Goal: Information Seeking & Learning: Learn about a topic

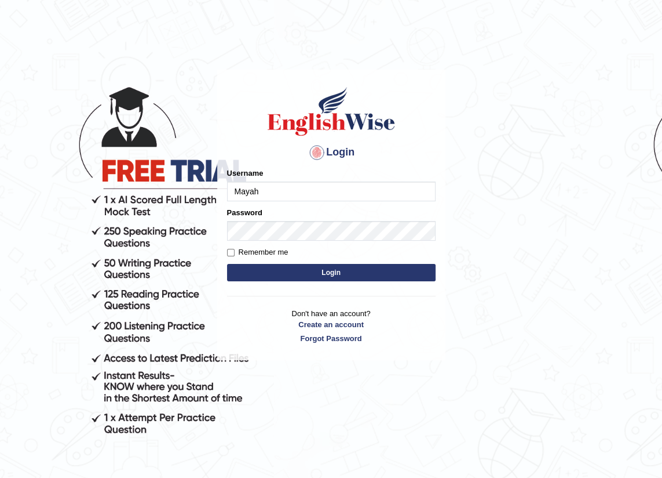
type input "Mayah"
click at [297, 268] on button "Login" at bounding box center [331, 272] width 209 height 17
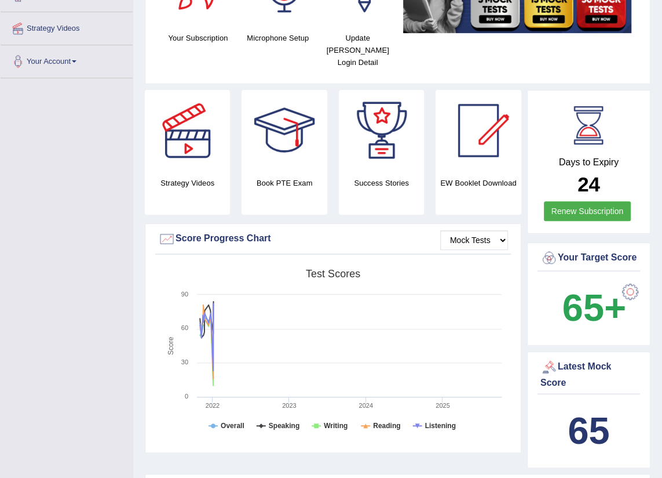
scroll to position [158, 0]
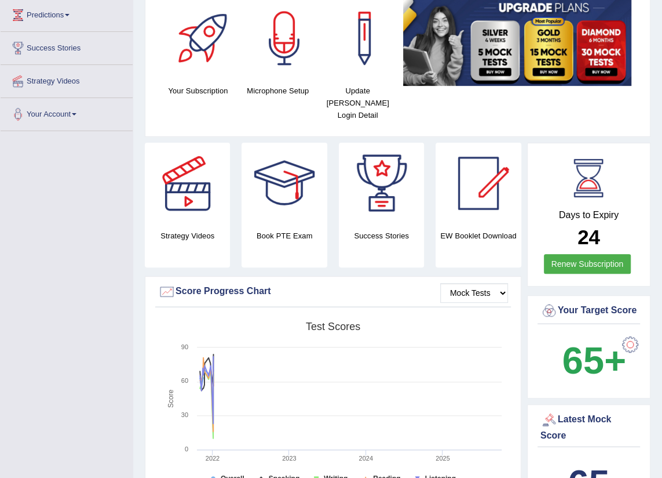
click at [629, 333] on div at bounding box center [630, 344] width 23 height 23
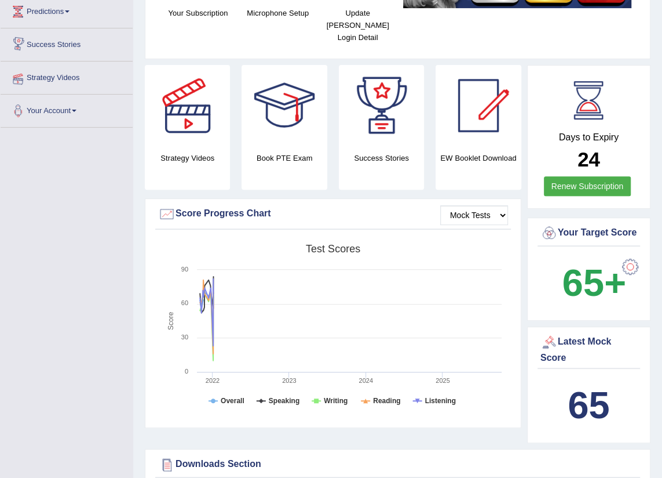
scroll to position [3, 0]
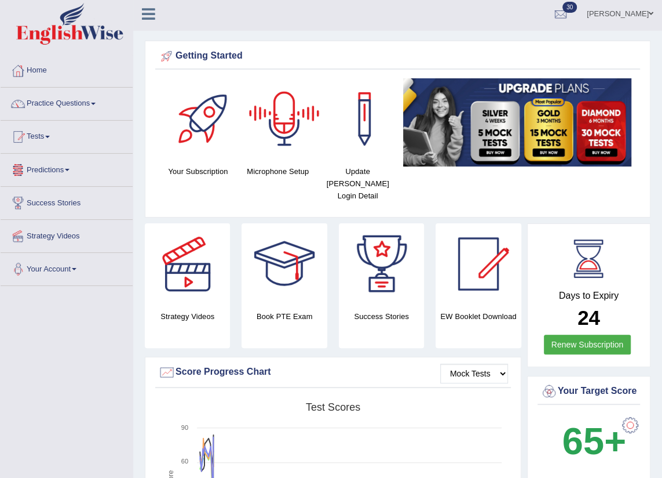
click at [262, 108] on div at bounding box center [284, 118] width 81 height 81
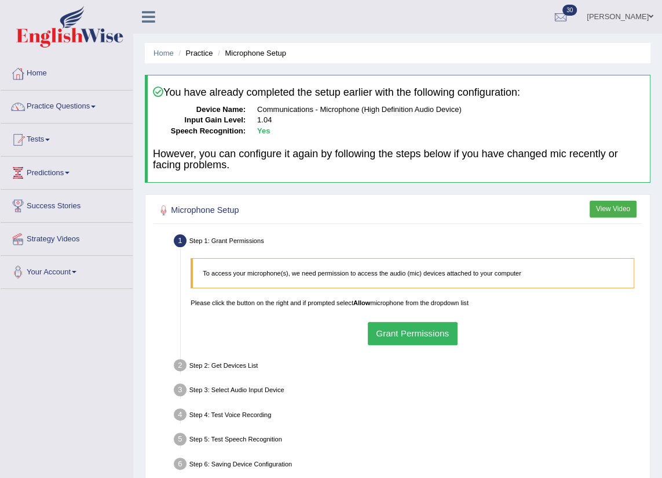
click at [388, 330] on button "Grant Permissions" at bounding box center [413, 333] width 90 height 23
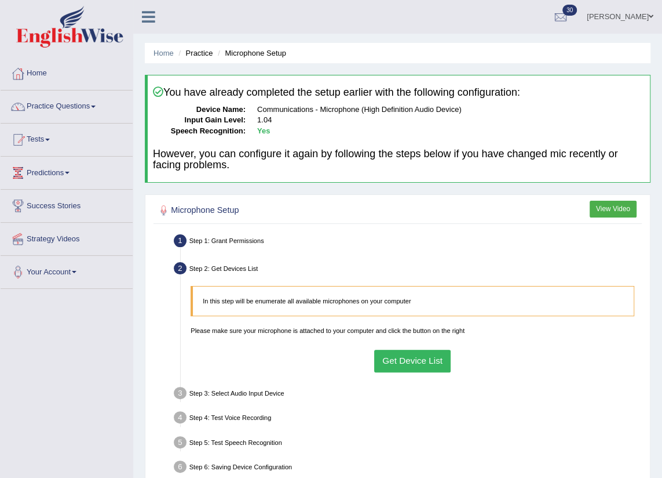
click at [410, 355] on button "Get Device List" at bounding box center [412, 360] width 77 height 23
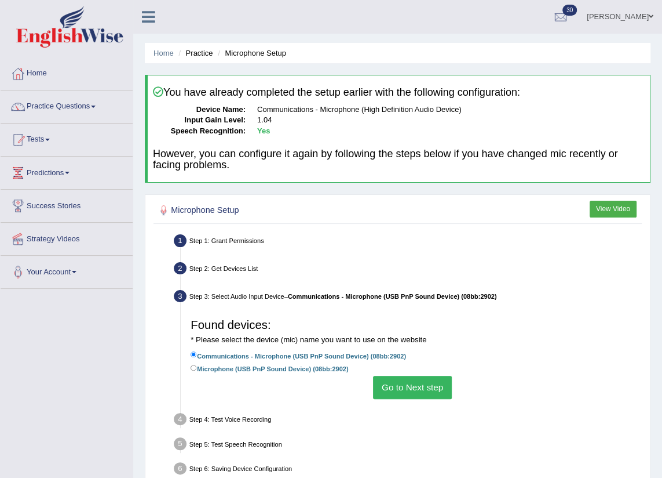
click at [410, 384] on button "Go to Next step" at bounding box center [412, 387] width 78 height 23
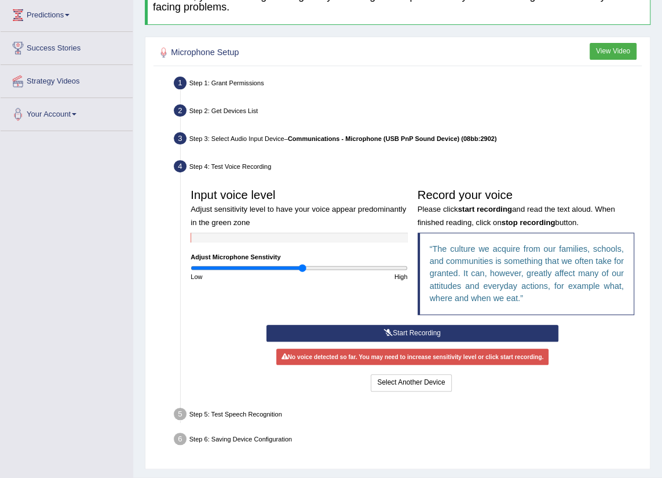
scroll to position [185, 0]
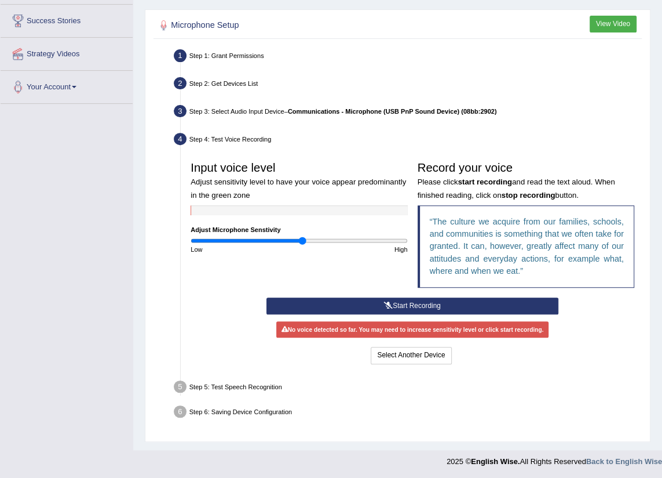
click at [413, 302] on button "Start Recording" at bounding box center [413, 305] width 293 height 17
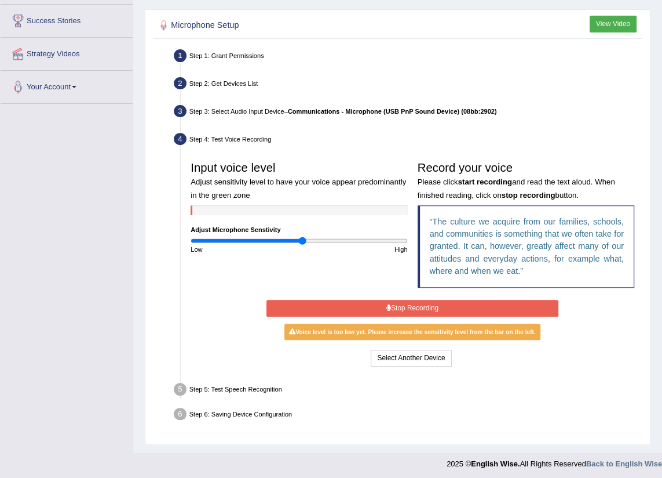
click at [402, 309] on button "Stop Recording" at bounding box center [413, 308] width 293 height 17
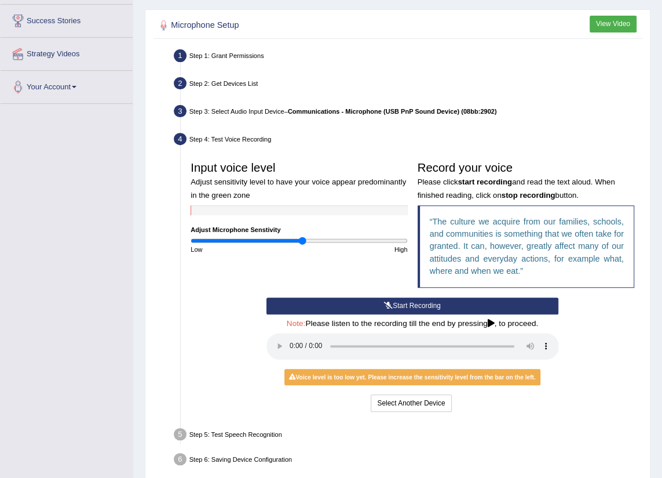
click at [409, 303] on button "Start Recording" at bounding box center [413, 305] width 293 height 17
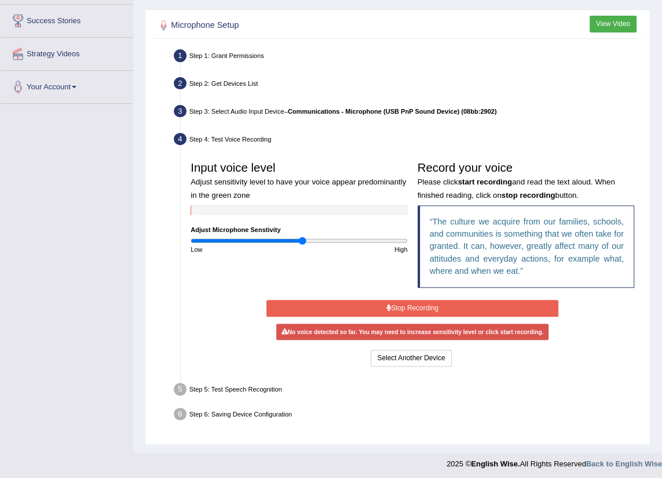
click at [403, 311] on button "Stop Recording" at bounding box center [413, 308] width 293 height 17
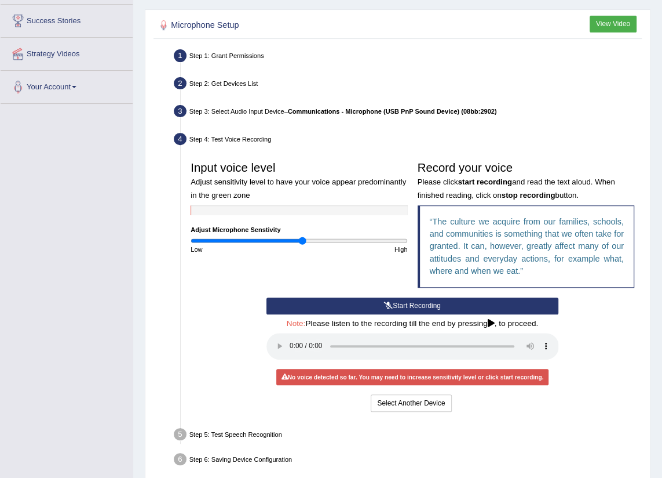
click at [415, 305] on button "Start Recording" at bounding box center [413, 305] width 293 height 17
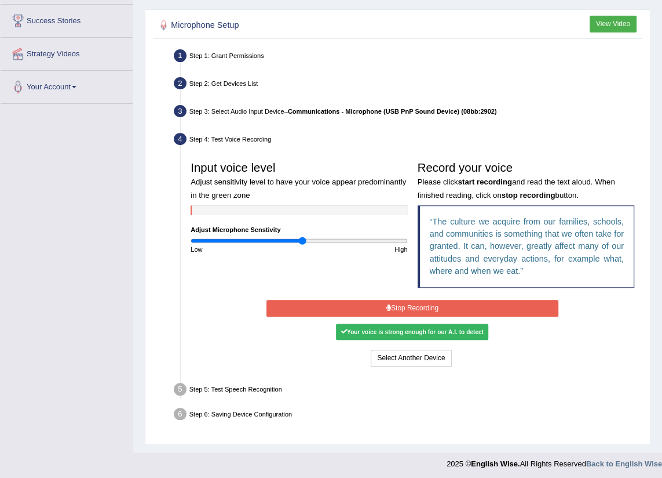
click at [428, 303] on button "Stop Recording" at bounding box center [413, 308] width 293 height 17
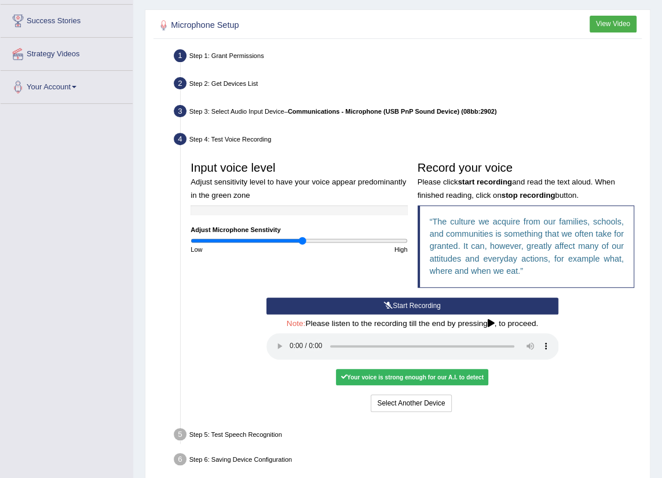
scroll to position [232, 0]
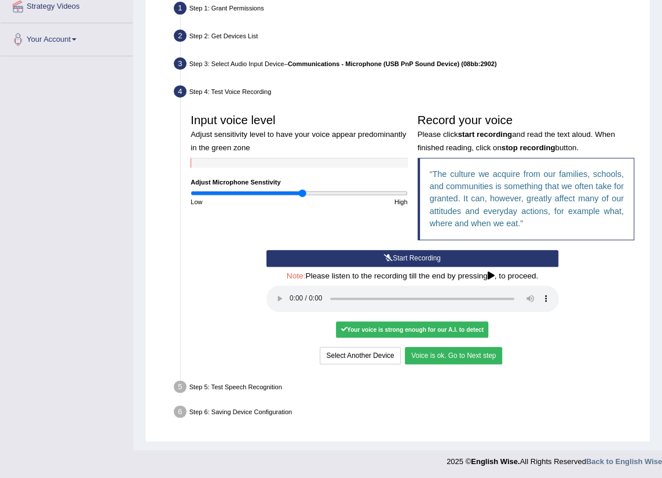
click at [438, 359] on button "Voice is ok. Go to Next step" at bounding box center [453, 355] width 97 height 17
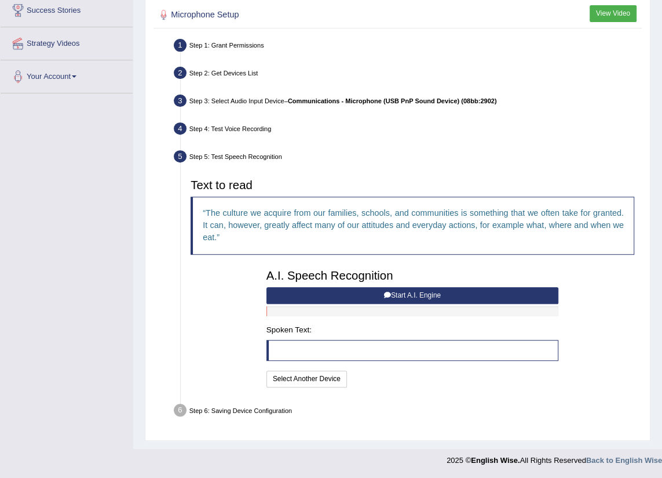
scroll to position [194, 0]
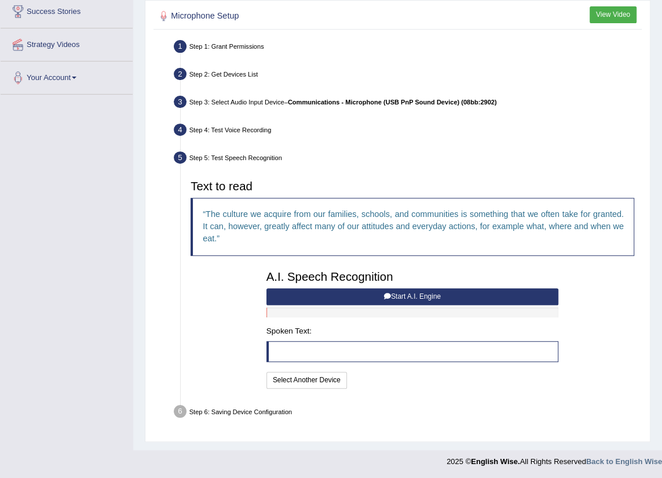
click at [407, 295] on button "Start A.I. Engine" at bounding box center [413, 296] width 293 height 17
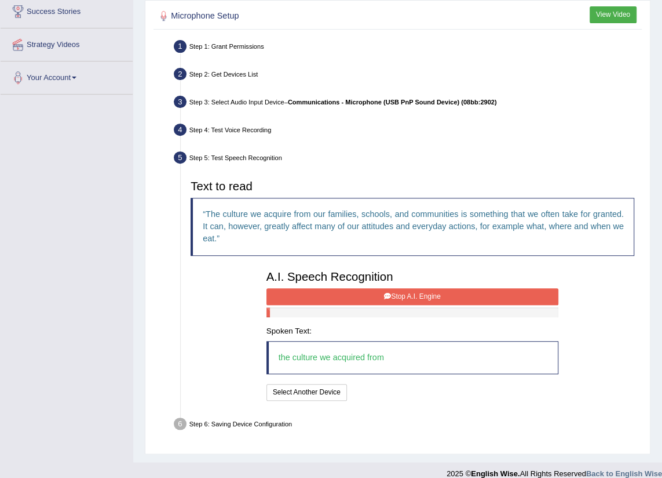
click at [413, 290] on button "Stop A.I. Engine" at bounding box center [413, 296] width 293 height 17
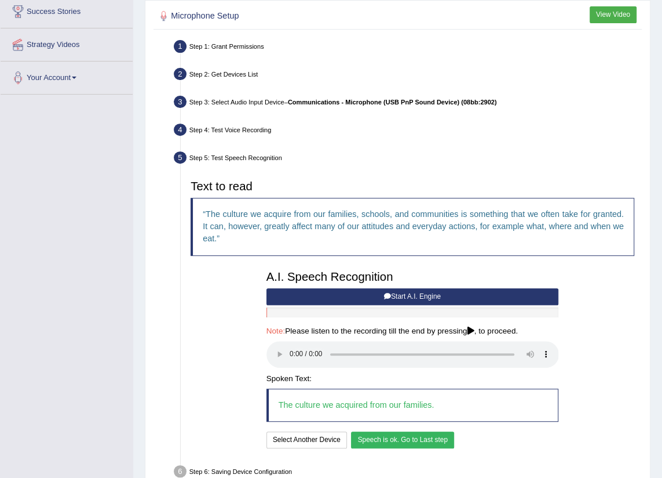
click at [400, 438] on button "Speech is ok. Go to Last step" at bounding box center [402, 439] width 103 height 17
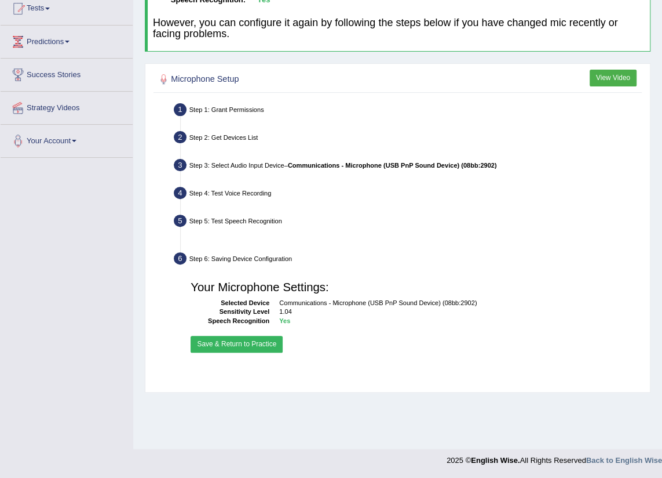
scroll to position [131, 0]
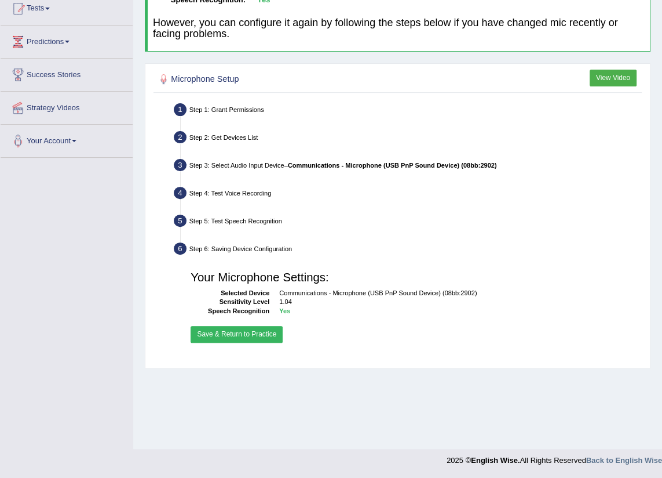
click at [266, 338] on button "Save & Return to Practice" at bounding box center [237, 334] width 92 height 17
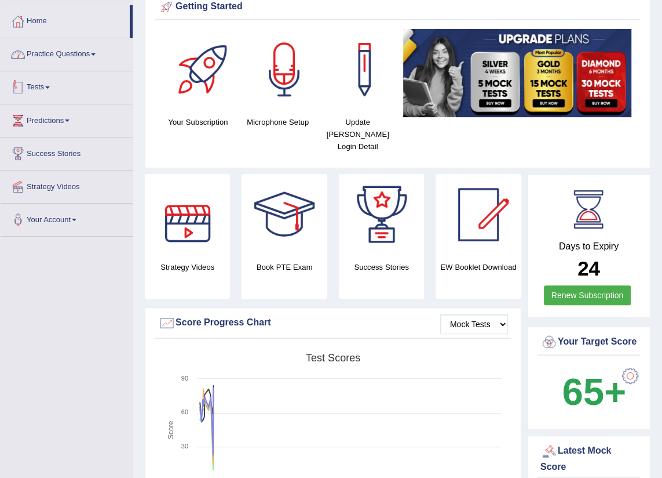
click at [78, 57] on link "Practice Questions" at bounding box center [67, 52] width 132 height 29
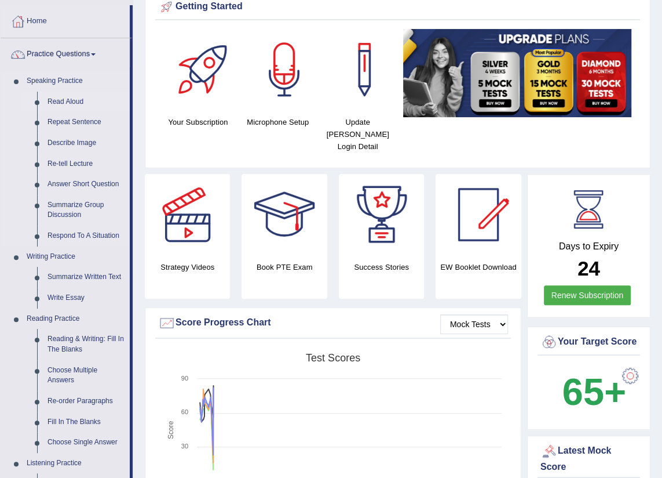
click at [73, 101] on link "Read Aloud" at bounding box center [86, 102] width 88 height 21
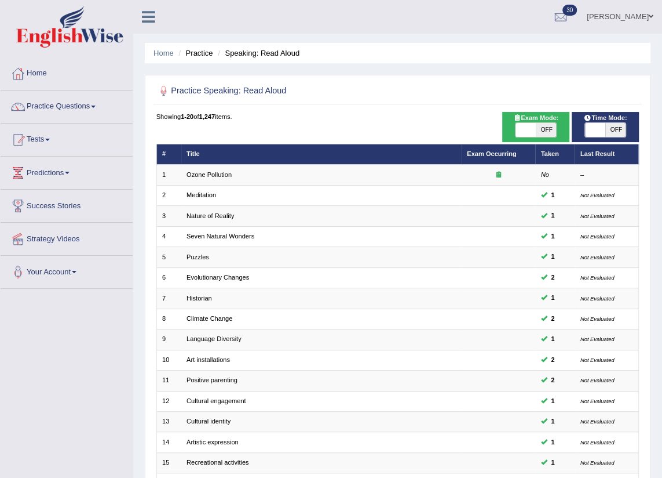
click at [619, 126] on span "OFF" at bounding box center [616, 130] width 20 height 14
checkbox input "true"
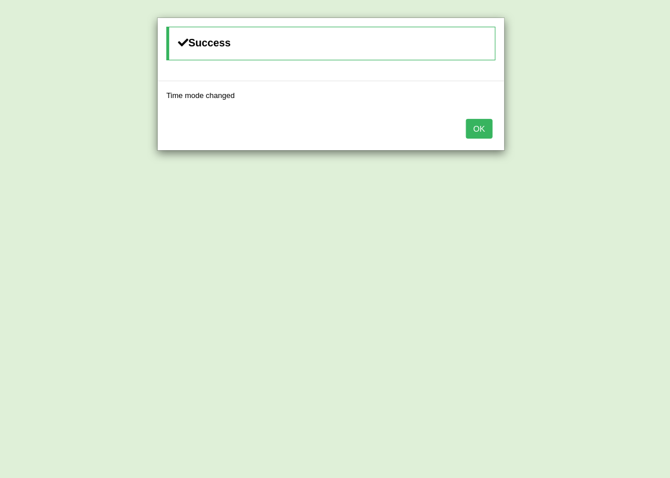
click at [484, 119] on button "OK" at bounding box center [479, 129] width 27 height 20
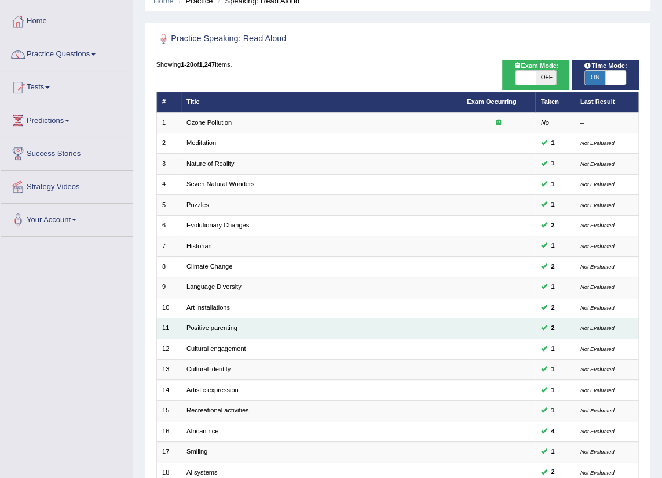
scroll to position [195, 0]
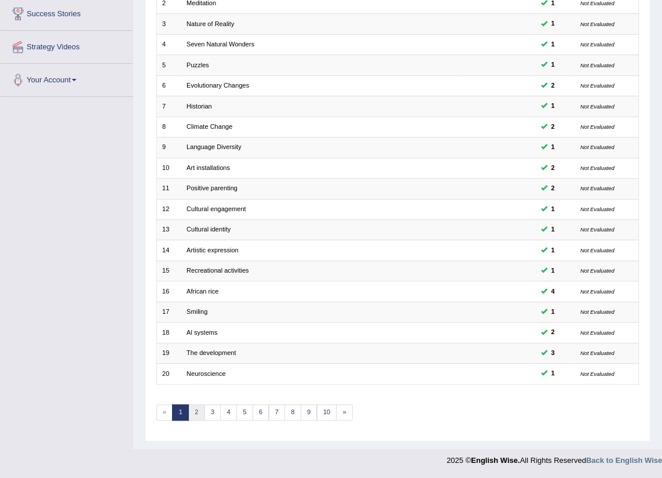
click at [194, 411] on link "2" at bounding box center [196, 412] width 17 height 16
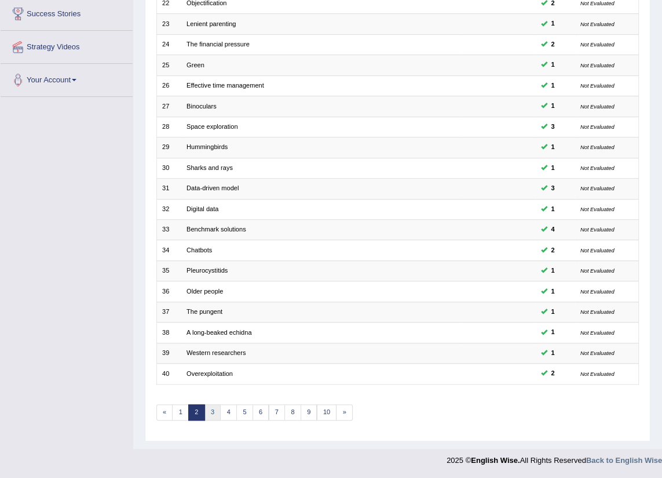
click at [210, 415] on link "3" at bounding box center [213, 412] width 17 height 16
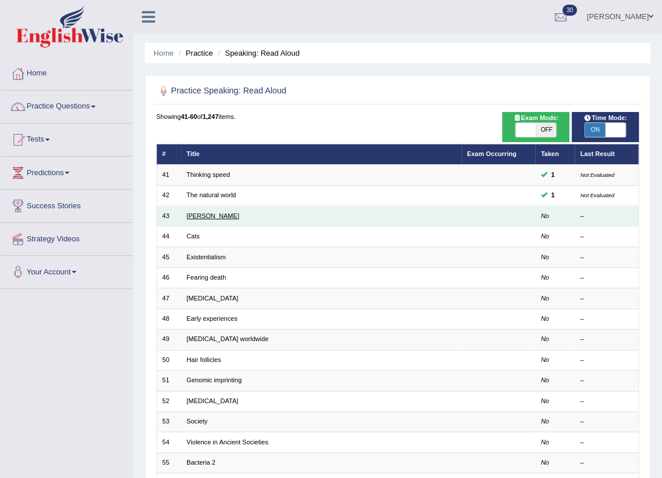
click at [204, 214] on link "[PERSON_NAME]" at bounding box center [213, 215] width 53 height 7
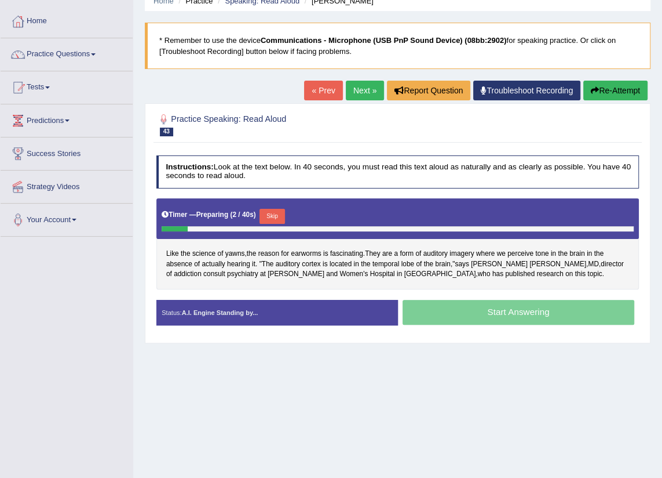
scroll to position [105, 0]
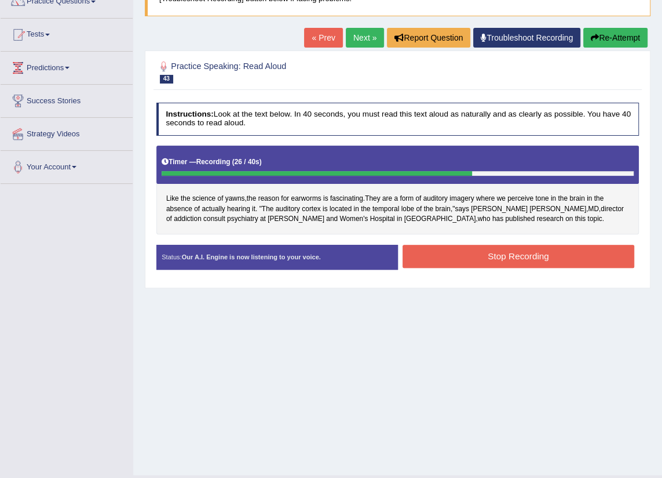
click at [513, 262] on button "Stop Recording" at bounding box center [519, 256] width 232 height 23
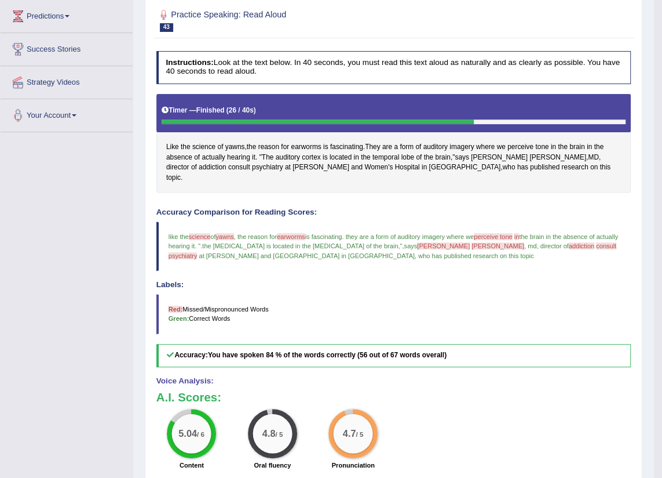
scroll to position [104, 0]
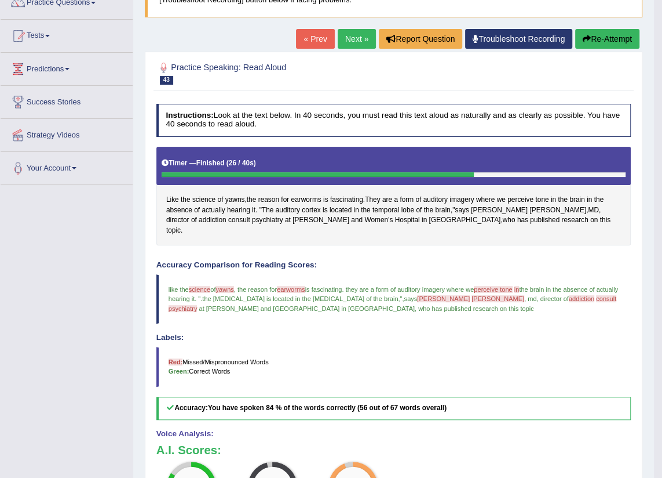
click at [347, 38] on link "Next »" at bounding box center [357, 39] width 38 height 20
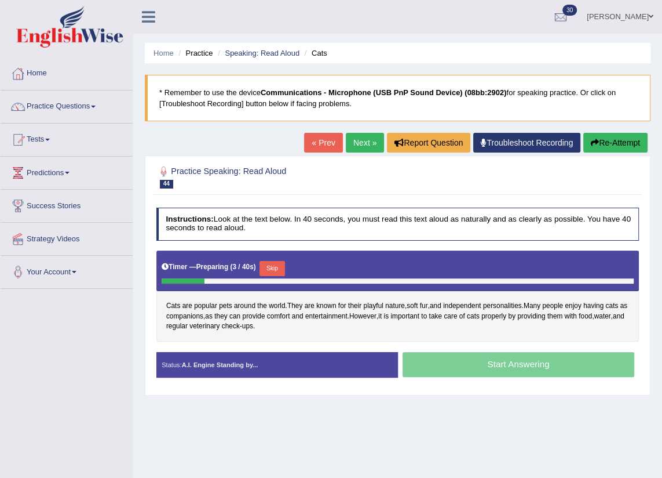
scroll to position [52, 0]
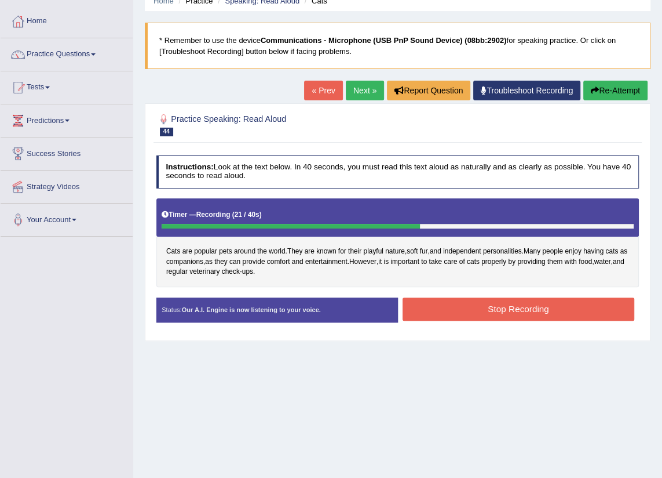
click at [519, 297] on button "Stop Recording" at bounding box center [519, 308] width 232 height 23
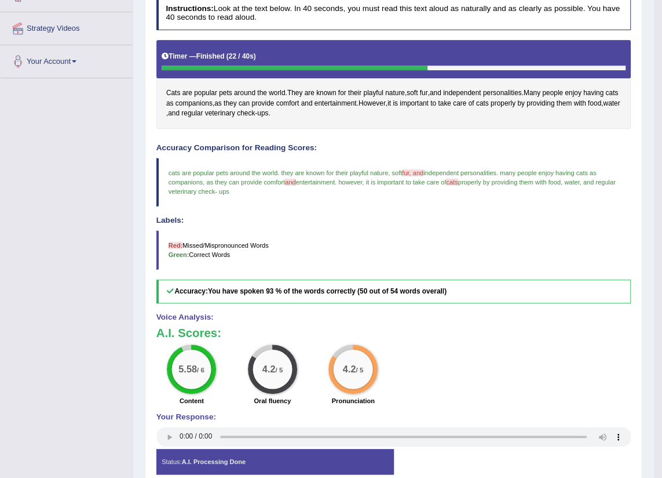
scroll to position [105, 0]
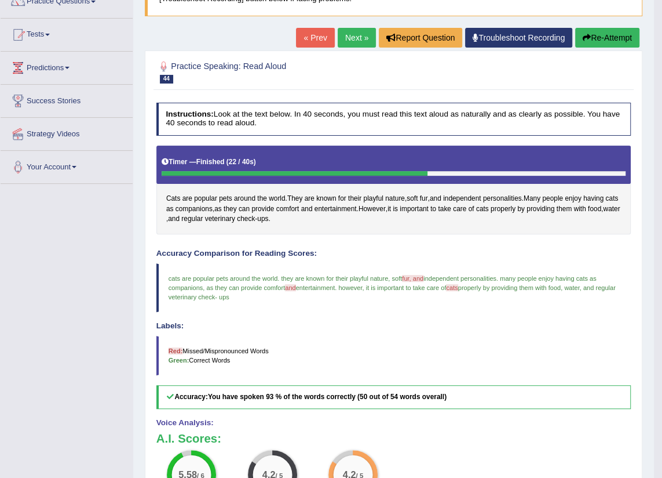
click at [363, 39] on link "Next »" at bounding box center [357, 38] width 38 height 20
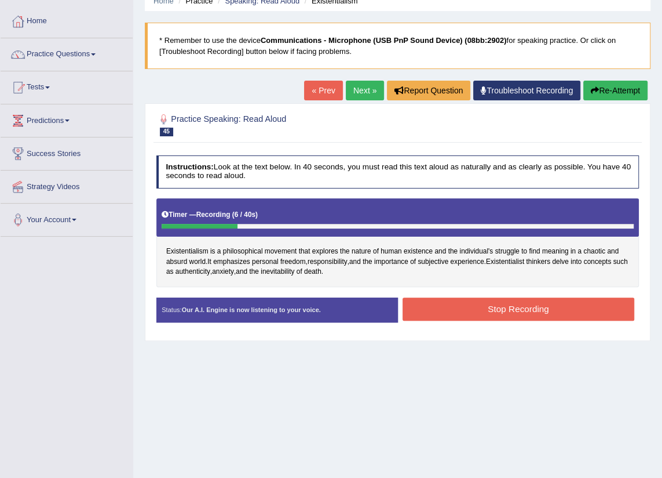
click at [612, 93] on button "Re-Attempt" at bounding box center [616, 91] width 64 height 20
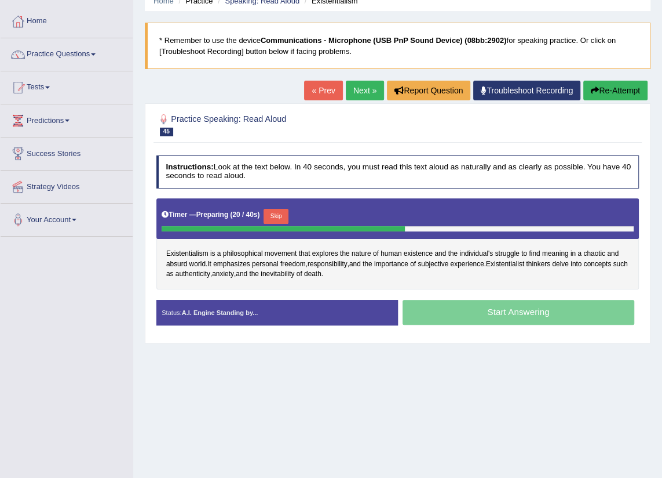
click at [283, 216] on button "Skip" at bounding box center [276, 216] width 25 height 15
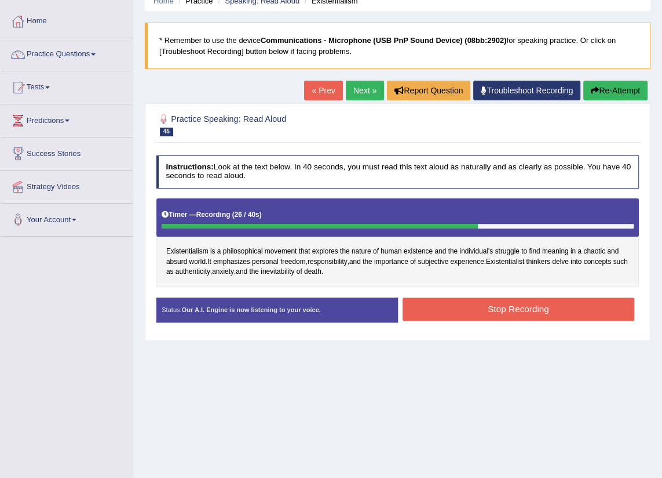
click at [450, 312] on button "Stop Recording" at bounding box center [519, 308] width 232 height 23
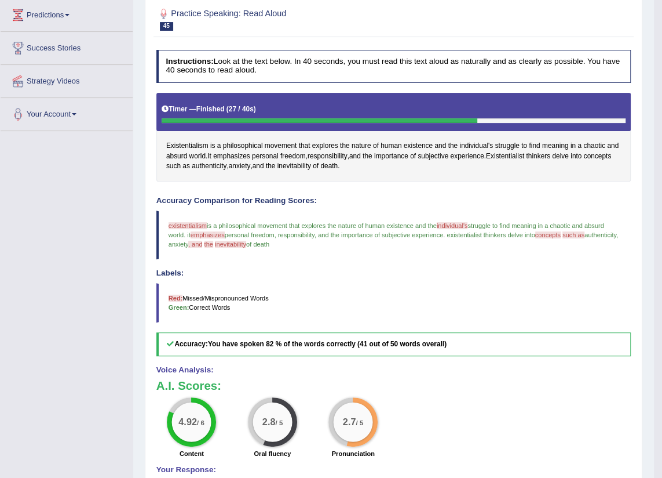
scroll to position [52, 0]
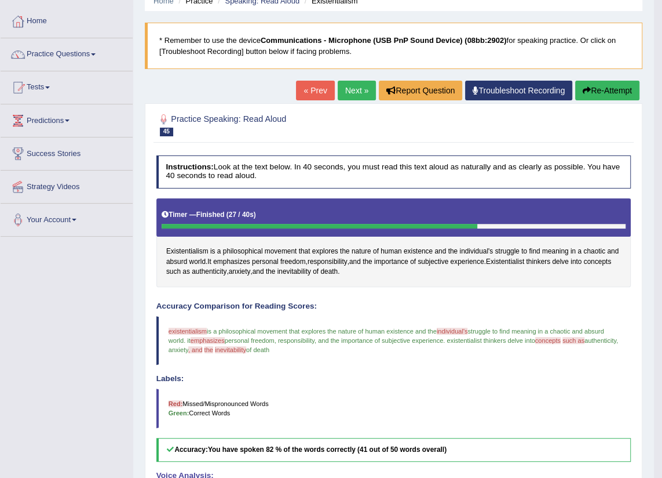
click at [603, 88] on button "Re-Attempt" at bounding box center [607, 91] width 64 height 20
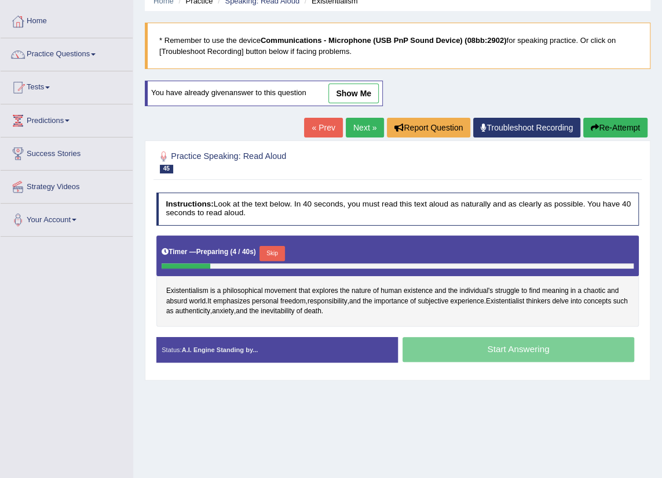
click at [270, 248] on button "Skip" at bounding box center [272, 253] width 25 height 15
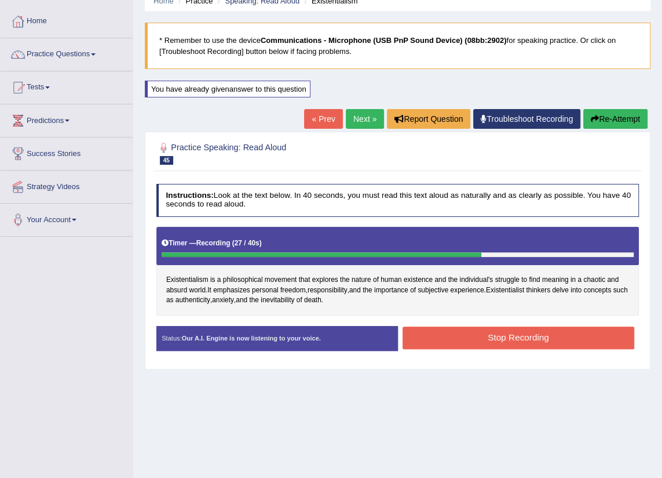
click at [465, 331] on button "Stop Recording" at bounding box center [519, 337] width 232 height 23
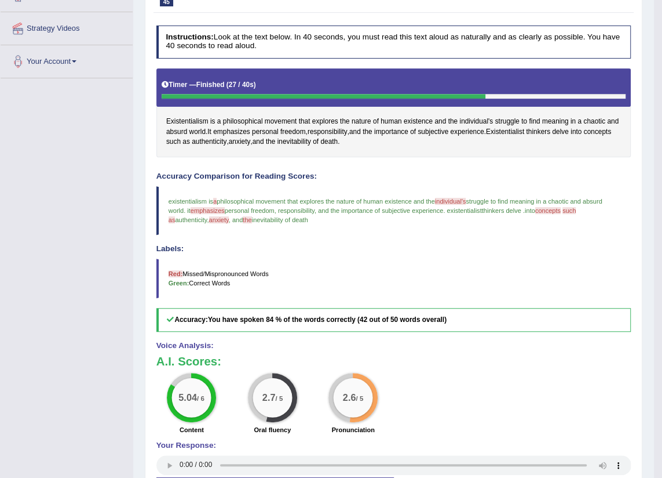
scroll to position [158, 0]
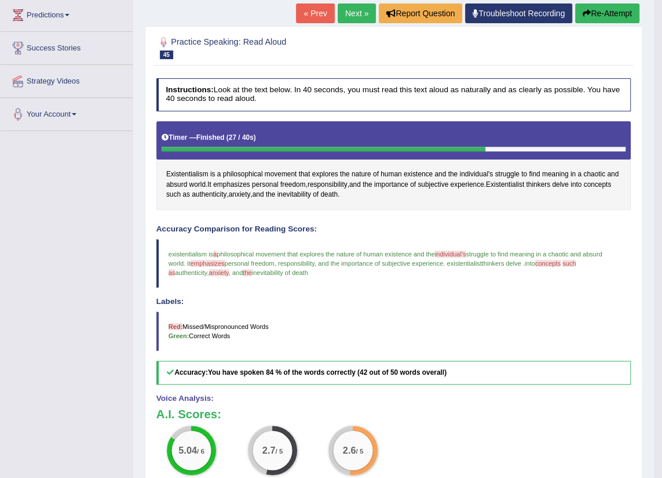
click at [591, 15] on button "Re-Attempt" at bounding box center [607, 13] width 64 height 20
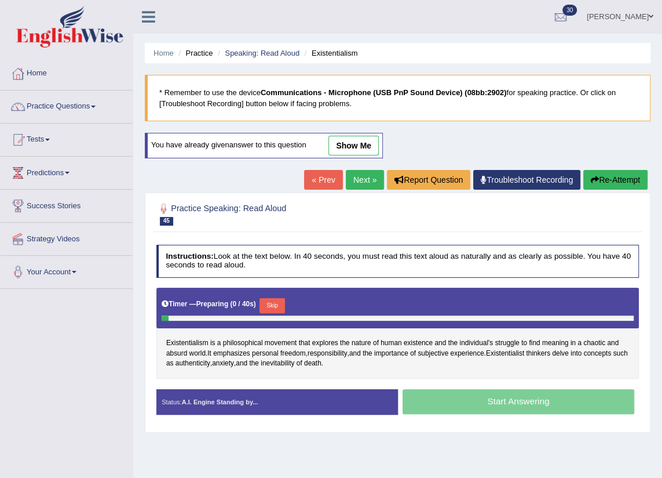
scroll to position [131, 0]
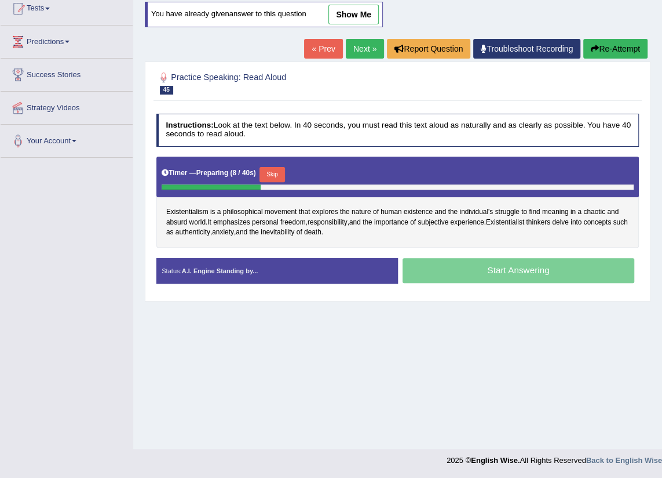
click at [275, 174] on button "Skip" at bounding box center [272, 174] width 25 height 15
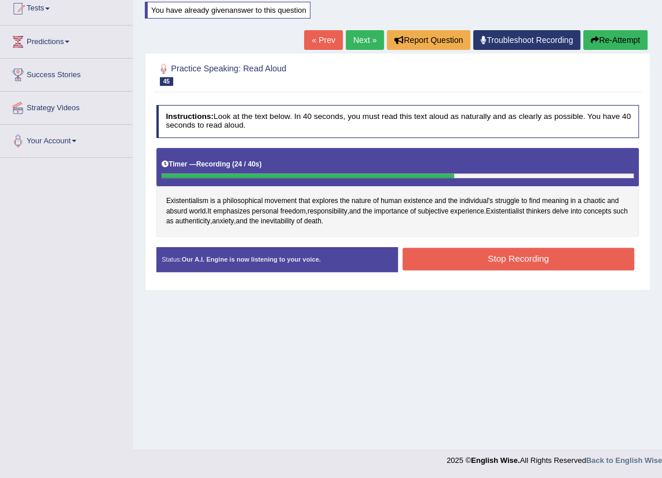
click at [429, 256] on button "Stop Recording" at bounding box center [519, 258] width 232 height 23
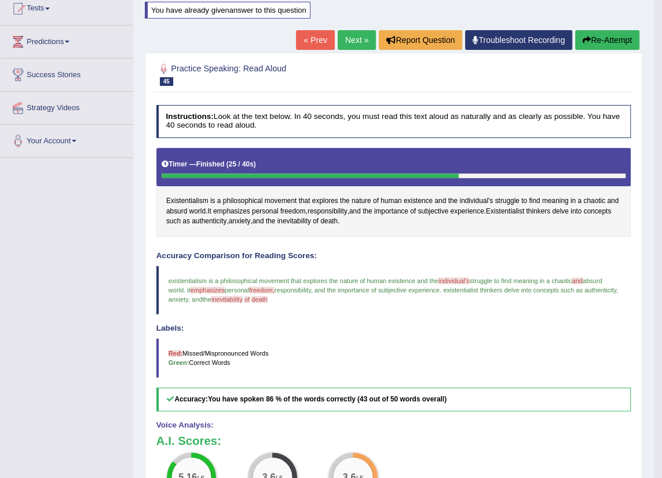
click at [610, 42] on button "Re-Attempt" at bounding box center [607, 40] width 64 height 20
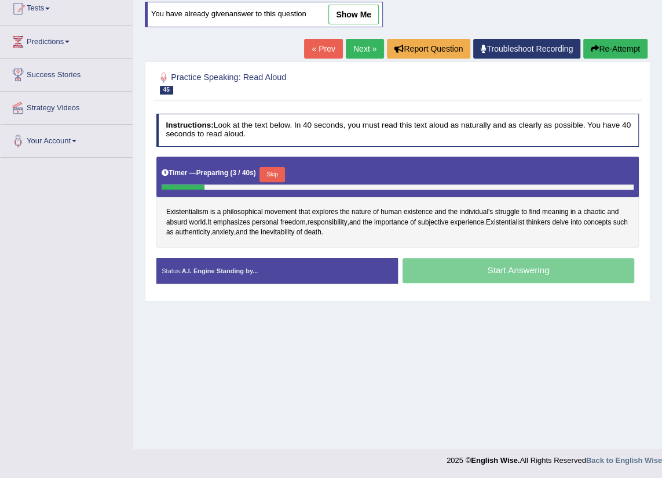
click at [278, 168] on button "Skip" at bounding box center [272, 174] width 25 height 15
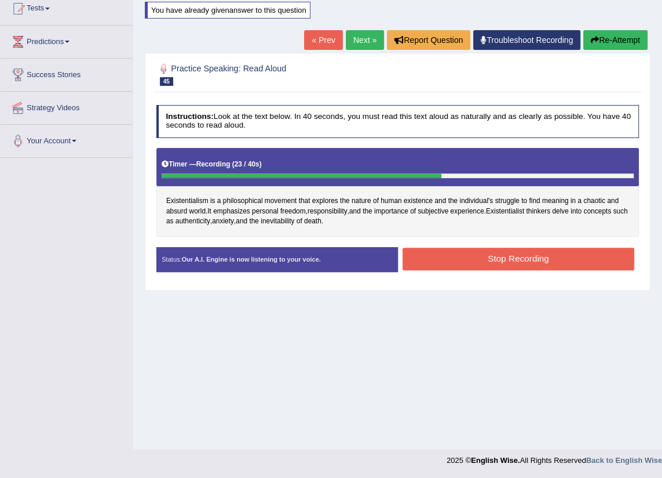
click at [495, 260] on button "Stop Recording" at bounding box center [519, 258] width 232 height 23
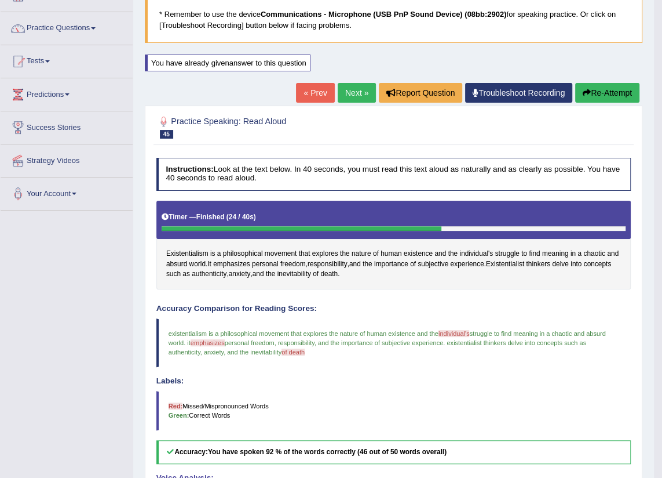
scroll to position [25, 0]
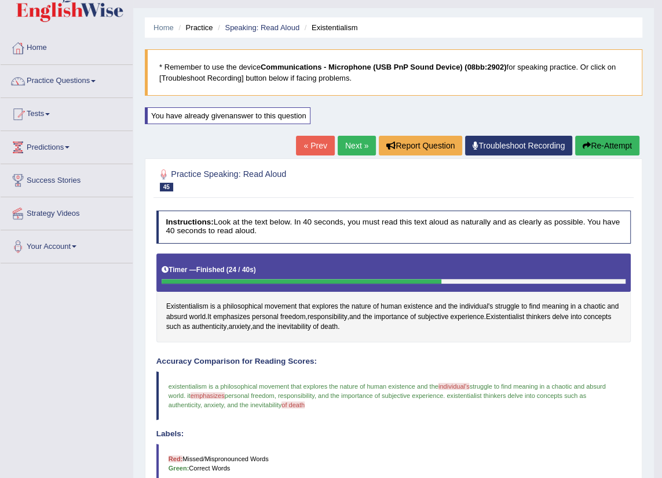
click at [340, 140] on link "Next »" at bounding box center [357, 146] width 38 height 20
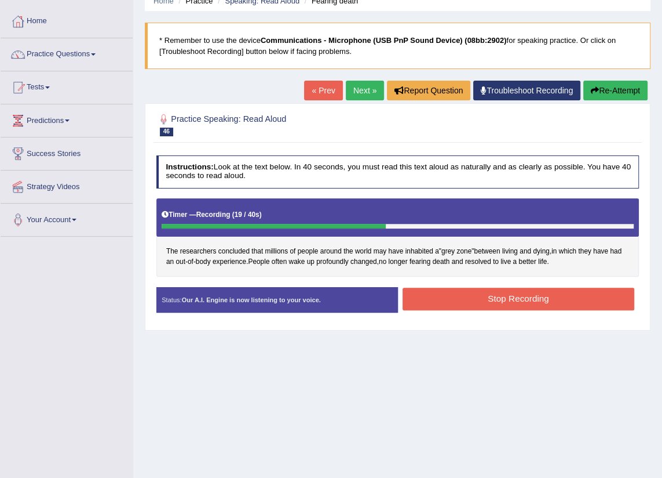
click at [526, 299] on button "Stop Recording" at bounding box center [519, 298] width 232 height 23
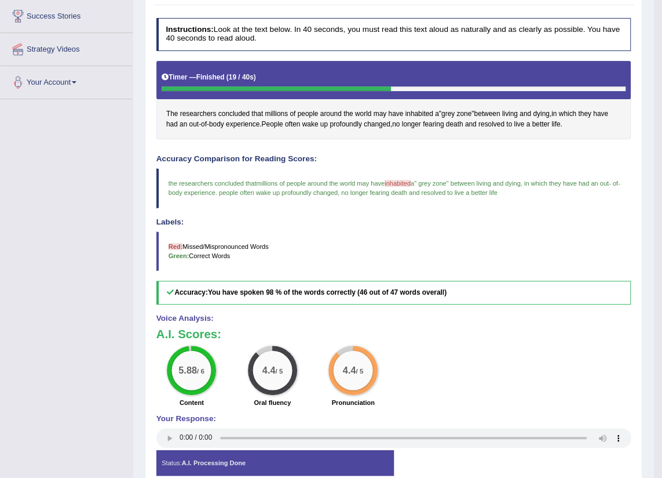
scroll to position [31, 0]
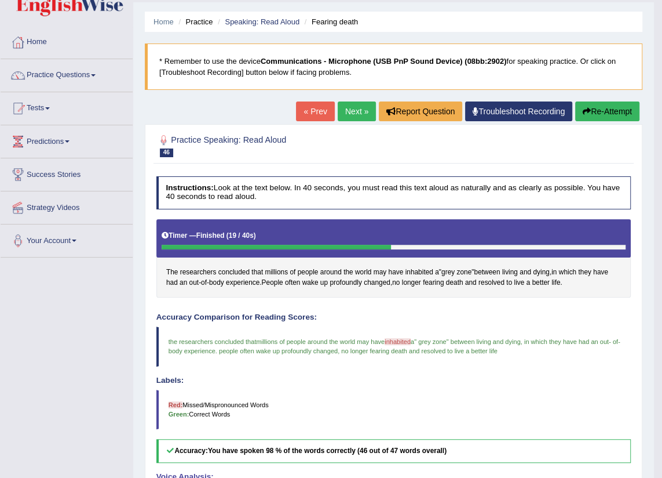
click at [344, 112] on link "Next »" at bounding box center [357, 111] width 38 height 20
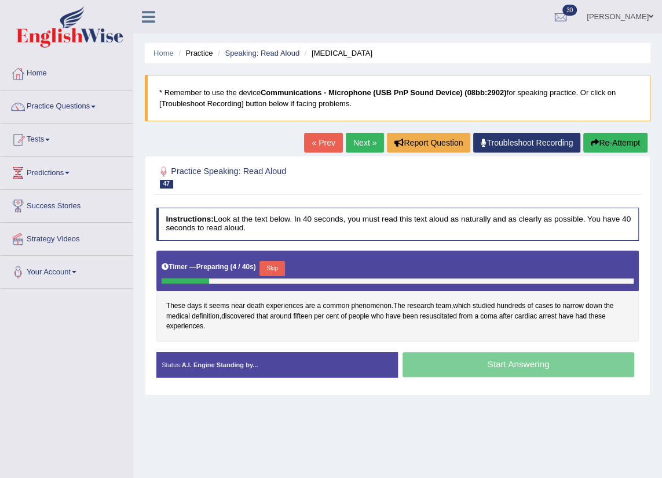
scroll to position [52, 0]
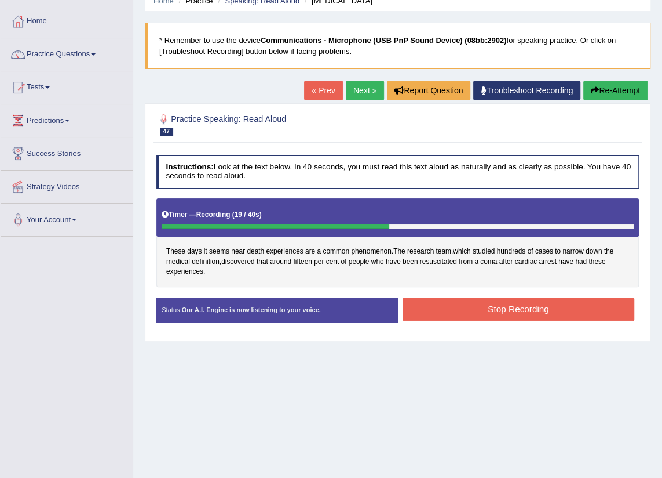
click at [489, 314] on button "Stop Recording" at bounding box center [519, 308] width 232 height 23
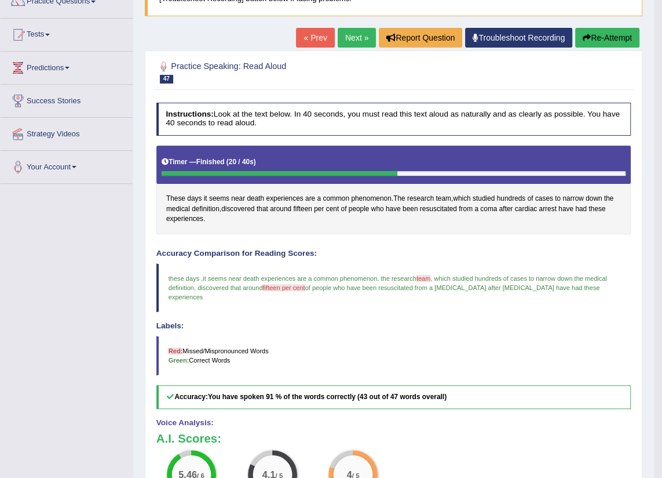
scroll to position [0, 0]
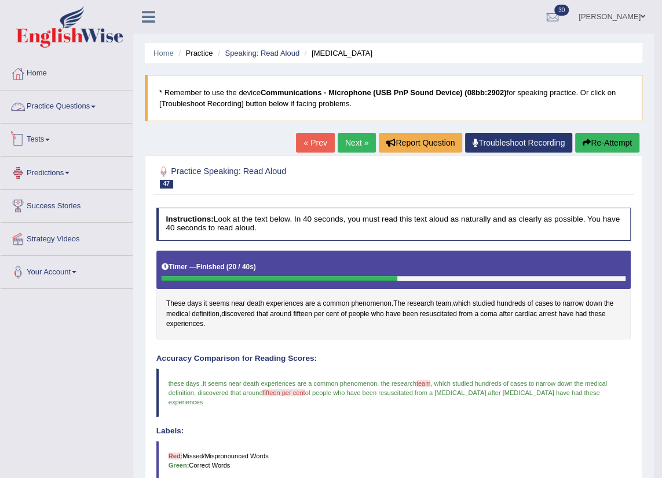
click at [59, 101] on link "Practice Questions" at bounding box center [67, 104] width 132 height 29
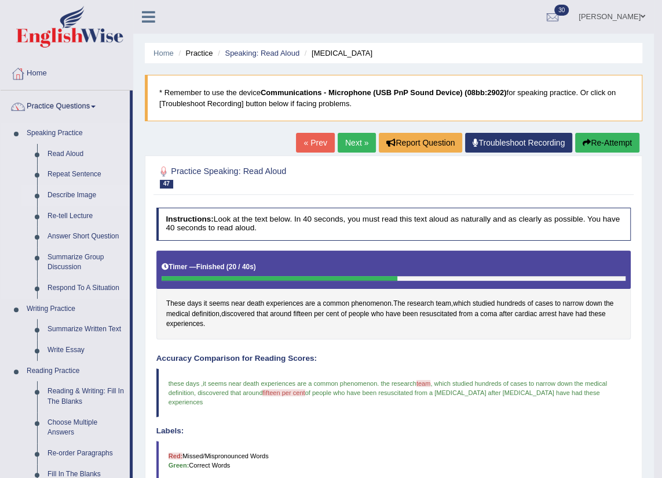
click at [79, 188] on link "Describe Image" at bounding box center [86, 195] width 88 height 21
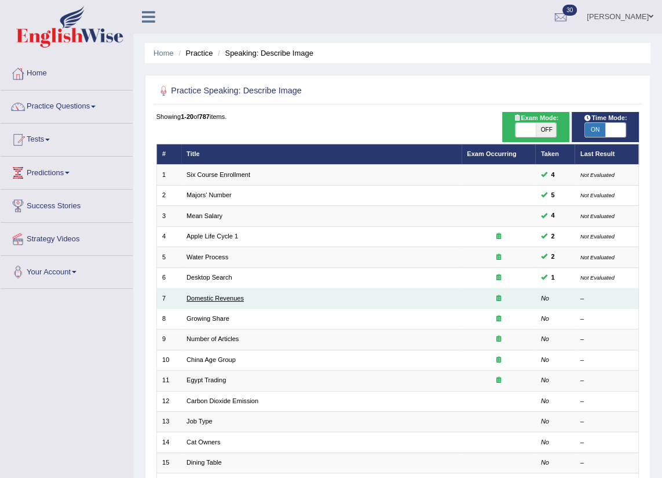
click at [223, 300] on link "Domestic Revenues" at bounding box center [215, 297] width 57 height 7
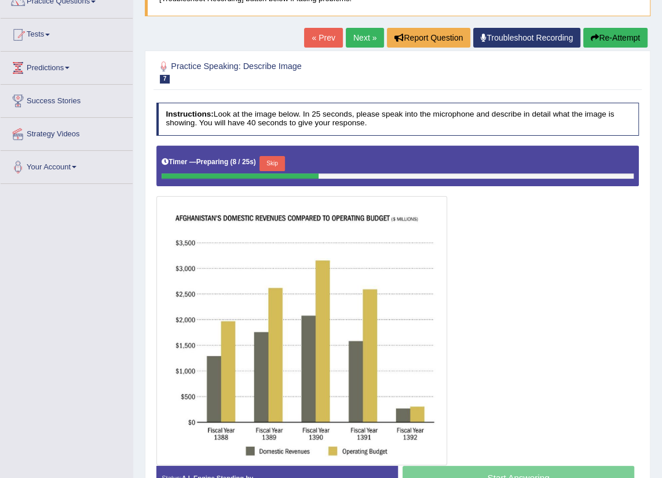
scroll to position [158, 0]
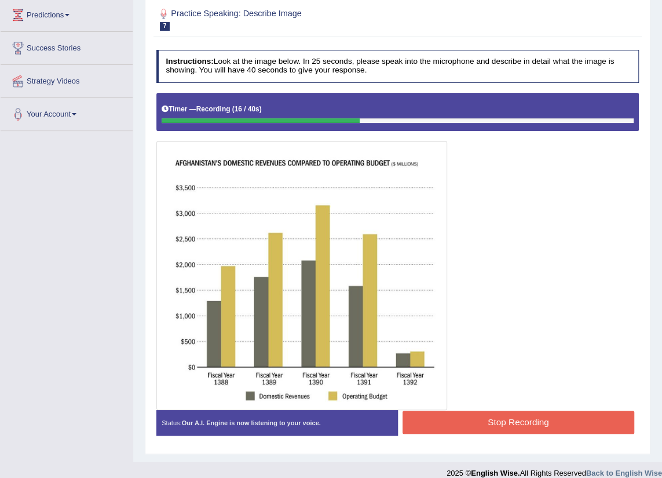
click at [518, 418] on button "Stop Recording" at bounding box center [519, 421] width 232 height 23
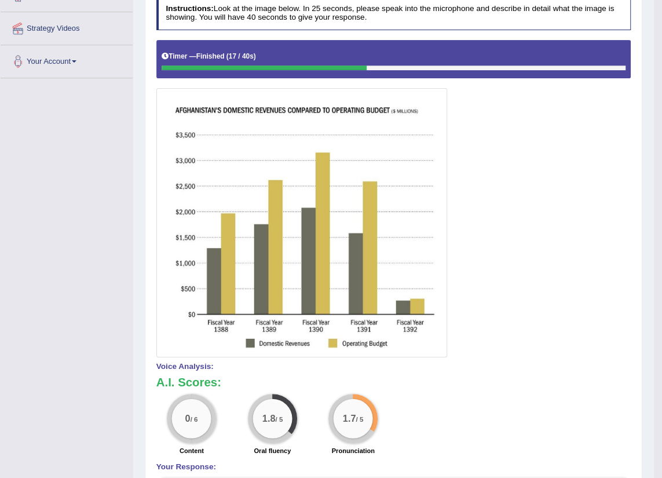
scroll to position [52, 0]
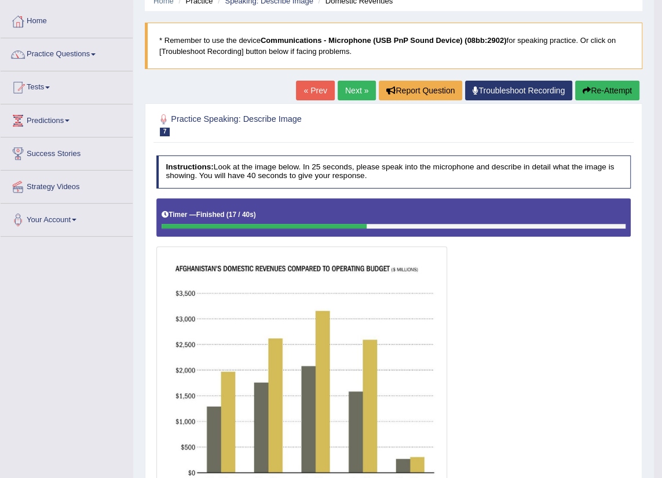
click at [597, 96] on button "Re-Attempt" at bounding box center [607, 91] width 64 height 20
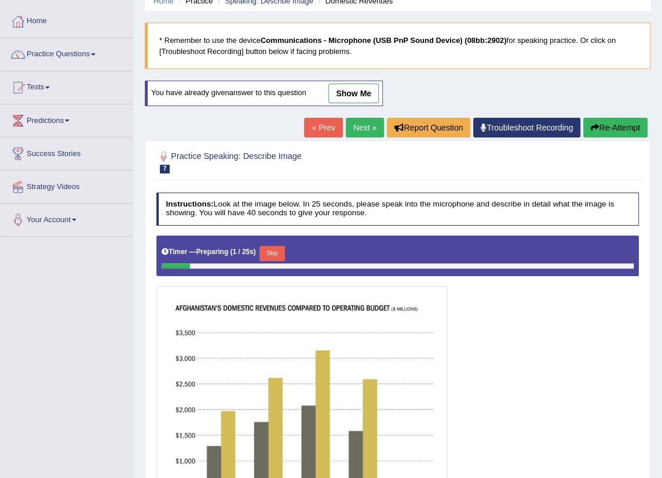
scroll to position [105, 0]
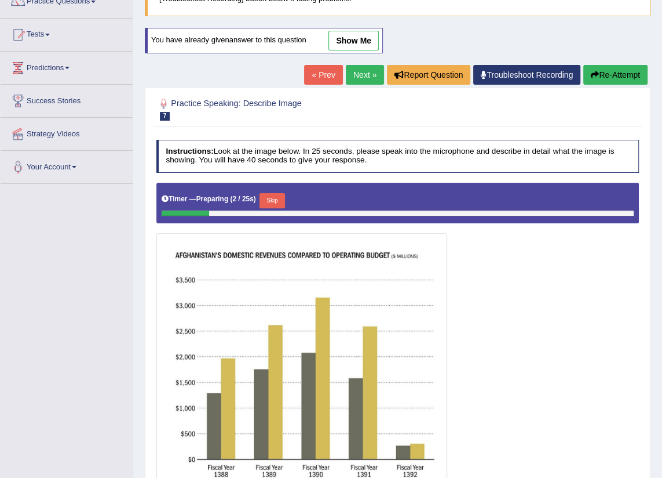
click at [280, 198] on button "Skip" at bounding box center [272, 200] width 25 height 15
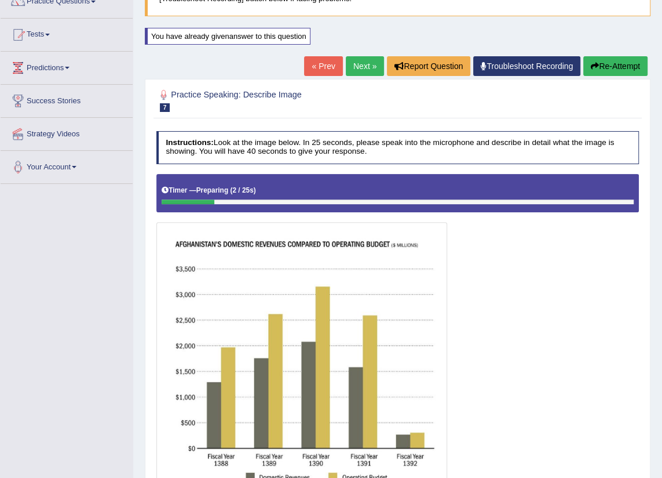
scroll to position [198, 0]
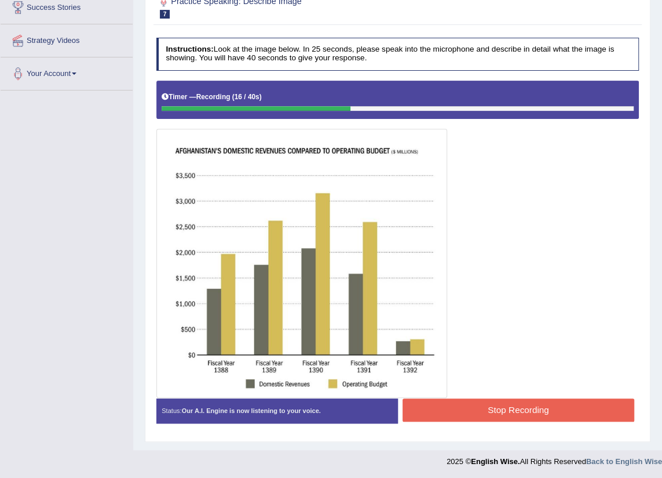
click at [569, 404] on button "Stop Recording" at bounding box center [519, 409] width 232 height 23
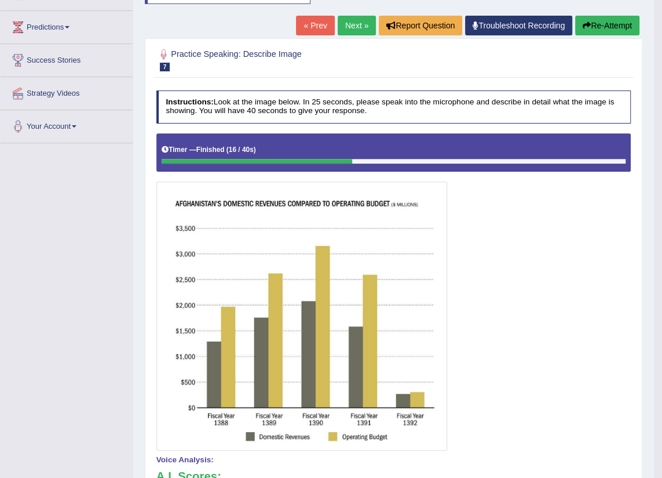
scroll to position [93, 0]
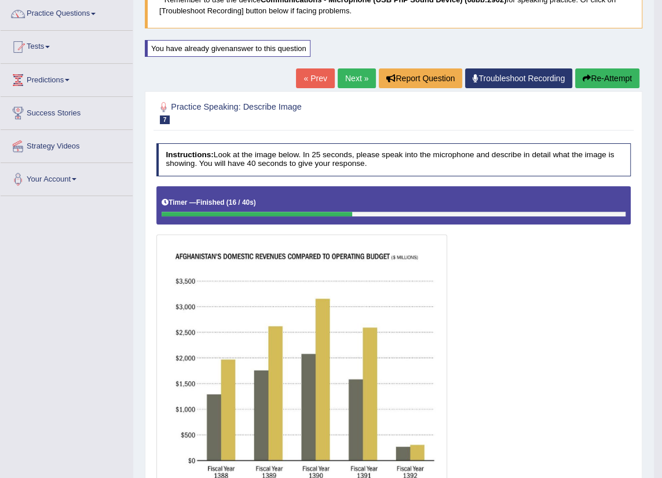
click at [608, 83] on button "Re-Attempt" at bounding box center [607, 78] width 64 height 20
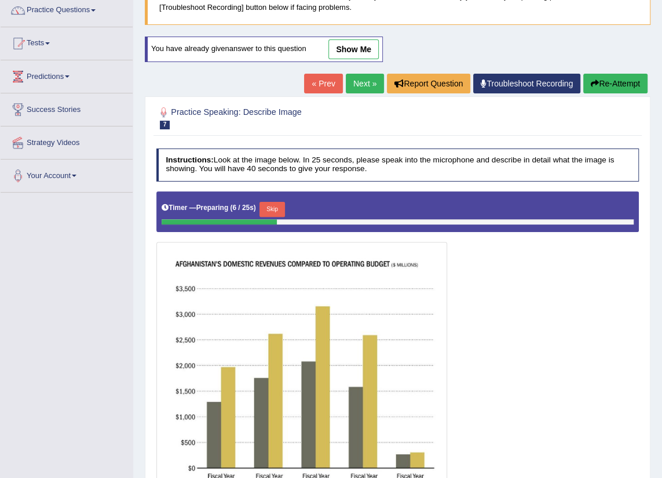
scroll to position [149, 0]
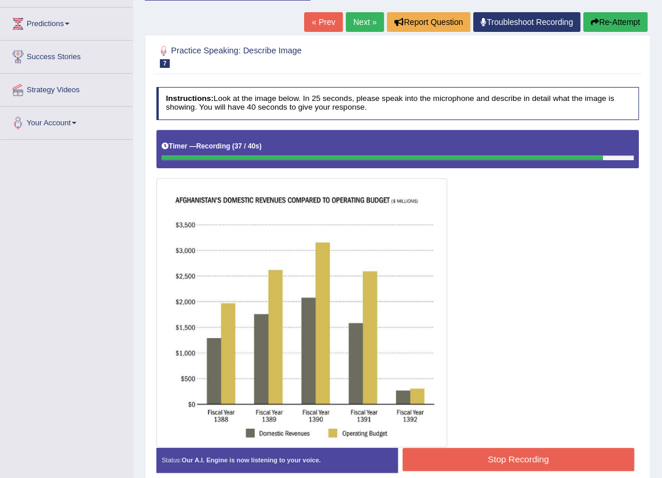
click at [620, 24] on button "Re-Attempt" at bounding box center [616, 22] width 64 height 20
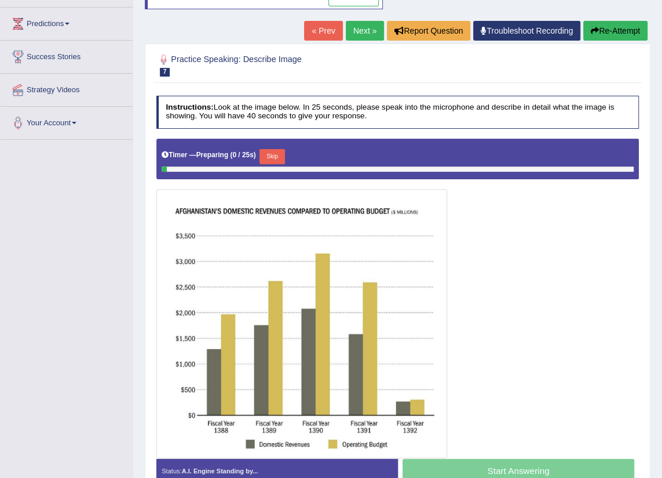
scroll to position [149, 0]
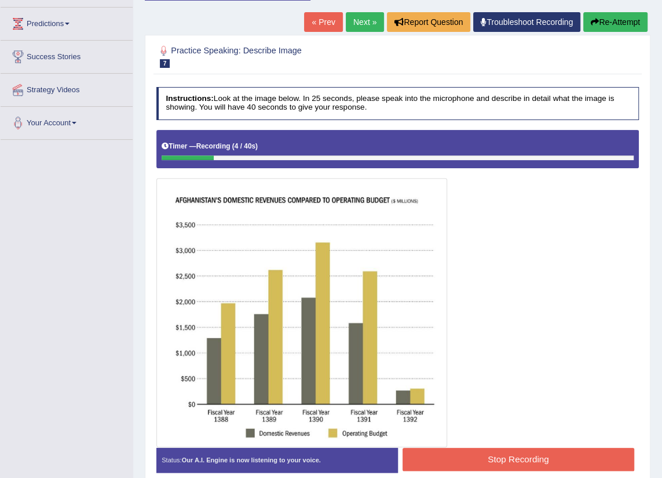
click at [620, 23] on button "Re-Attempt" at bounding box center [616, 22] width 64 height 20
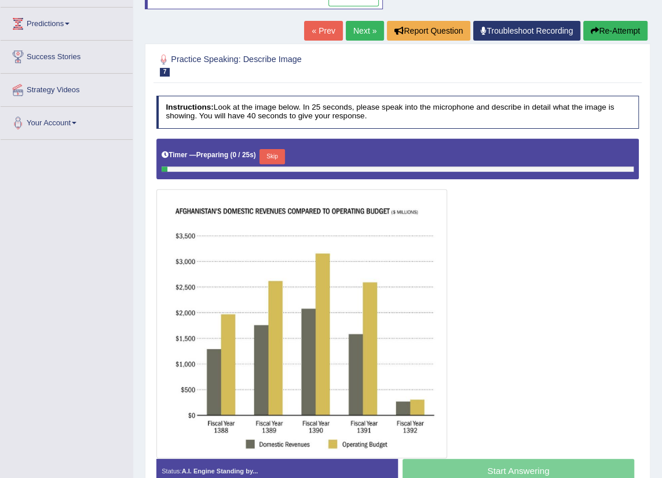
scroll to position [149, 0]
click at [270, 153] on button "Skip" at bounding box center [272, 156] width 25 height 15
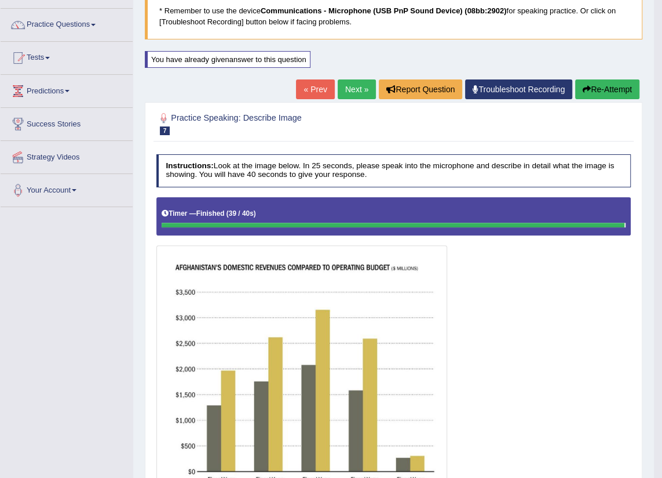
scroll to position [29, 0]
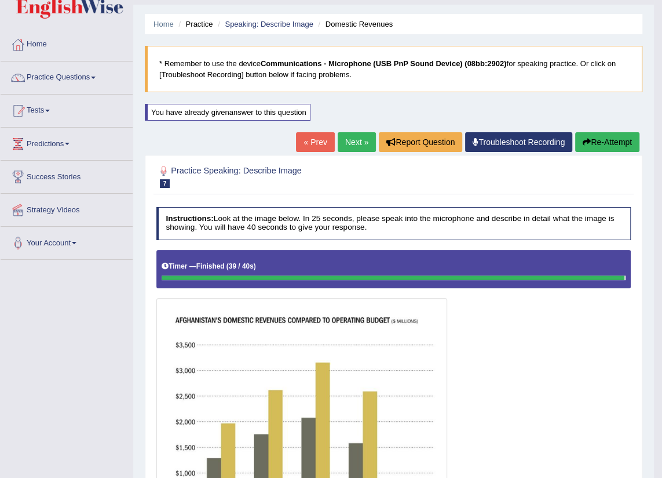
click at [350, 140] on link "Next »" at bounding box center [357, 142] width 38 height 20
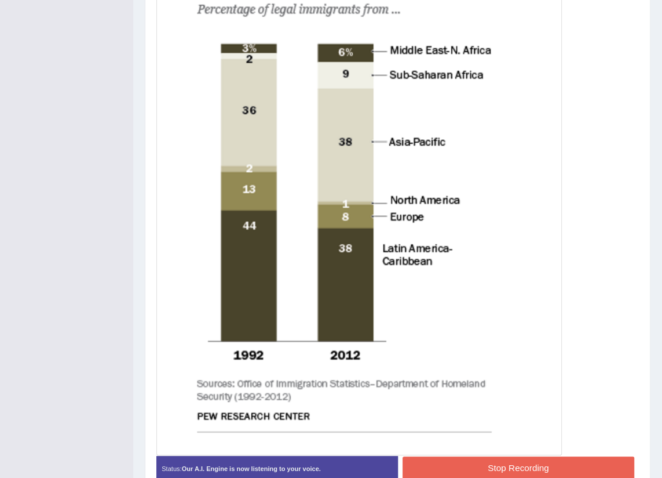
scroll to position [421, 0]
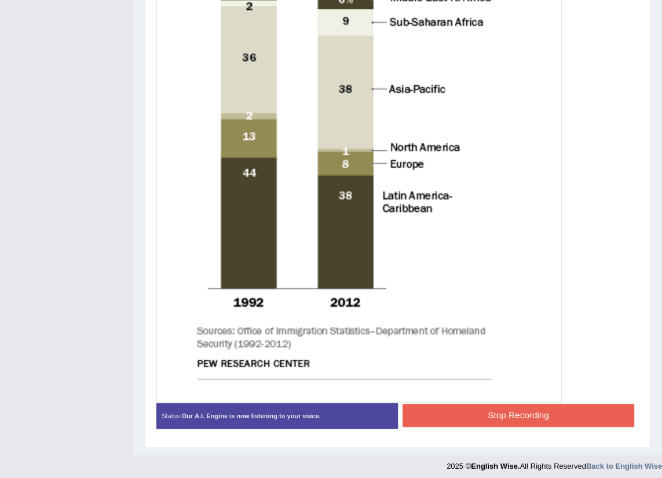
click at [506, 417] on button "Stop Recording" at bounding box center [519, 414] width 232 height 23
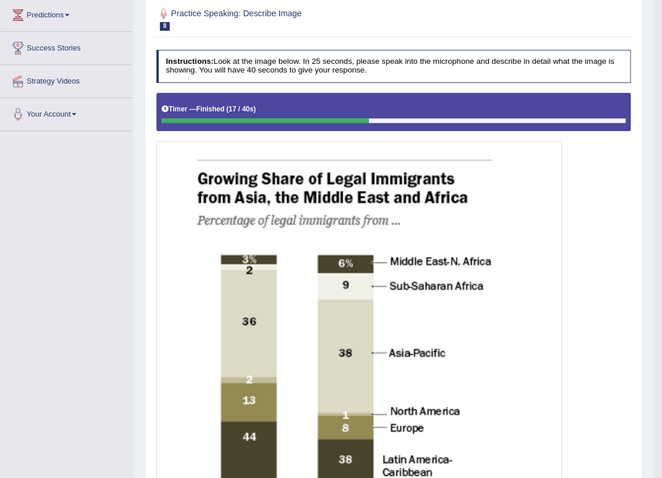
scroll to position [0, 0]
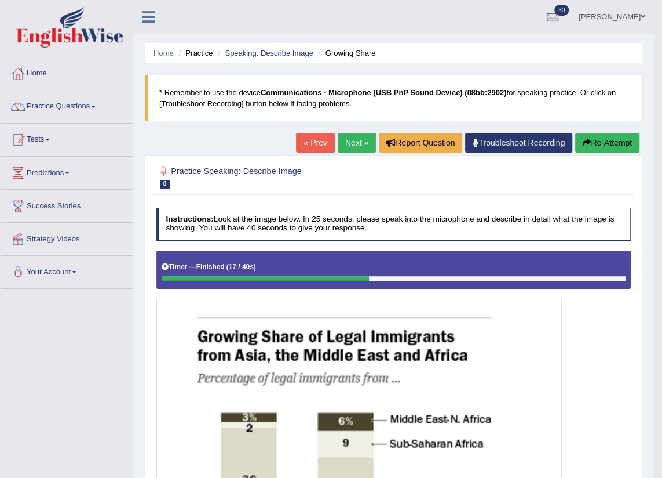
drag, startPoint x: 626, startPoint y: 144, endPoint x: 610, endPoint y: 150, distance: 17.2
click at [625, 144] on button "Re-Attempt" at bounding box center [607, 143] width 64 height 20
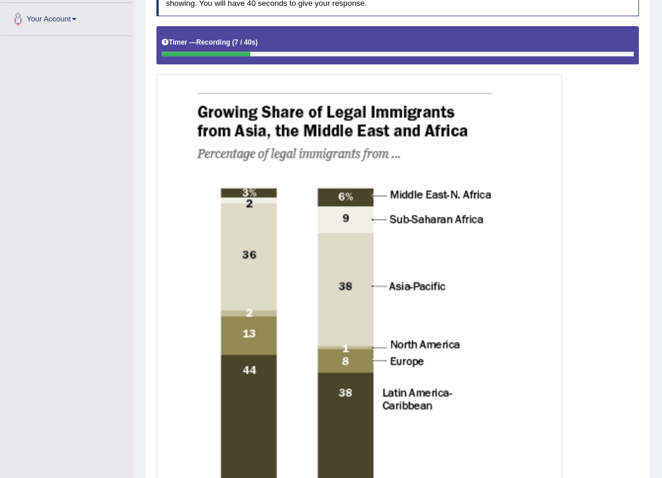
scroll to position [411, 0]
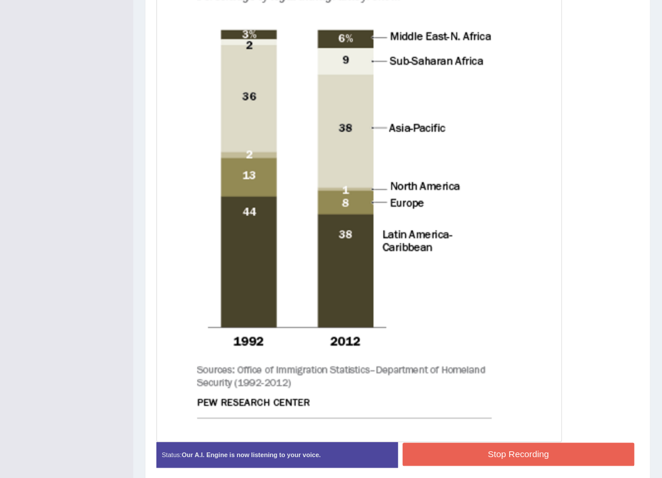
click at [527, 455] on button "Stop Recording" at bounding box center [519, 453] width 232 height 23
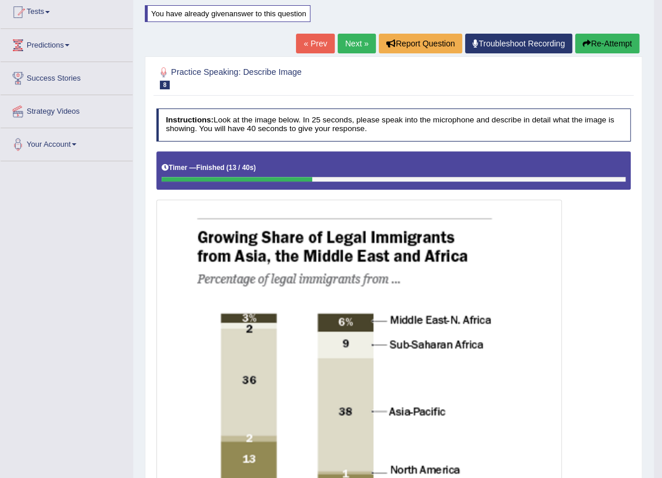
scroll to position [0, 0]
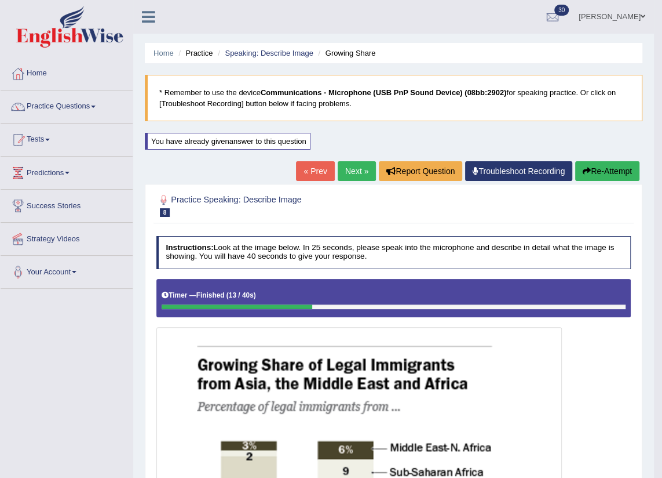
click at [602, 165] on button "Re-Attempt" at bounding box center [607, 171] width 64 height 20
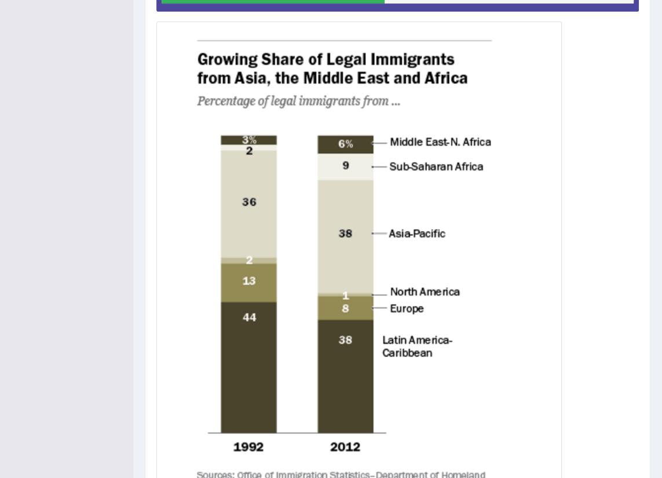
scroll to position [455, 0]
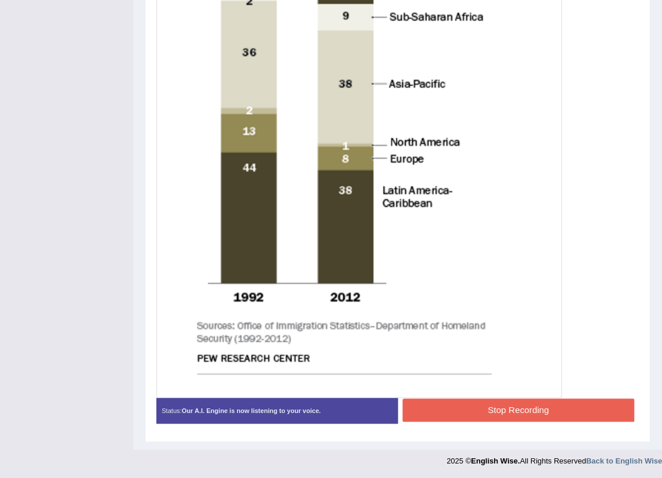
click at [476, 404] on button "Stop Recording" at bounding box center [519, 409] width 232 height 23
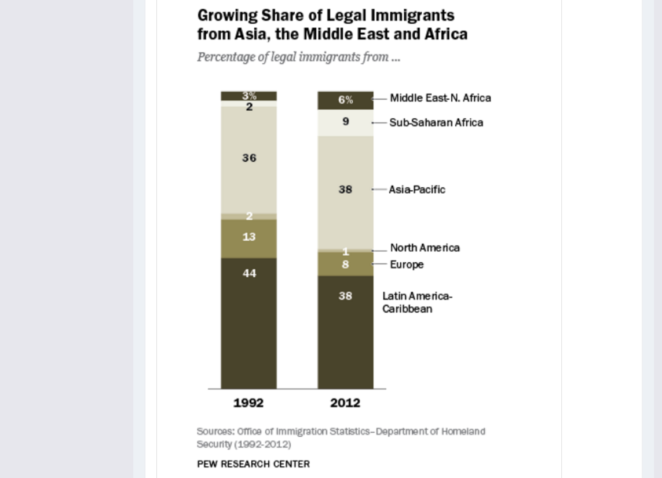
scroll to position [139, 0]
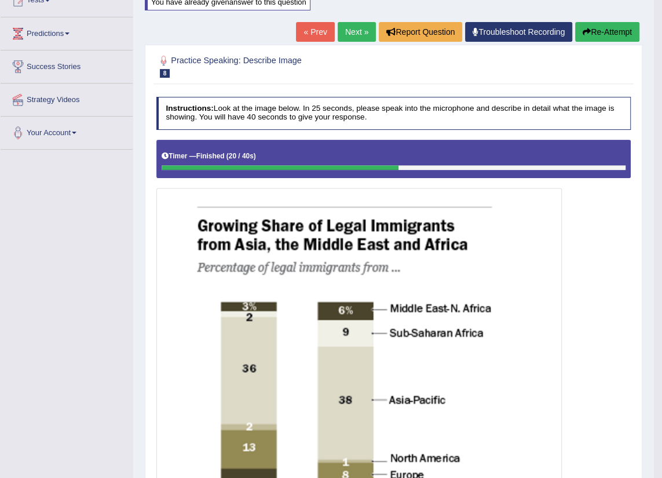
click at [609, 35] on button "Re-Attempt" at bounding box center [607, 32] width 64 height 20
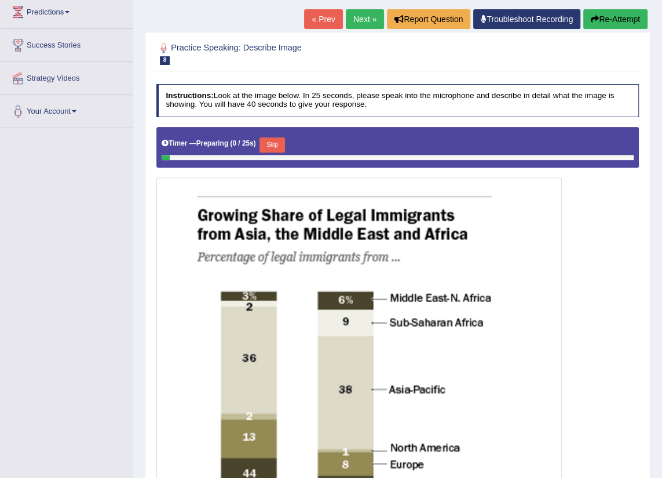
scroll to position [266, 0]
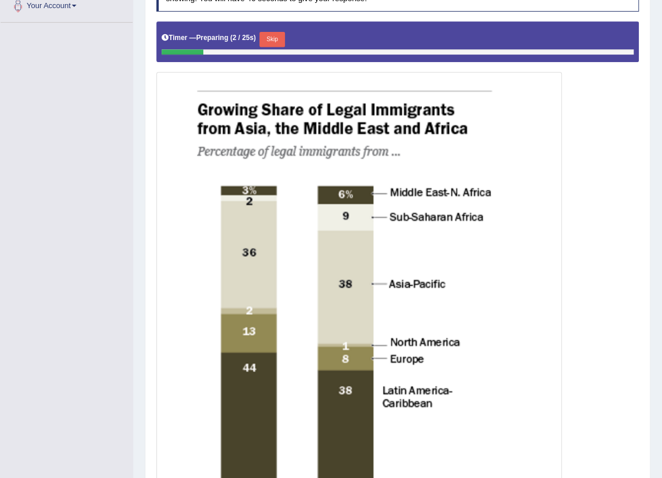
click at [267, 41] on button "Skip" at bounding box center [272, 39] width 25 height 15
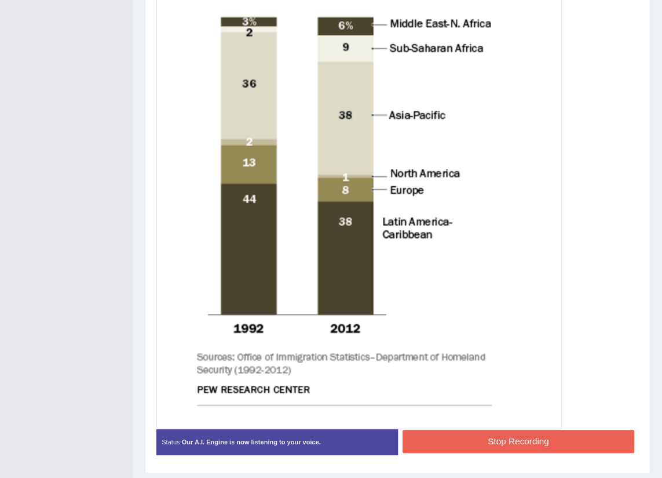
scroll to position [455, 0]
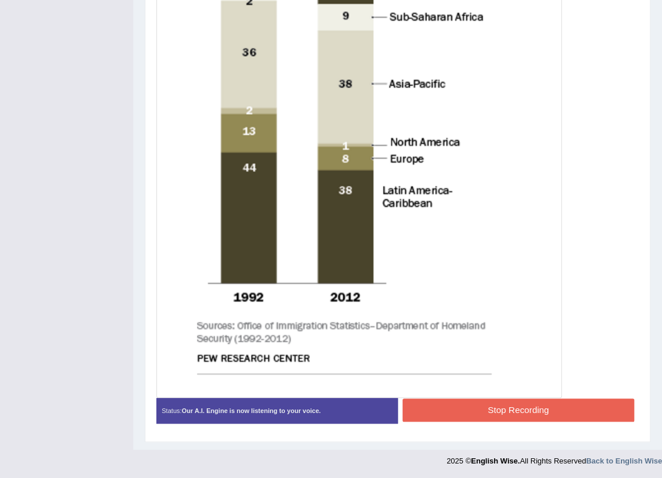
click at [498, 406] on button "Stop Recording" at bounding box center [519, 409] width 232 height 23
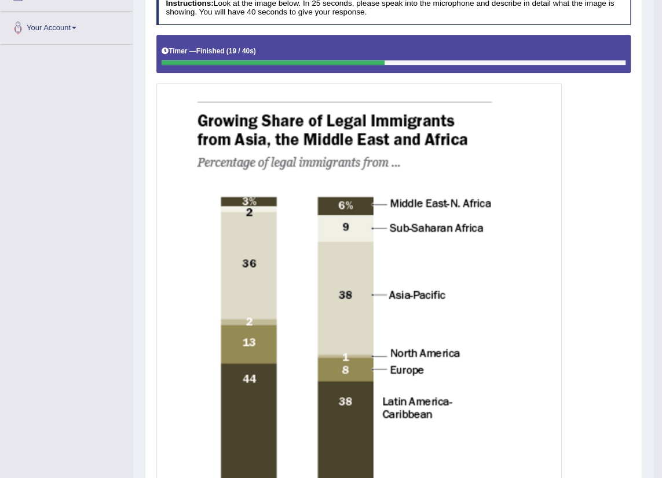
scroll to position [86, 0]
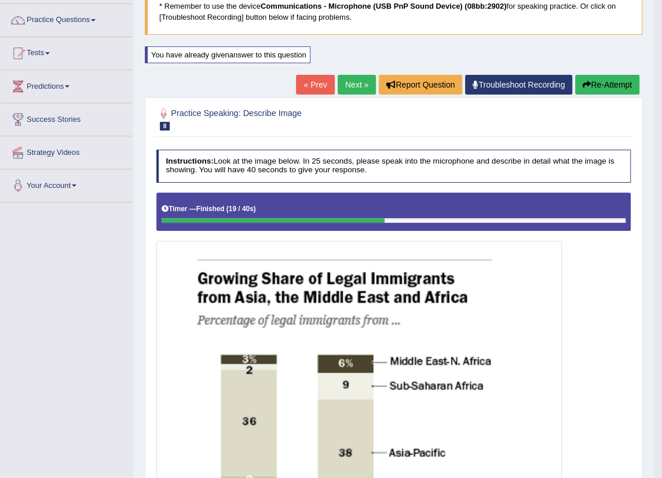
click at [623, 90] on button "Re-Attempt" at bounding box center [607, 85] width 64 height 20
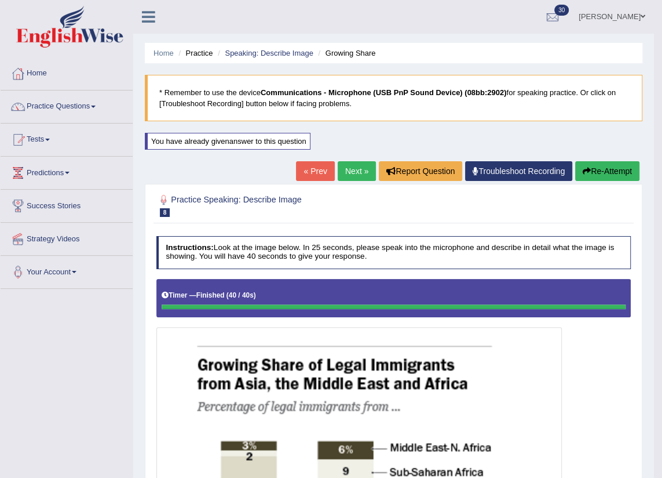
click at [610, 165] on button "Re-Attempt" at bounding box center [607, 171] width 64 height 20
click at [354, 173] on link "Next »" at bounding box center [357, 171] width 38 height 20
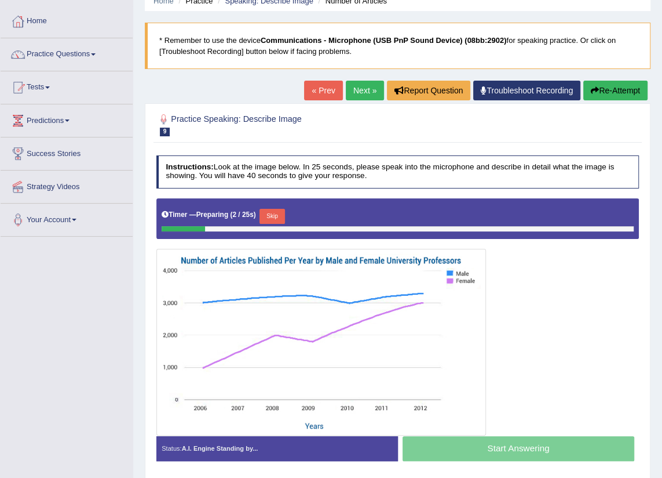
scroll to position [131, 0]
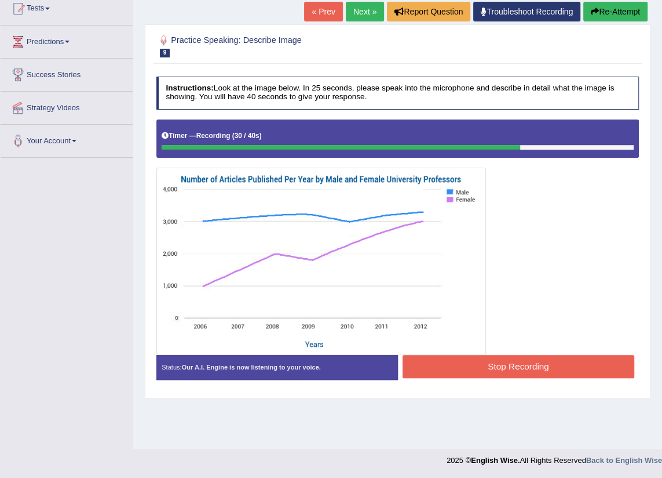
click at [508, 362] on button "Stop Recording" at bounding box center [519, 366] width 232 height 23
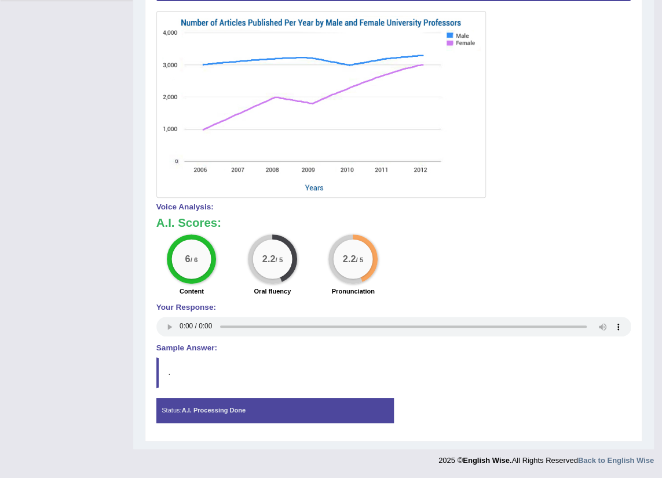
scroll to position [24, 0]
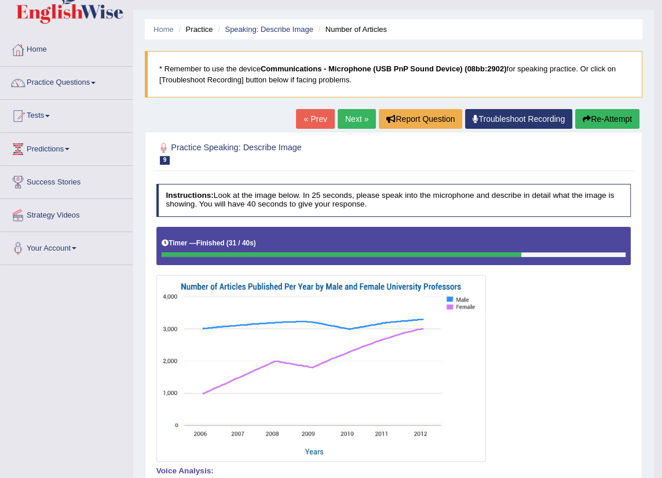
click at [604, 121] on button "Re-Attempt" at bounding box center [607, 119] width 64 height 20
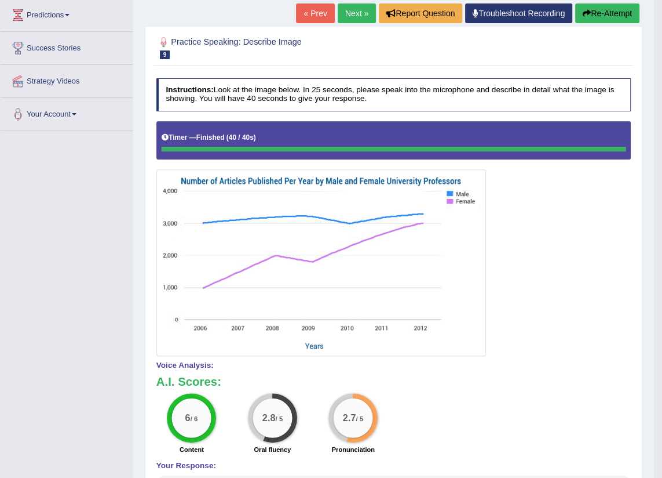
scroll to position [52, 0]
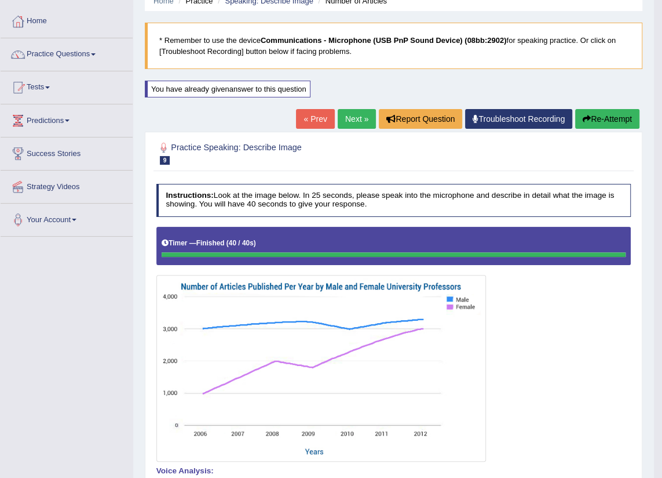
click at [352, 125] on link "Next »" at bounding box center [357, 119] width 38 height 20
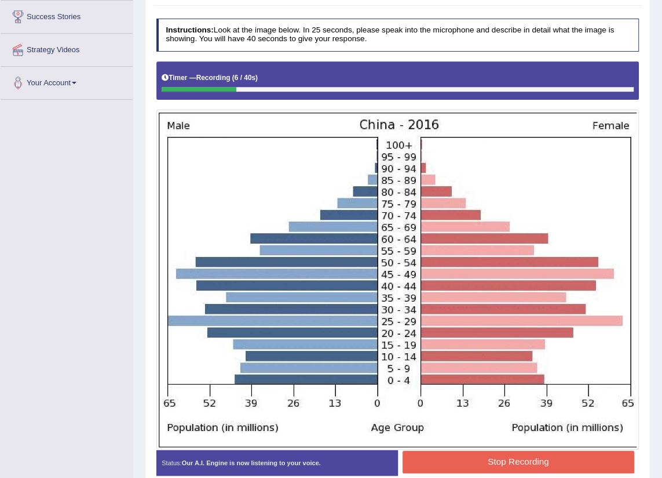
scroll to position [242, 0]
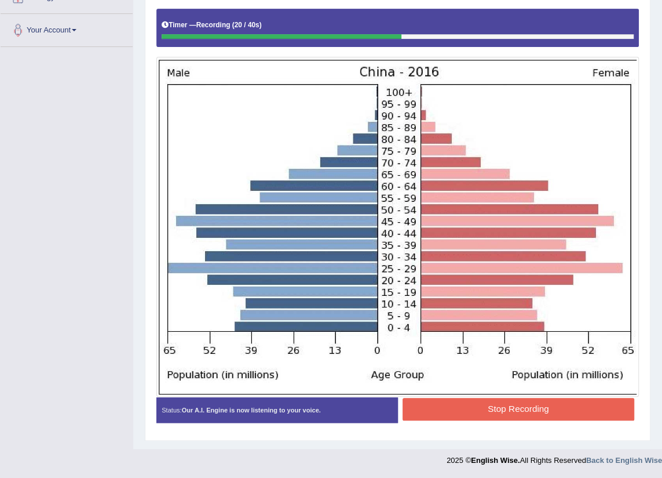
click at [493, 418] on button "Stop Recording" at bounding box center [519, 409] width 232 height 23
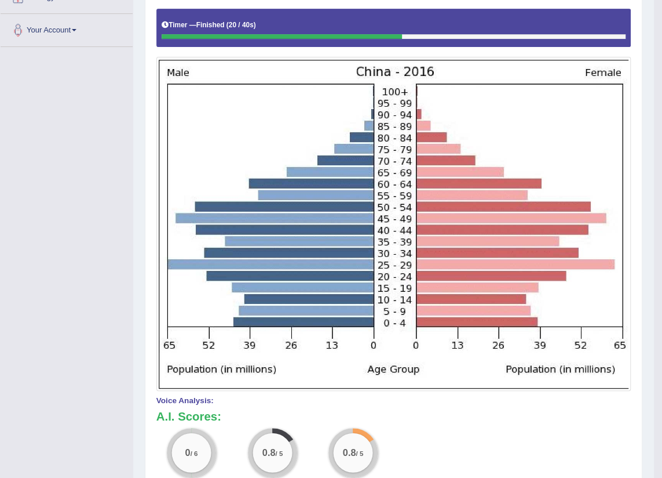
scroll to position [136, 0]
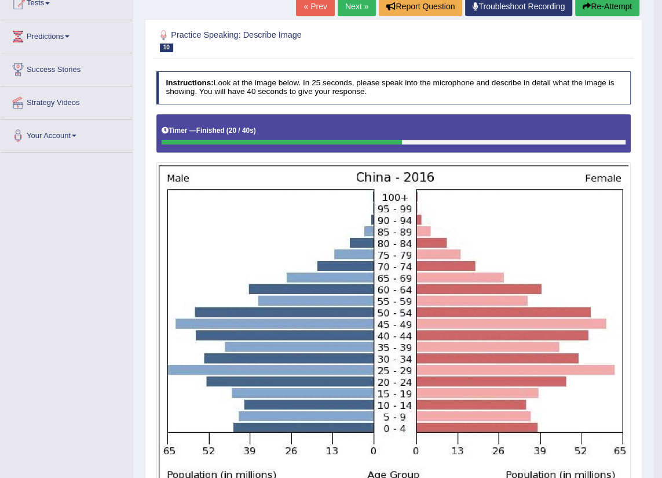
click at [631, 7] on button "Re-Attempt" at bounding box center [607, 7] width 64 height 20
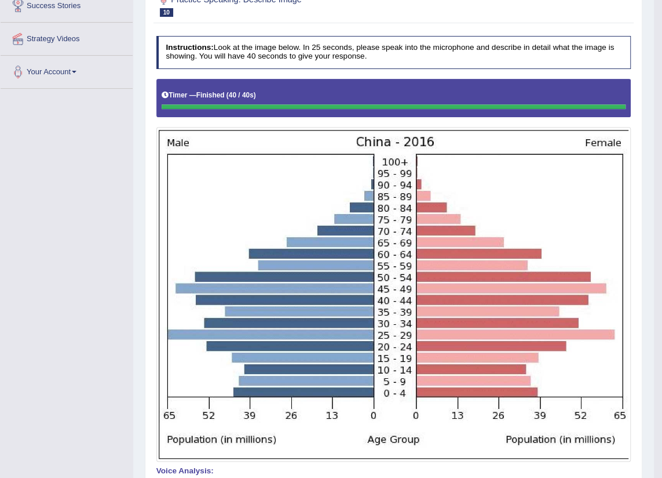
scroll to position [42, 0]
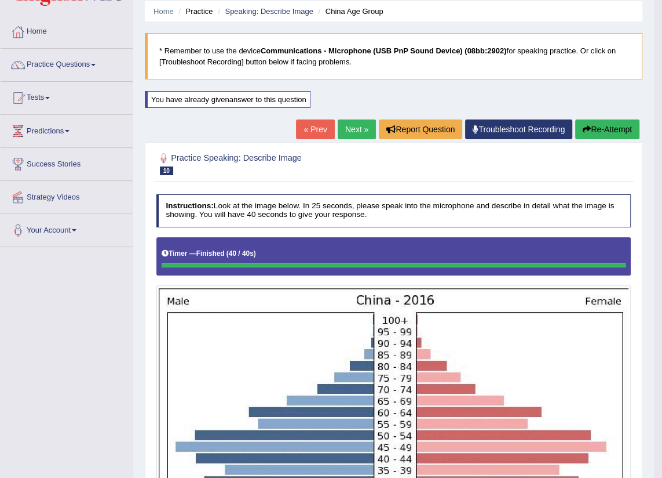
click at [597, 126] on button "Re-Attempt" at bounding box center [607, 129] width 64 height 20
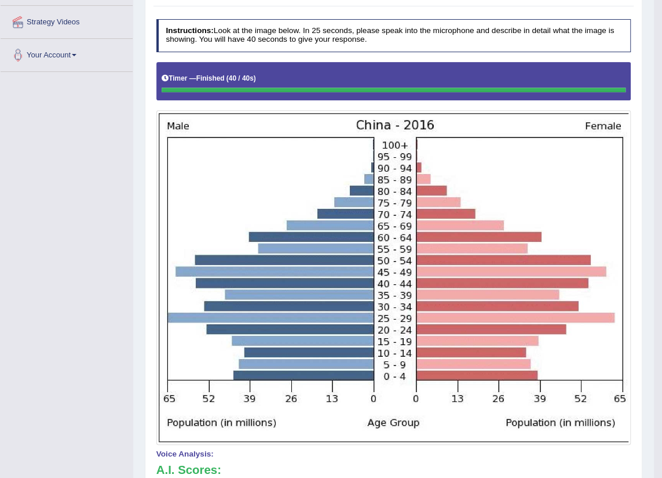
scroll to position [6, 0]
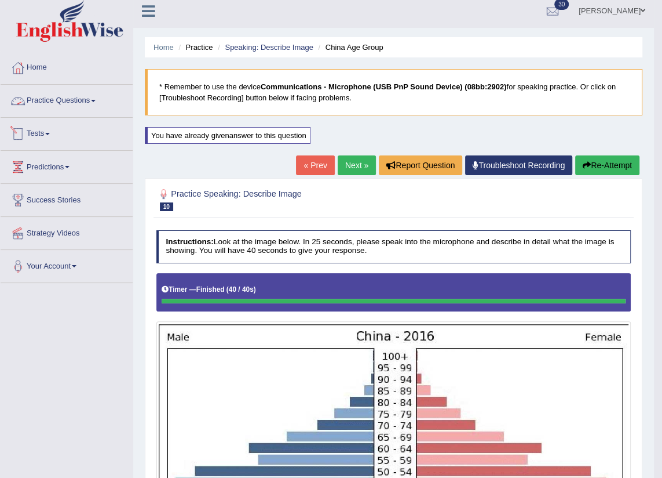
click at [60, 100] on link "Practice Questions" at bounding box center [67, 99] width 132 height 29
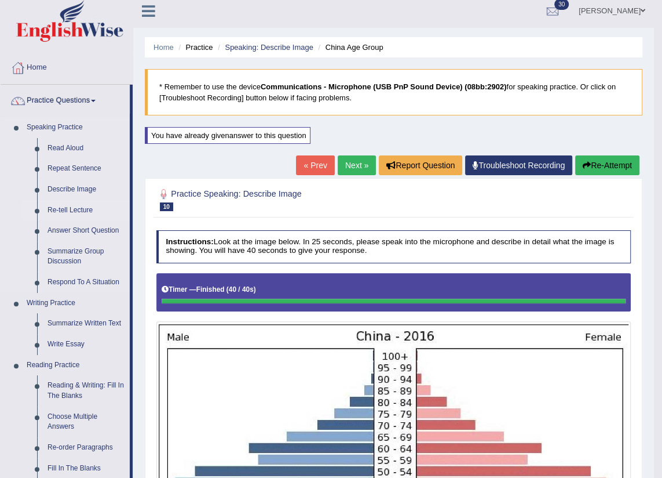
click at [86, 210] on link "Re-tell Lecture" at bounding box center [86, 210] width 88 height 21
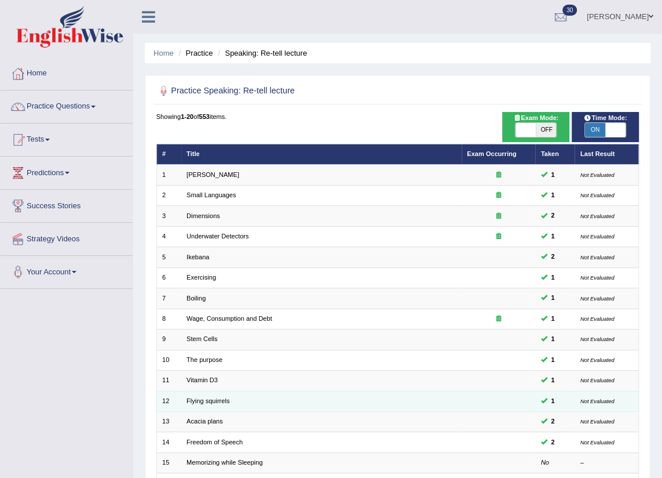
scroll to position [195, 0]
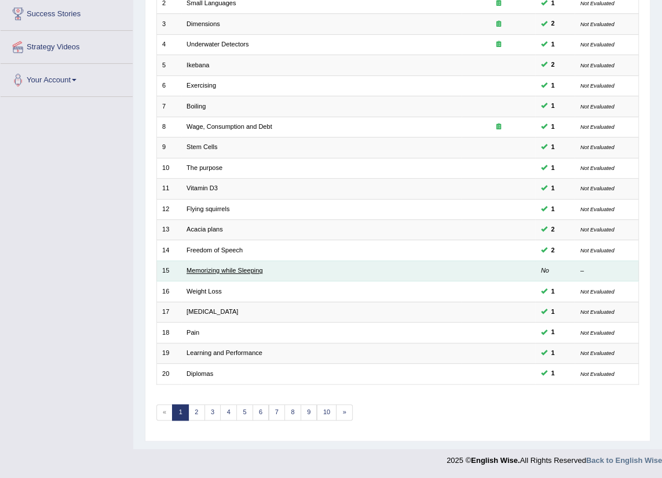
click at [220, 271] on link "Memorizing while Sleeping" at bounding box center [225, 270] width 76 height 7
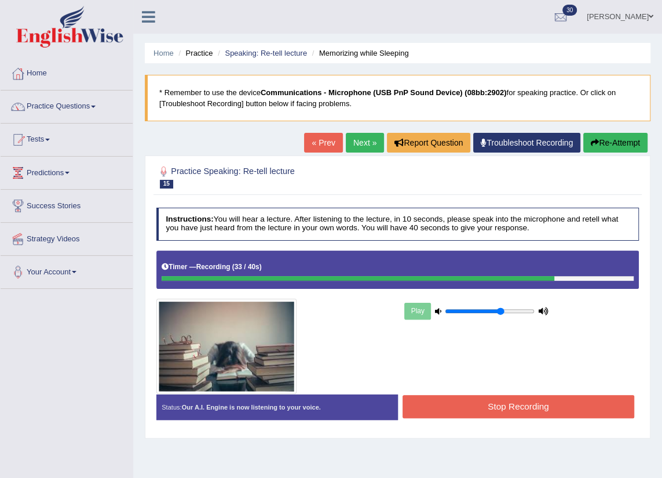
click at [450, 392] on div "Play" at bounding box center [397, 321] width 493 height 143
click at [449, 398] on button "Stop Recording" at bounding box center [519, 406] width 232 height 23
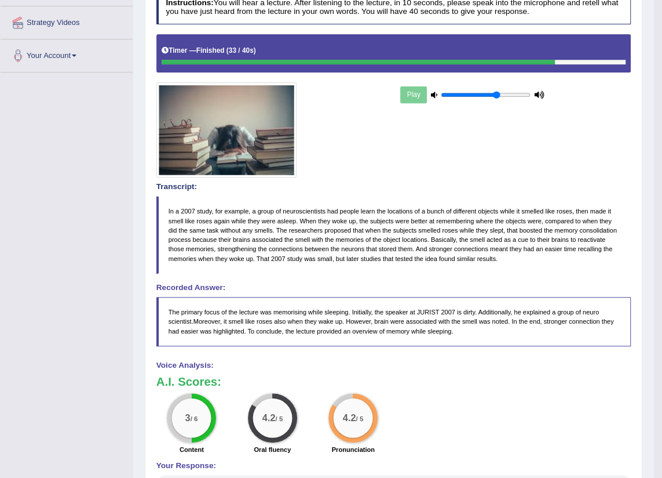
scroll to position [58, 0]
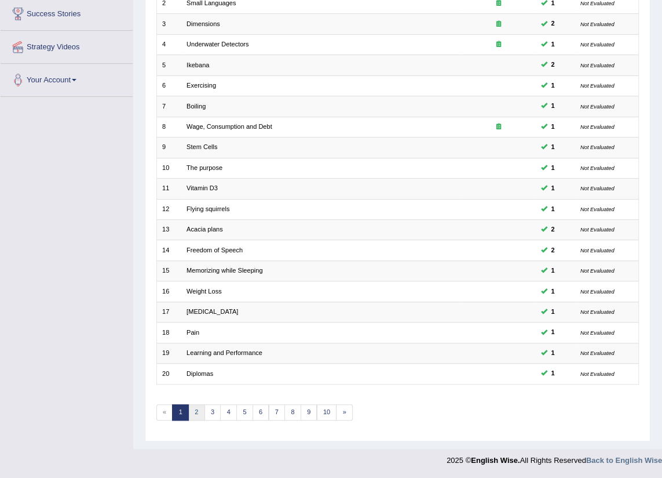
click at [190, 411] on link "2" at bounding box center [196, 412] width 17 height 16
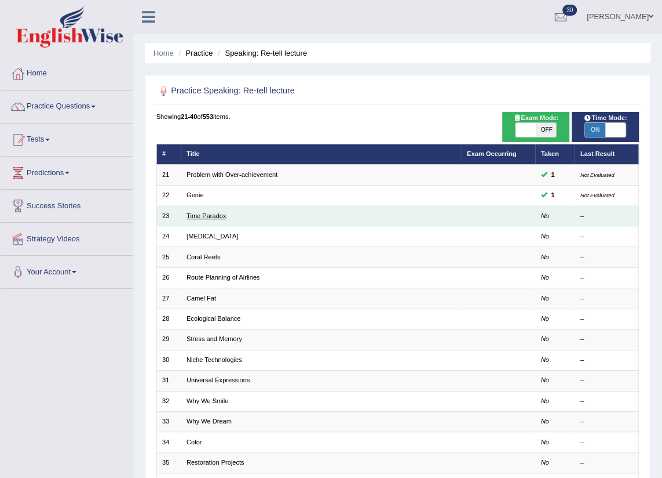
click at [205, 213] on link "Time Paradox" at bounding box center [206, 215] width 39 height 7
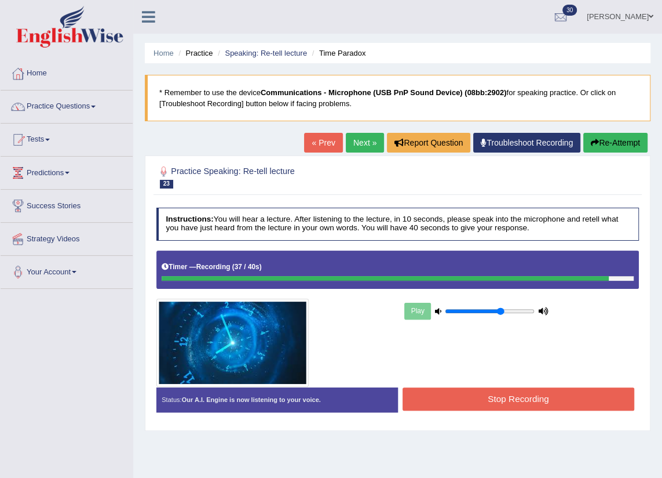
click at [588, 407] on button "Stop Recording" at bounding box center [519, 398] width 232 height 23
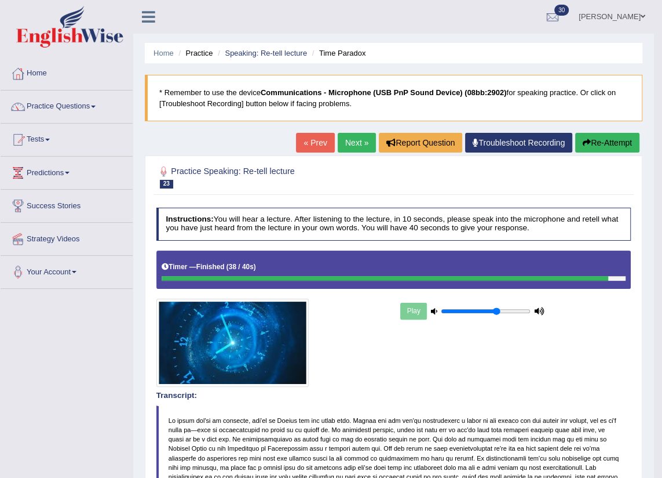
click at [355, 142] on link "Next »" at bounding box center [357, 143] width 38 height 20
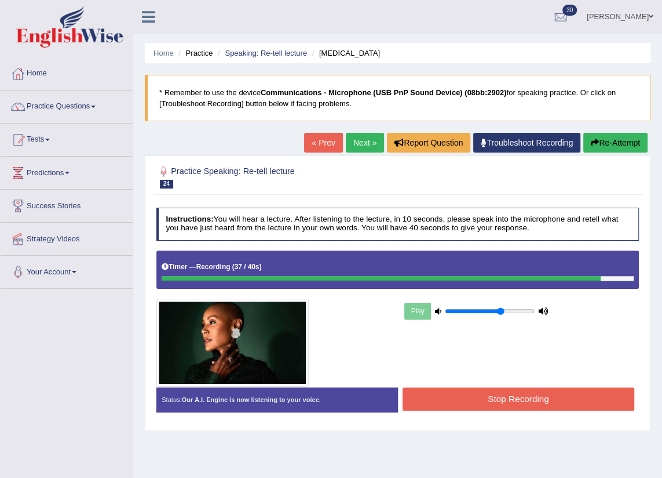
click at [543, 400] on button "Stop Recording" at bounding box center [519, 398] width 232 height 23
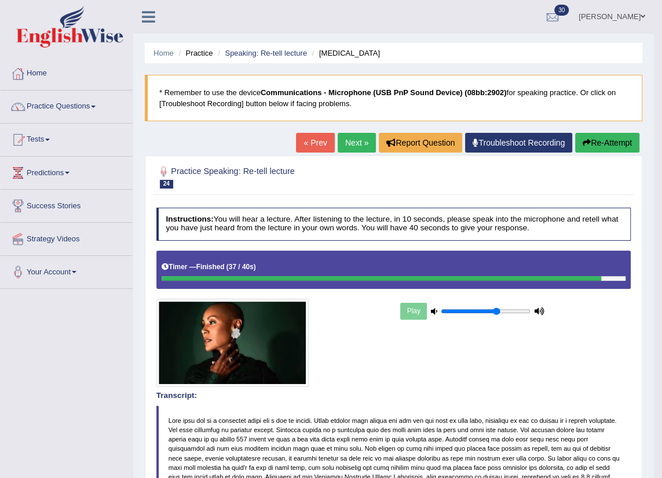
click at [354, 140] on link "Next »" at bounding box center [357, 143] width 38 height 20
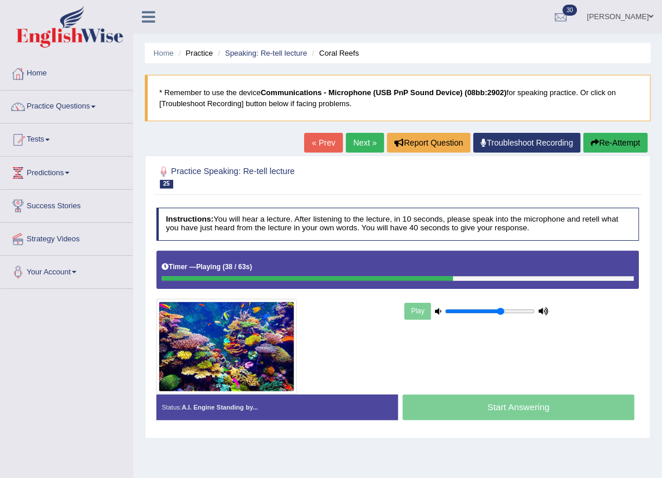
click at [621, 144] on button "Re-Attempt" at bounding box center [616, 143] width 64 height 20
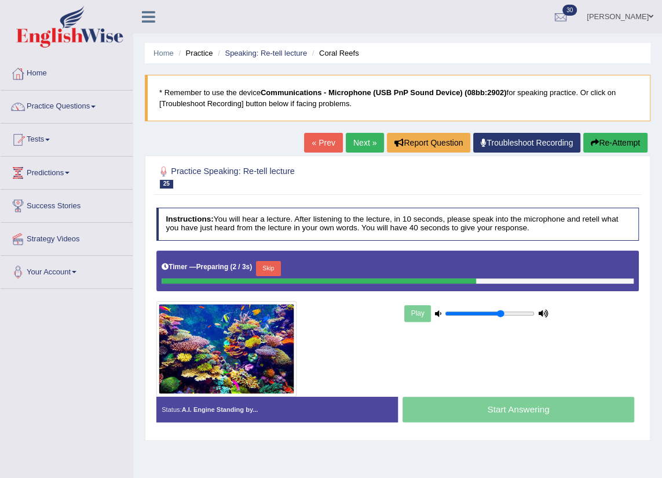
click at [276, 268] on button "Skip" at bounding box center [268, 268] width 25 height 15
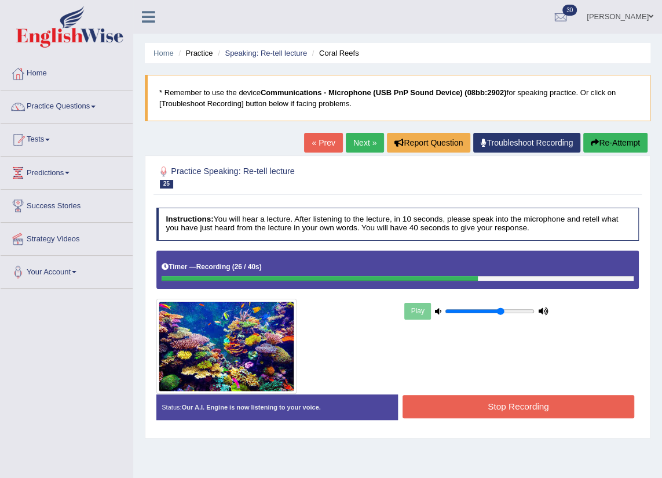
click at [570, 402] on button "Stop Recording" at bounding box center [519, 406] width 232 height 23
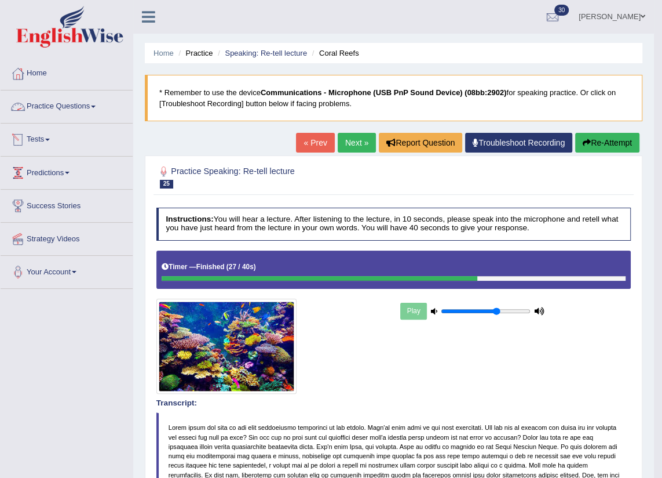
click at [67, 108] on link "Practice Questions" at bounding box center [67, 104] width 132 height 29
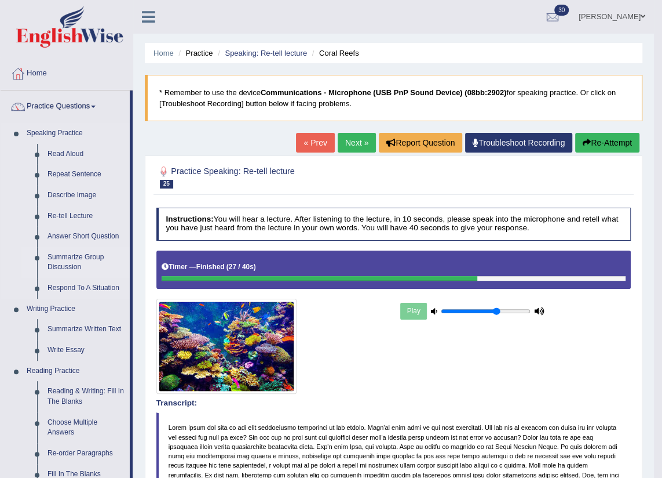
click at [87, 261] on link "Summarize Group Discussion" at bounding box center [86, 262] width 88 height 31
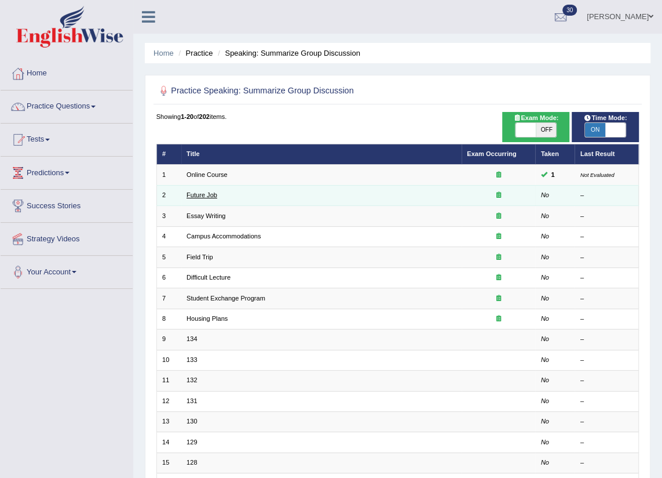
click at [210, 191] on td "Future Job" at bounding box center [321, 195] width 280 height 20
click at [210, 193] on link "Future Job" at bounding box center [202, 194] width 31 height 7
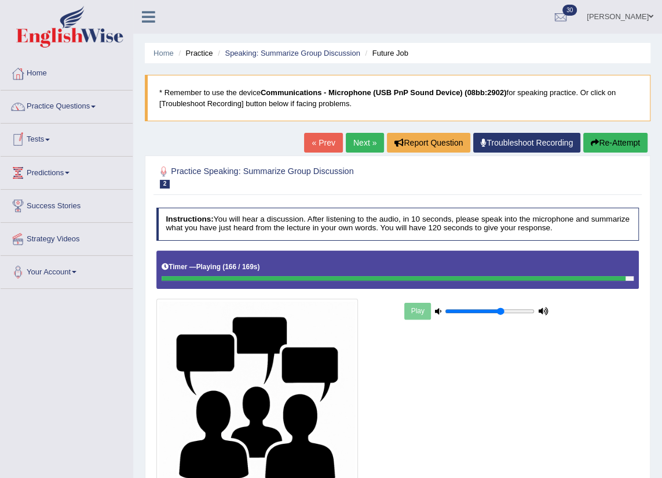
click at [627, 145] on button "Re-Attempt" at bounding box center [616, 143] width 64 height 20
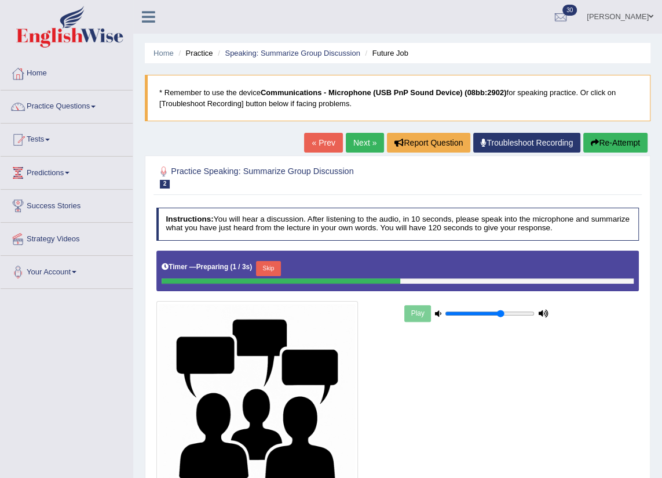
click at [269, 267] on button "Skip" at bounding box center [268, 268] width 25 height 15
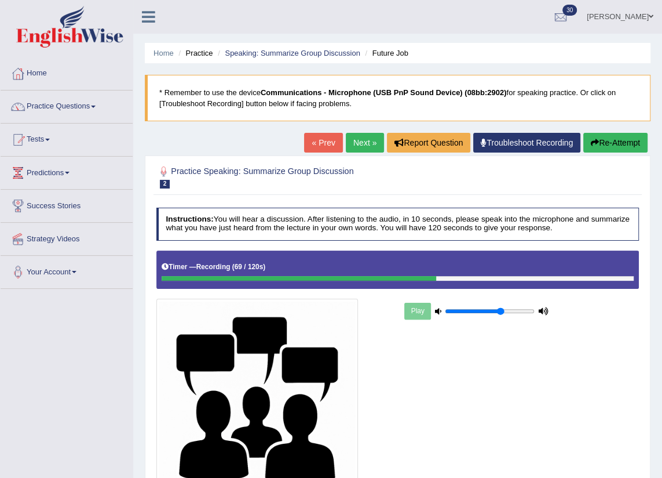
scroll to position [131, 0]
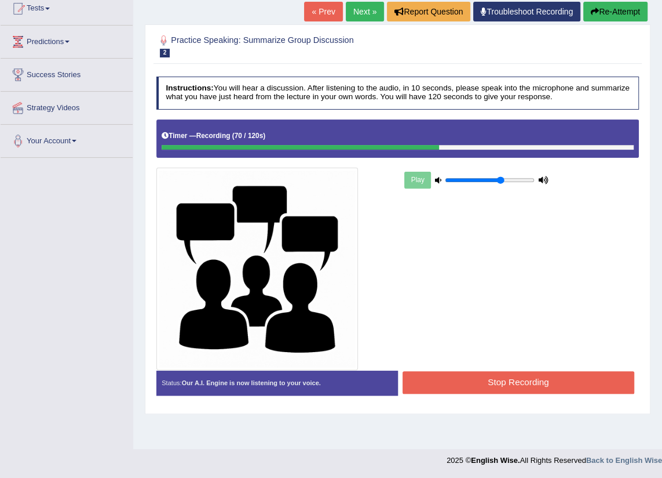
drag, startPoint x: 516, startPoint y: 376, endPoint x: 0, endPoint y: 214, distance: 540.3
click at [516, 376] on button "Stop Recording" at bounding box center [519, 382] width 232 height 23
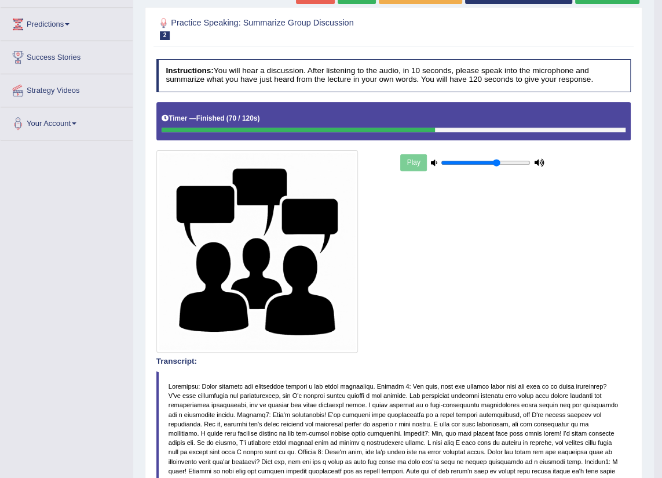
scroll to position [0, 0]
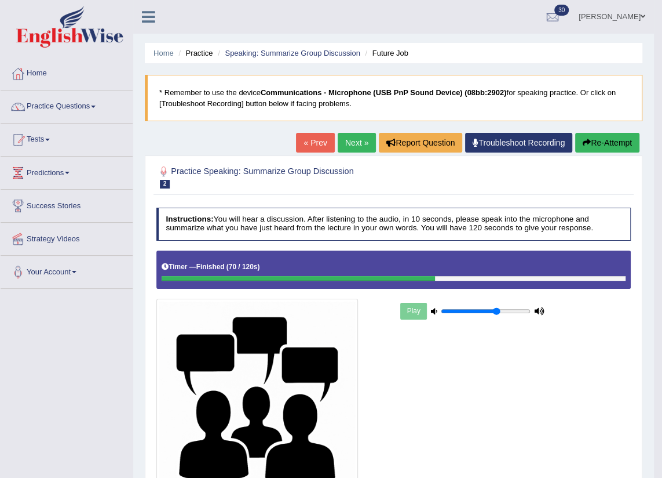
click at [361, 148] on link "Next »" at bounding box center [357, 143] width 38 height 20
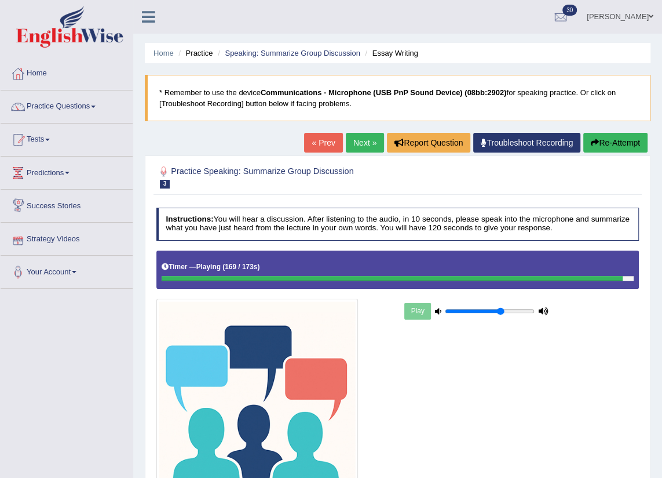
click at [614, 150] on button "Re-Attempt" at bounding box center [616, 143] width 64 height 20
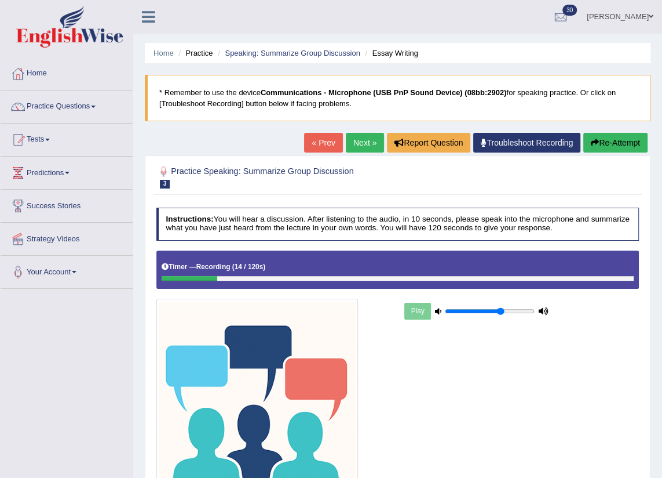
click at [626, 139] on button "Re-Attempt" at bounding box center [616, 143] width 64 height 20
click at [606, 274] on div "Timer — Playing ( 32 / 173s ) Skip" at bounding box center [398, 266] width 472 height 17
click at [611, 278] on div at bounding box center [398, 278] width 472 height 5
click at [639, 143] on button "Re-Attempt" at bounding box center [616, 143] width 64 height 20
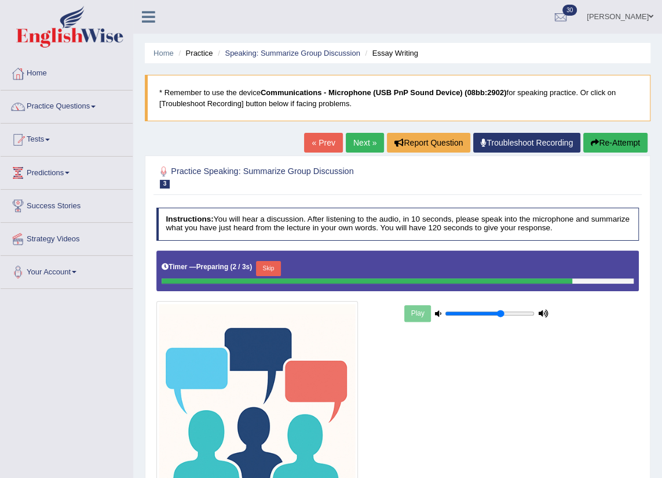
click at [270, 266] on button "Skip" at bounding box center [268, 268] width 25 height 15
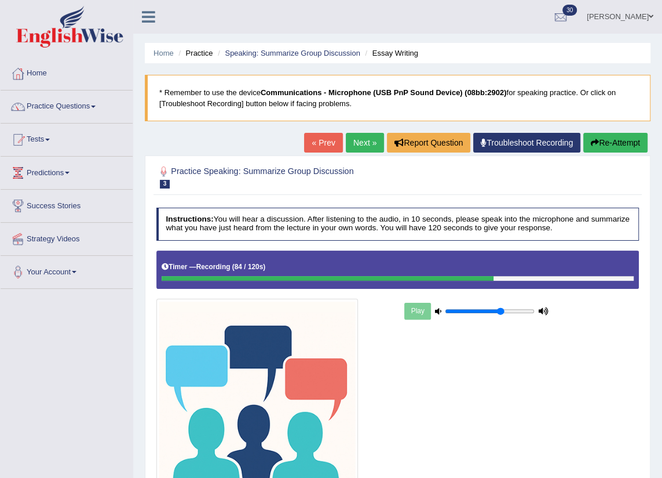
scroll to position [131, 0]
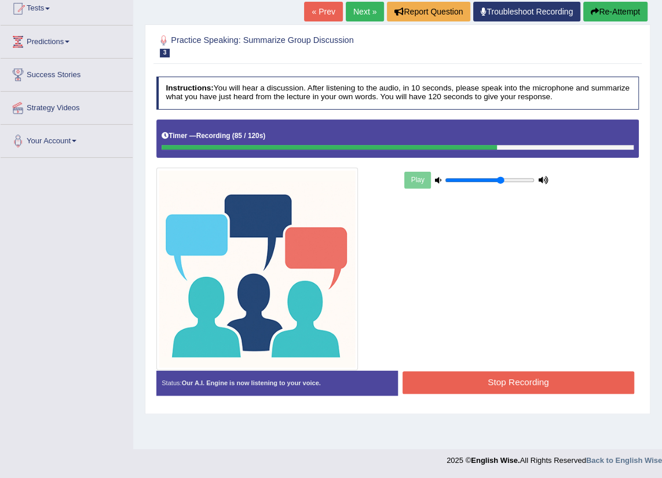
click at [522, 371] on button "Stop Recording" at bounding box center [519, 382] width 232 height 23
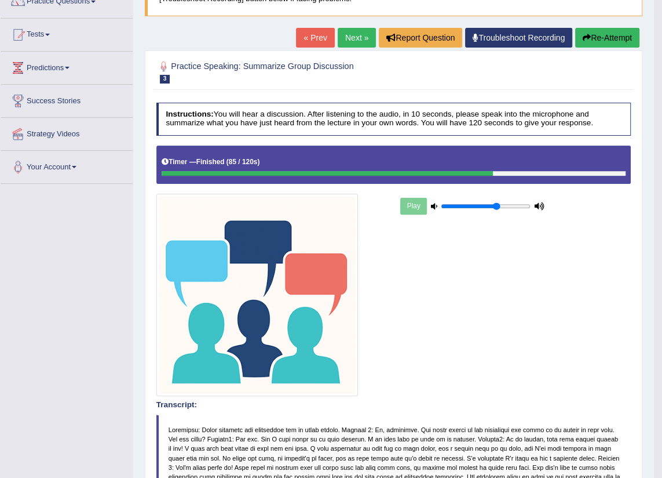
scroll to position [0, 0]
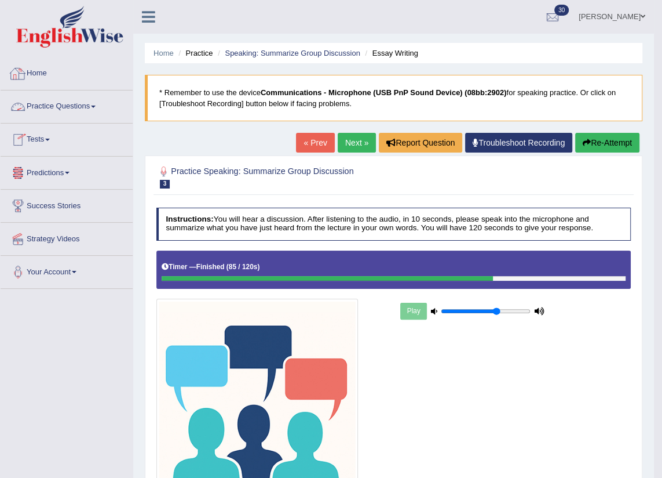
click at [77, 107] on link "Practice Questions" at bounding box center [67, 104] width 132 height 29
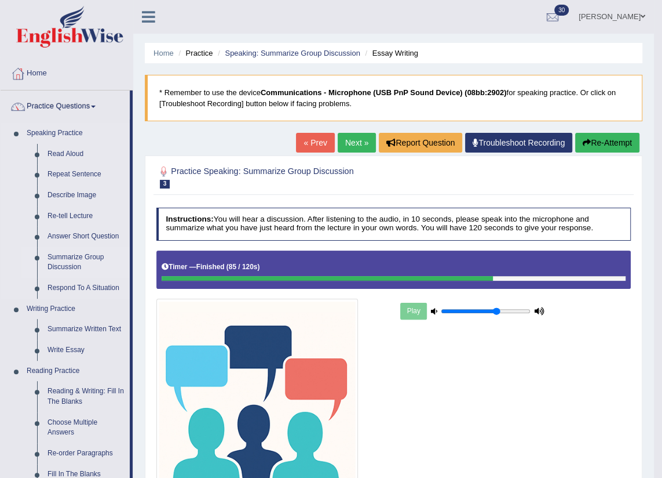
scroll to position [158, 0]
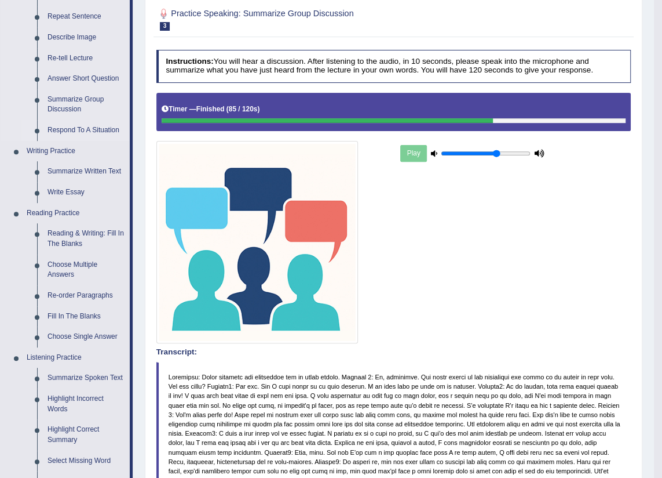
click at [62, 130] on link "Respond To A Situation" at bounding box center [86, 130] width 88 height 21
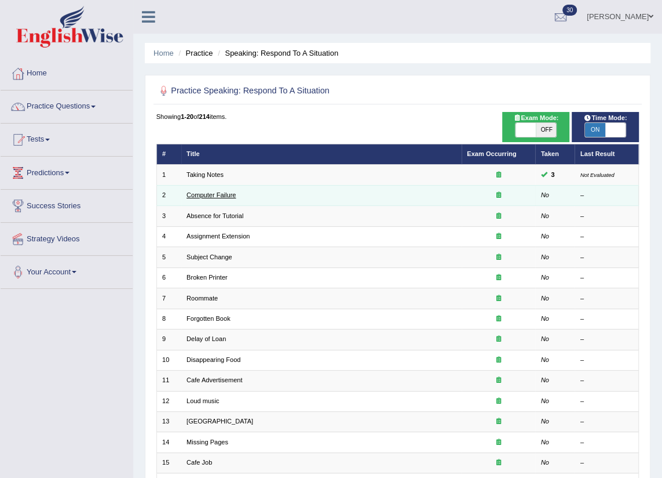
click at [225, 196] on link "Computer Failure" at bounding box center [211, 194] width 49 height 7
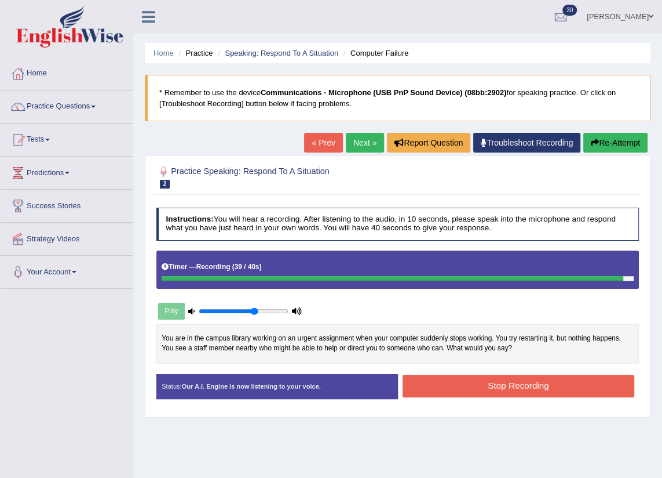
click at [524, 382] on button "Stop Recording" at bounding box center [519, 385] width 232 height 23
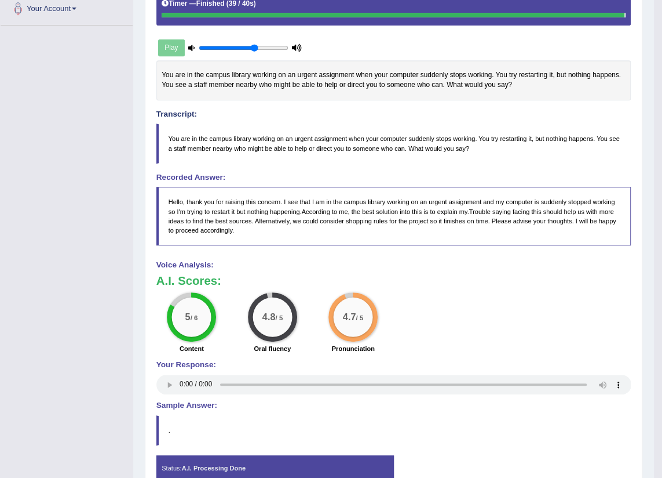
scroll to position [105, 0]
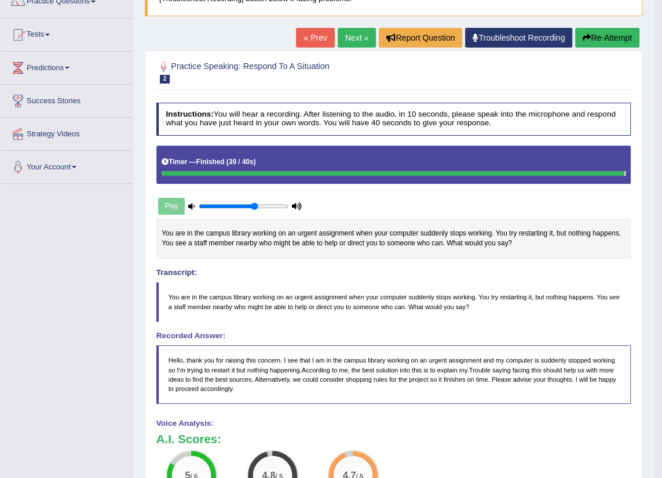
click at [608, 34] on button "Re-Attempt" at bounding box center [607, 38] width 64 height 20
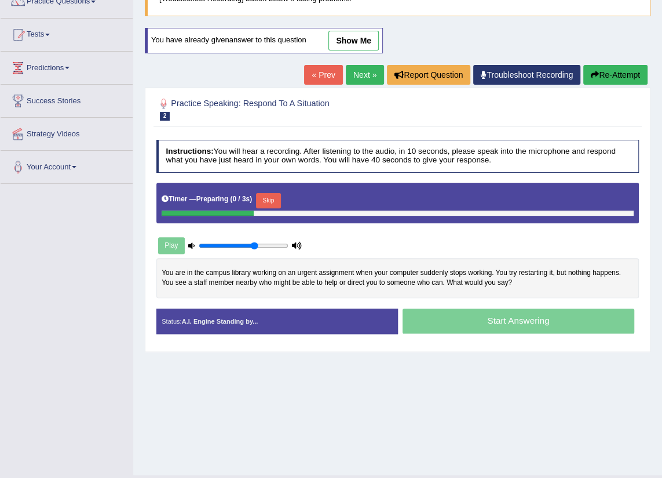
scroll to position [105, 0]
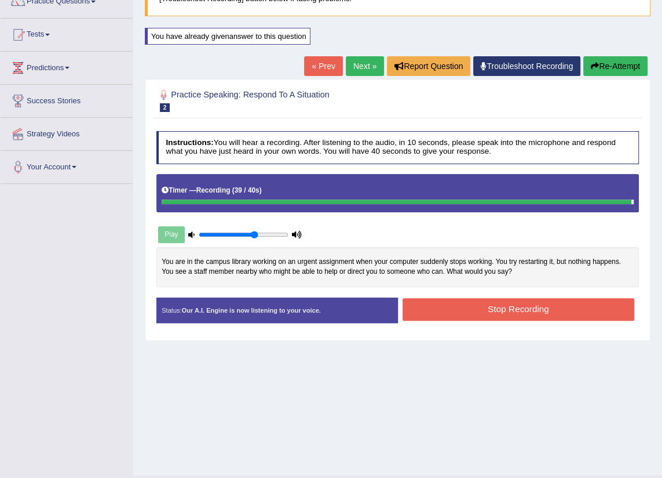
click at [535, 307] on button "Stop Recording" at bounding box center [519, 309] width 232 height 23
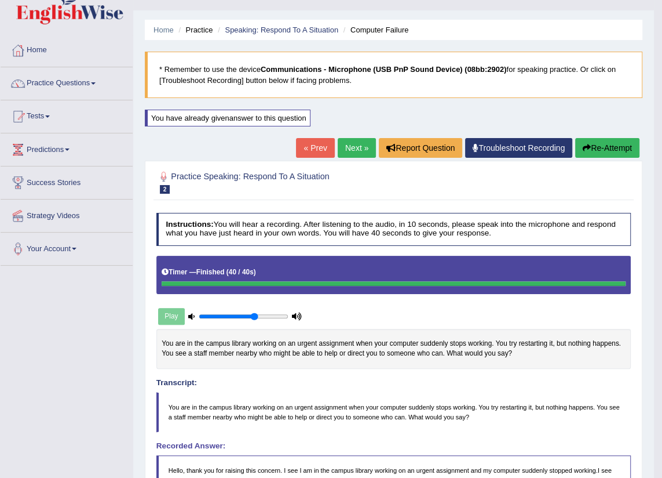
scroll to position [0, 0]
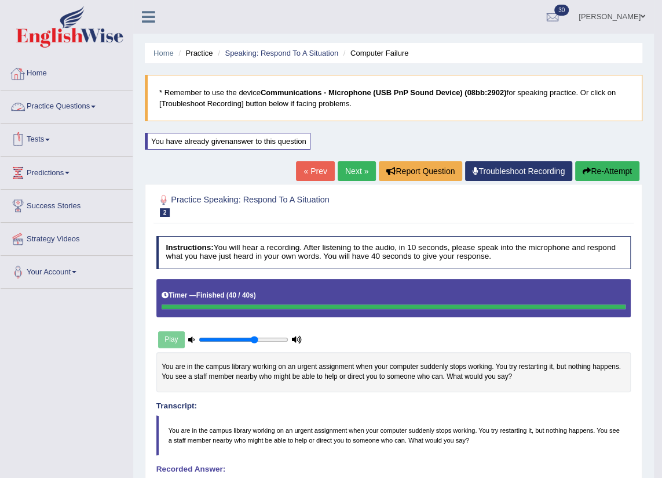
click at [85, 101] on link "Practice Questions" at bounding box center [67, 104] width 132 height 29
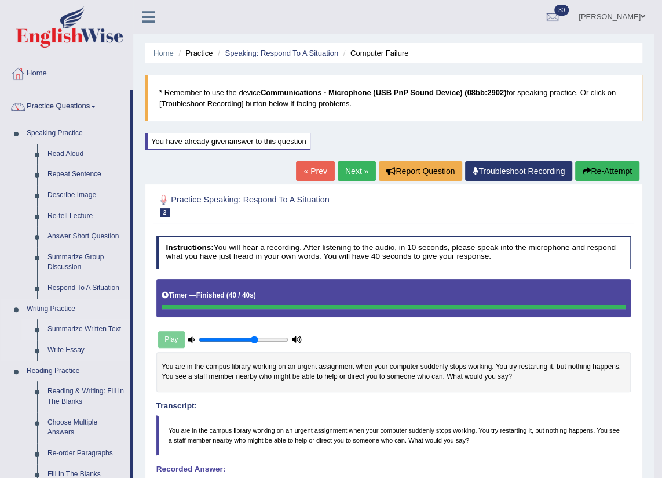
click at [81, 331] on link "Summarize Written Text" at bounding box center [86, 329] width 88 height 21
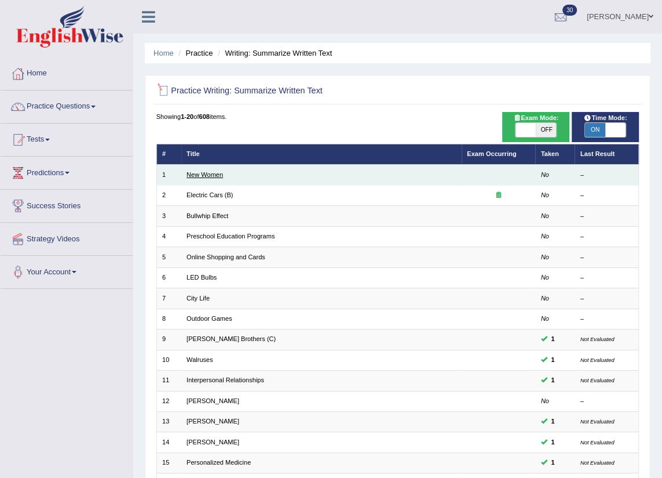
click at [212, 173] on link "New Women" at bounding box center [205, 174] width 37 height 7
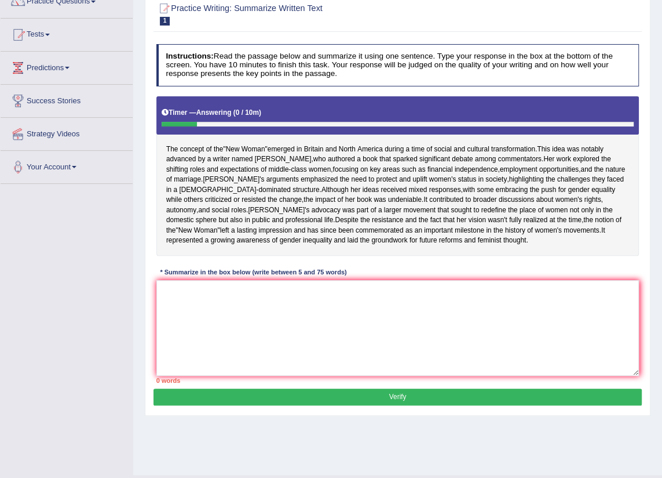
scroll to position [131, 0]
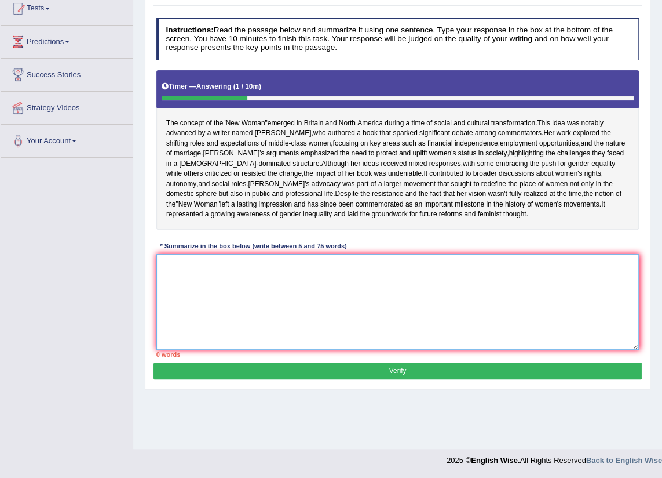
click at [194, 304] on textarea at bounding box center [397, 302] width 483 height 96
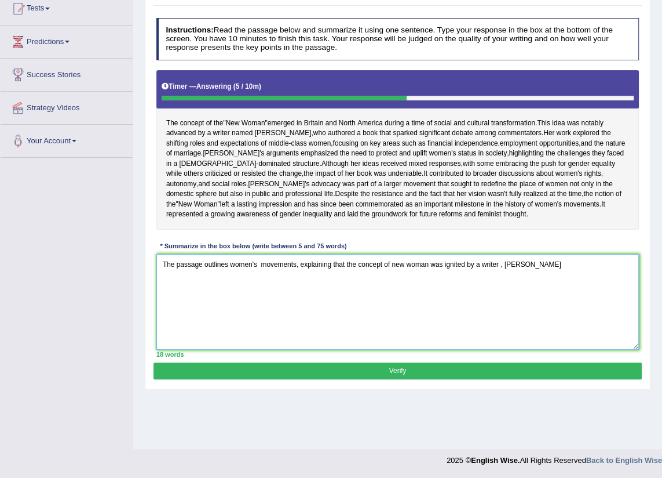
click at [500, 294] on textarea "The passage outlines women's movements, explaining that the concept of new woma…" at bounding box center [397, 302] width 483 height 96
click at [524, 290] on textarea "The passage outlines women's movements, explaining that the concept of new woma…" at bounding box center [397, 302] width 483 height 96
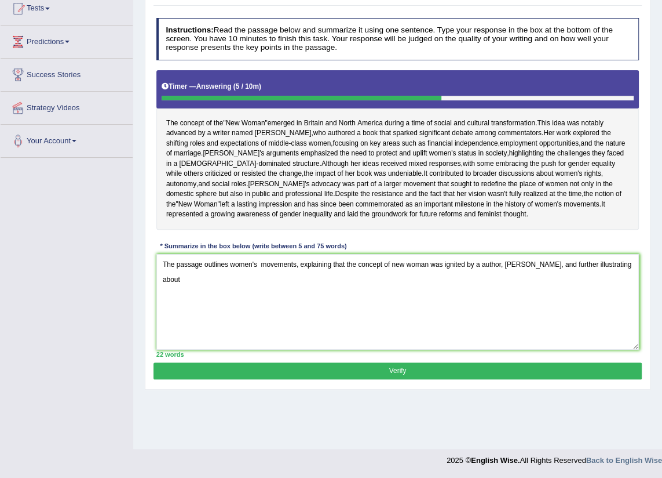
click at [497, 279] on div "Instructions: Read the passage below and summarize it using one sentence. Type …" at bounding box center [398, 187] width 488 height 349
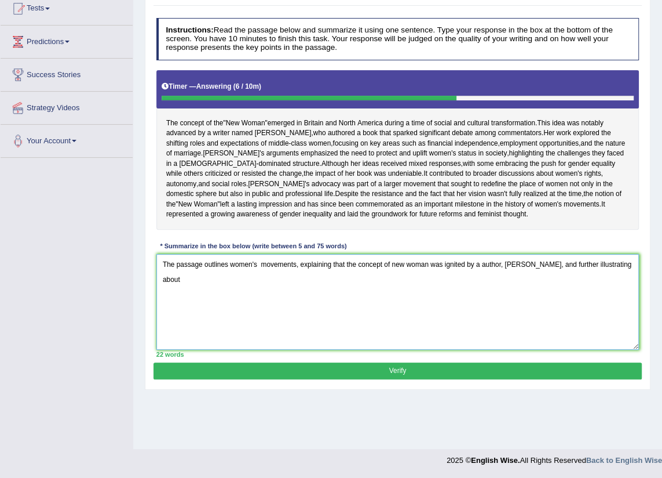
click at [614, 297] on textarea "The passage outlines women's movements, explaining that the concept of new woma…" at bounding box center [397, 302] width 483 height 96
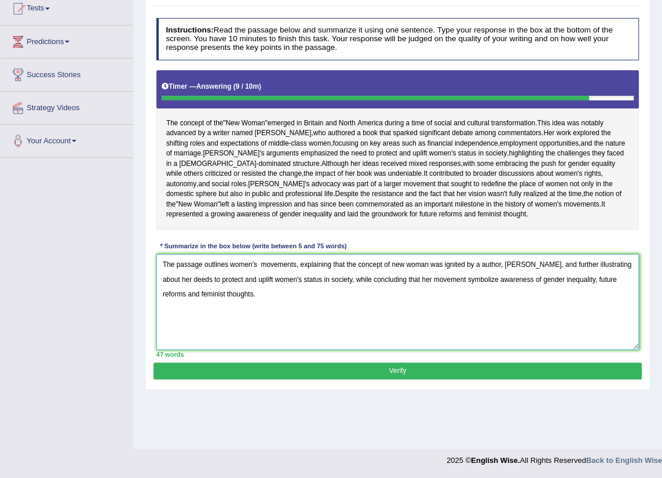
click at [322, 311] on textarea "The passage outlines women's movements, explaining that the concept of new woma…" at bounding box center [397, 302] width 483 height 96
drag, startPoint x: 164, startPoint y: 294, endPoint x: 313, endPoint y: 327, distance: 152.4
click at [313, 327] on textarea "The passage outlines women's movements, explaining that the concept of new woma…" at bounding box center [397, 302] width 483 height 96
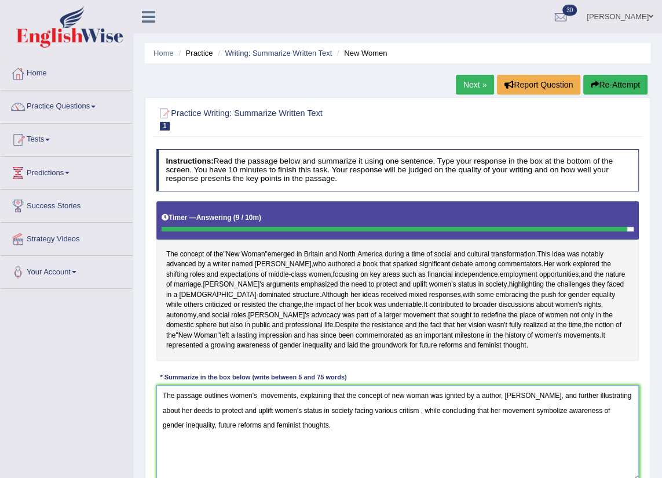
type textarea "The passage outlines women's movements, explaining that the concept of new woma…"
click at [606, 84] on button "Re-Attempt" at bounding box center [616, 85] width 64 height 20
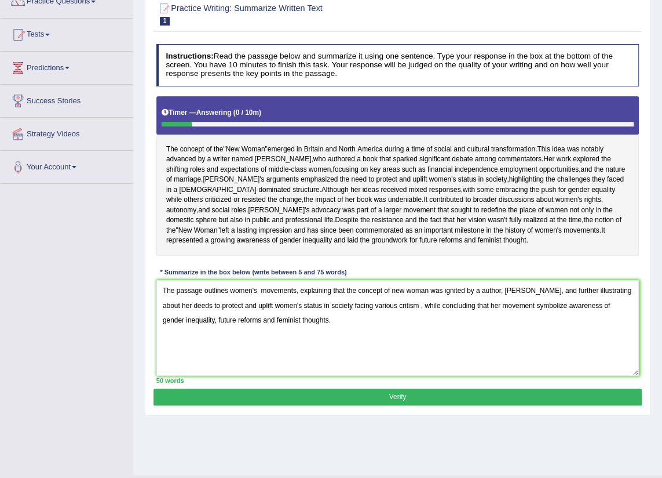
drag, startPoint x: 523, startPoint y: 321, endPoint x: 183, endPoint y: 336, distance: 340.5
click at [183, 336] on textarea "The passage outlines women's movements, explaining that the concept of new woma…" at bounding box center [397, 328] width 483 height 96
click at [584, 322] on textarea "The passage outlines women's movements, explaining that the concept of new woma…" at bounding box center [397, 328] width 483 height 96
click at [626, 317] on textarea "The passage outlines women's movements, explaining that the concept of new woma…" at bounding box center [397, 328] width 483 height 96
click at [336, 338] on textarea "The passage outlines women's movements, explaining that the concept of new woma…" at bounding box center [397, 328] width 483 height 96
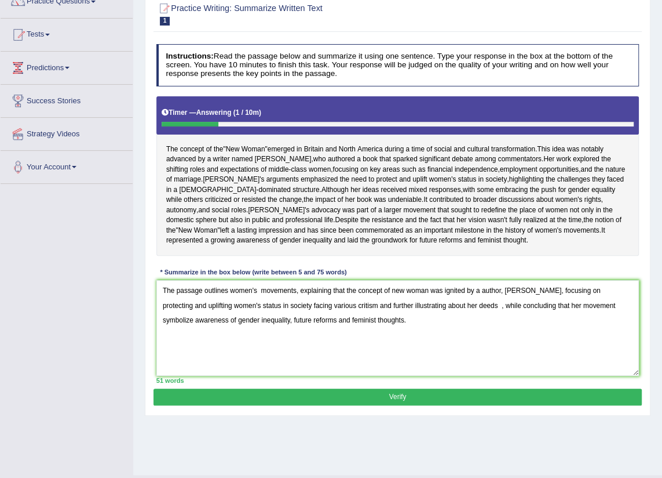
click at [336, 337] on textarea "The passage outlines women's movements, explaining that the concept of new woma…" at bounding box center [397, 328] width 483 height 96
click at [459, 336] on textarea "The passage outlines women's movements, explaining that the concept of new woma…" at bounding box center [397, 328] width 483 height 96
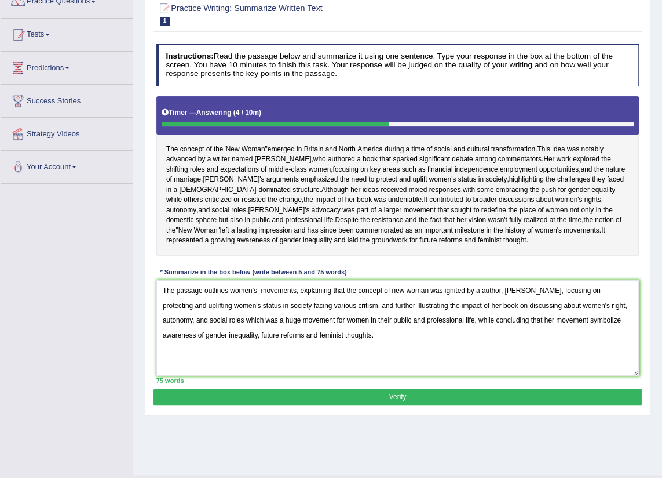
click at [325, 333] on textarea "The passage outlines women's movements, explaining that the concept of new woma…" at bounding box center [397, 328] width 483 height 96
type textarea "The passage outlines women's movements, explaining that the concept of new woma…"
click at [395, 405] on button "Verify" at bounding box center [398, 396] width 488 height 17
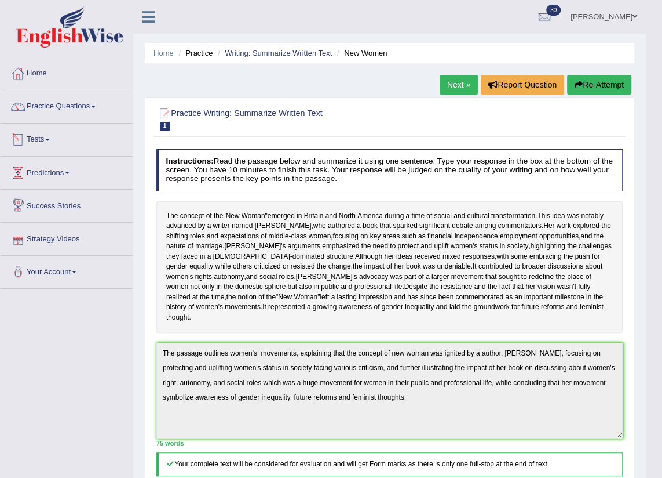
click at [454, 81] on link "Next »" at bounding box center [459, 85] width 38 height 20
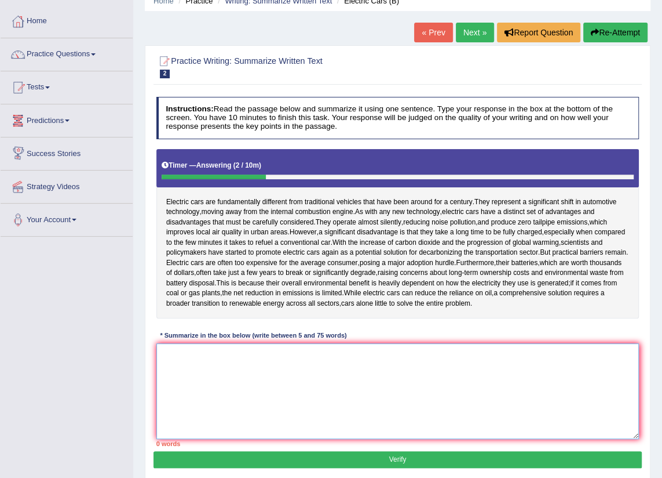
click at [202, 375] on textarea at bounding box center [397, 391] width 483 height 96
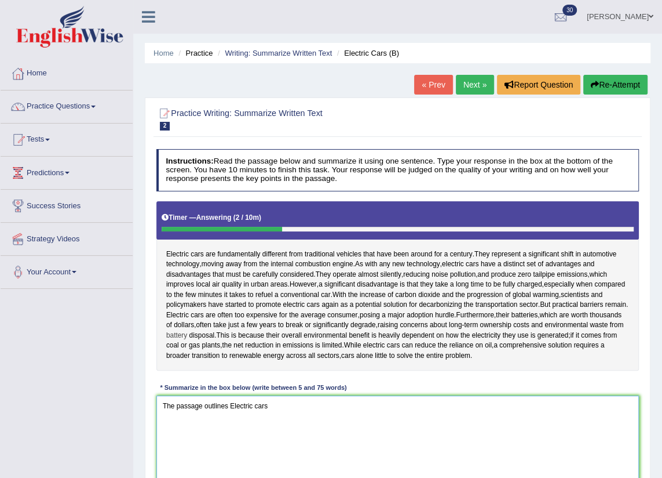
scroll to position [105, 0]
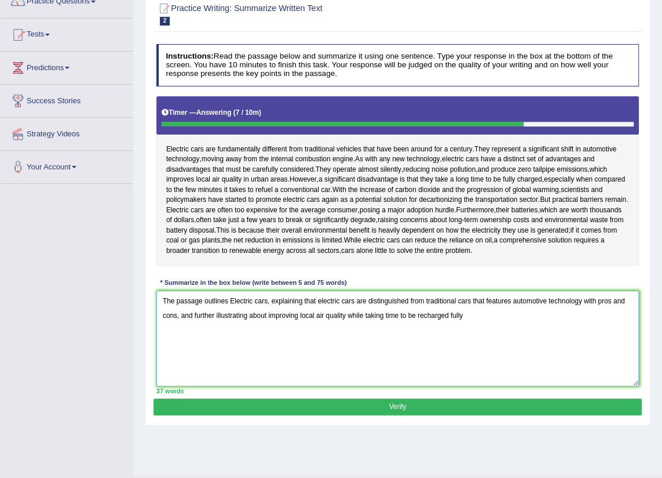
click at [267, 315] on textarea "The passage outlines Electric cars, explaining that electric cars are distingui…" at bounding box center [397, 338] width 483 height 96
click at [385, 315] on textarea "The passage outlines Electric cars, explaining that electric cars are distingui…" at bounding box center [397, 338] width 483 height 96
drag, startPoint x: 291, startPoint y: 314, endPoint x: 277, endPoint y: 315, distance: 14.0
click at [277, 315] on textarea "The passage outlines Electric cars, explaining that electric cars are distingui…" at bounding box center [397, 338] width 483 height 96
click at [379, 341] on textarea "The passage outlines Electric cars, explaining that electric cars are distingui…" at bounding box center [397, 338] width 483 height 96
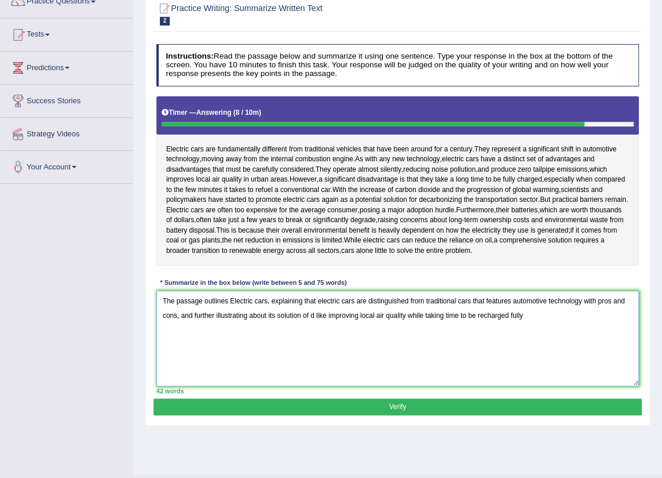
click at [318, 315] on textarea "The passage outlines Electric cars, explaining that electric cars are distingui…" at bounding box center [397, 338] width 483 height 96
click at [446, 314] on textarea "The passage outlines Electric cars, explaining that electric cars are distingui…" at bounding box center [397, 338] width 483 height 96
drag, startPoint x: 161, startPoint y: 301, endPoint x: 179, endPoint y: 332, distance: 35.6
click at [179, 332] on textarea "The passage outlines Electric cars, explaining that electric cars are distingui…" at bounding box center [397, 338] width 483 height 96
click at [278, 362] on textarea "The passage outlines Electric cars, explaining that electric cars are distingui…" at bounding box center [397, 338] width 483 height 96
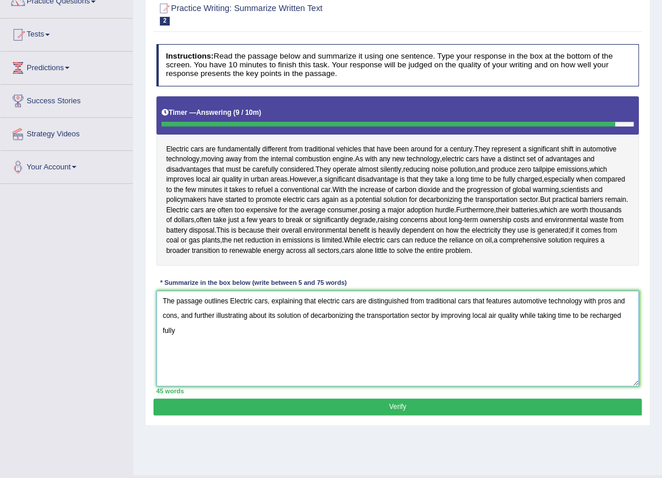
click at [538, 317] on textarea "The passage outlines Electric cars, explaining that electric cars are distingui…" at bounding box center [397, 338] width 483 height 96
click at [267, 327] on textarea "The passage outlines Electric cars, explaining that electric cars are distingui…" at bounding box center [397, 338] width 483 height 96
click at [602, 311] on textarea "The passage outlines Electric cars, explaining that electric cars are distingui…" at bounding box center [397, 338] width 483 height 96
click at [276, 329] on textarea "The passage outlines Electric cars, explaining that electric cars are distingui…" at bounding box center [397, 338] width 483 height 96
type textarea "The passage outlines Electric cars, explaining that electric cars are distingui…"
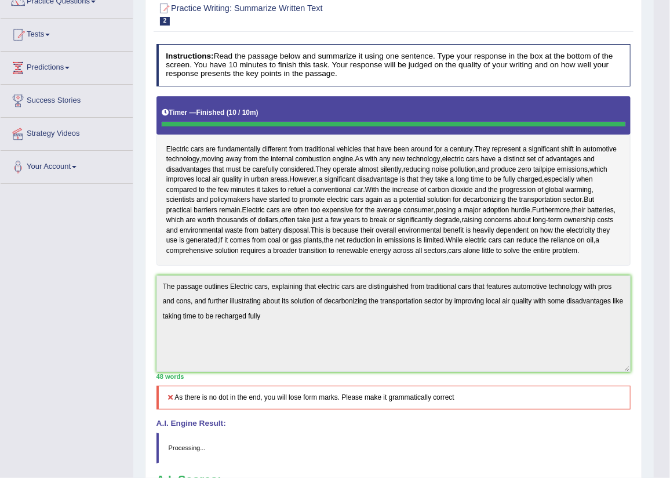
drag, startPoint x: 162, startPoint y: 285, endPoint x: 241, endPoint y: 301, distance: 80.6
click at [241, 301] on body "Toggle navigation Home Practice Questions Speaking Practice Read Aloud Repeat S…" at bounding box center [335, 134] width 670 height 478
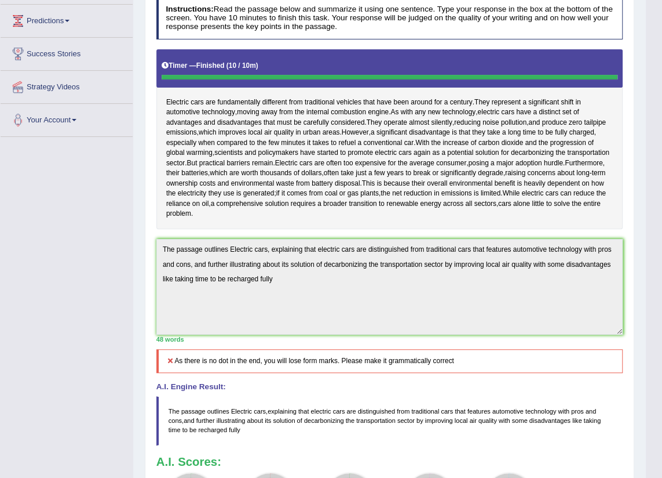
scroll to position [0, 0]
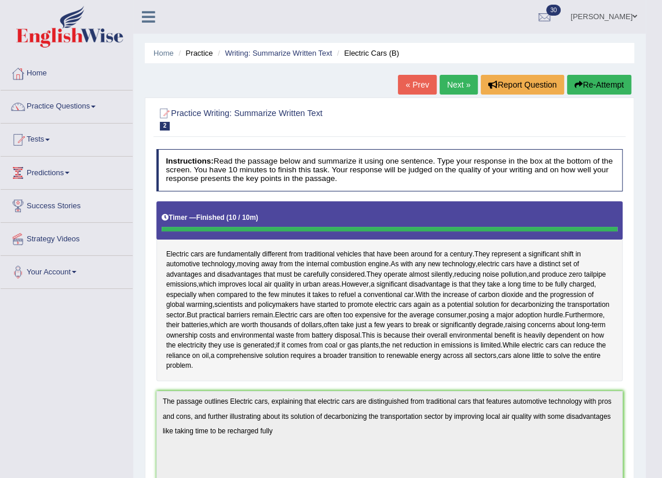
click at [582, 81] on button "Re-Attempt" at bounding box center [599, 85] width 64 height 20
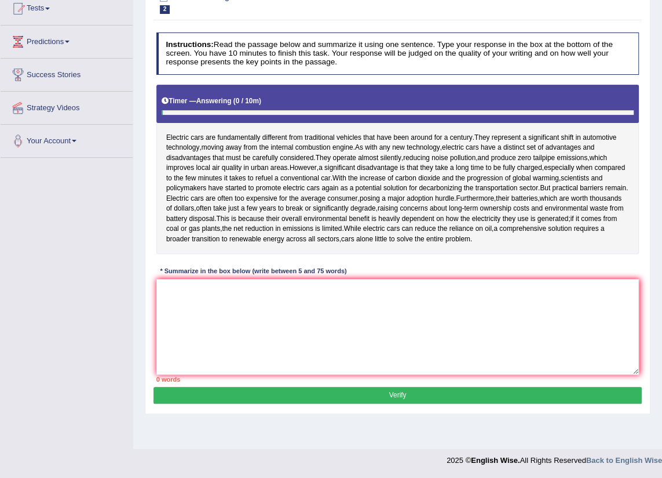
scroll to position [131, 0]
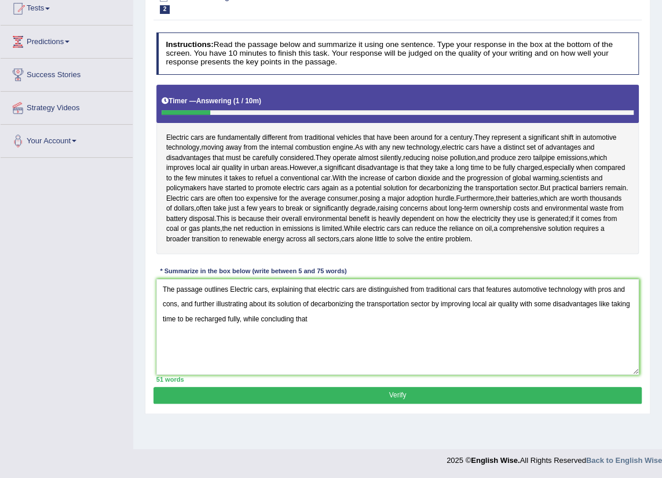
click at [261, 321] on textarea "The passage outlines Electric cars, explaining that electric cars are distingui…" at bounding box center [397, 327] width 483 height 96
click at [389, 318] on textarea "The passage outlines Electric cars, explaining that electric cars are distingui…" at bounding box center [397, 327] width 483 height 96
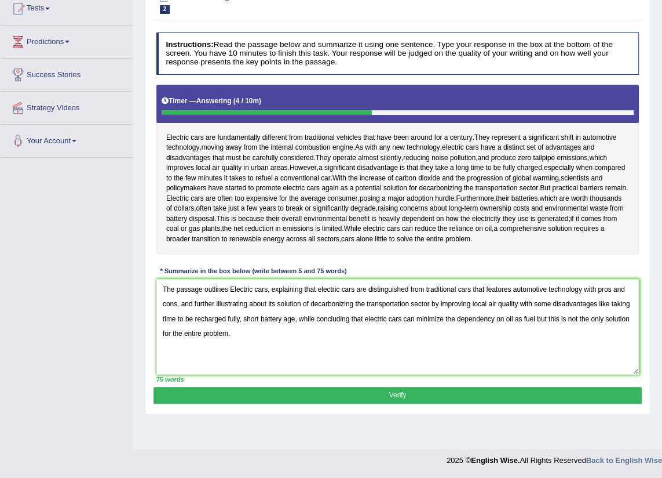
click at [234, 289] on textarea "The passage outlines Electric cars, explaining that electric cars are distingui…" at bounding box center [397, 327] width 483 height 96
click at [192, 305] on textarea "The passage outlines electric cars, explaining that electric cars are distingui…" at bounding box center [397, 327] width 483 height 96
click at [294, 318] on textarea "The passage outlines electric cars, explaining that electric cars are distingui…" at bounding box center [397, 327] width 483 height 96
click at [242, 318] on textarea "The passage outlines electric cars, explaining that electric cars are distingui…" at bounding box center [397, 327] width 483 height 96
drag, startPoint x: 254, startPoint y: 332, endPoint x: 211, endPoint y: 341, distance: 44.4
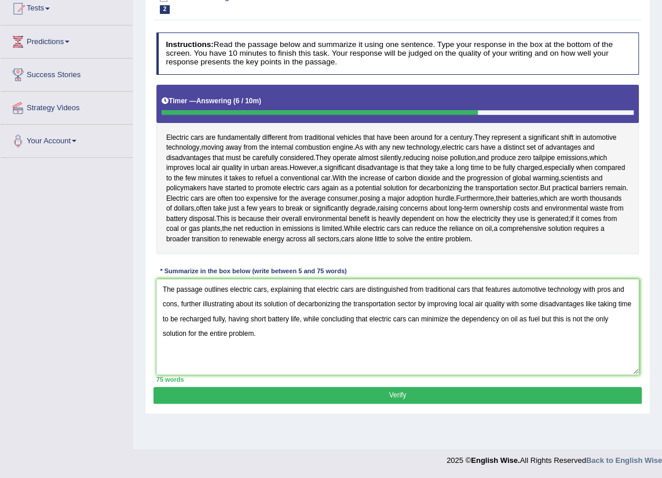
click at [211, 341] on textarea "The passage outlines electric cars, explaining that electric cars are distingui…" at bounding box center [397, 327] width 483 height 96
click at [226, 332] on textarea "The passage outlines electric cars, explaining that electric cars are distingui…" at bounding box center [397, 327] width 483 height 96
drag, startPoint x: 228, startPoint y: 333, endPoint x: 211, endPoint y: 334, distance: 16.8
click at [211, 334] on textarea "The passage outlines electric cars, explaining that electric cars are distingui…" at bounding box center [397, 327] width 483 height 96
type textarea "The passage outlines electric cars, explaining that electric cars are distingui…"
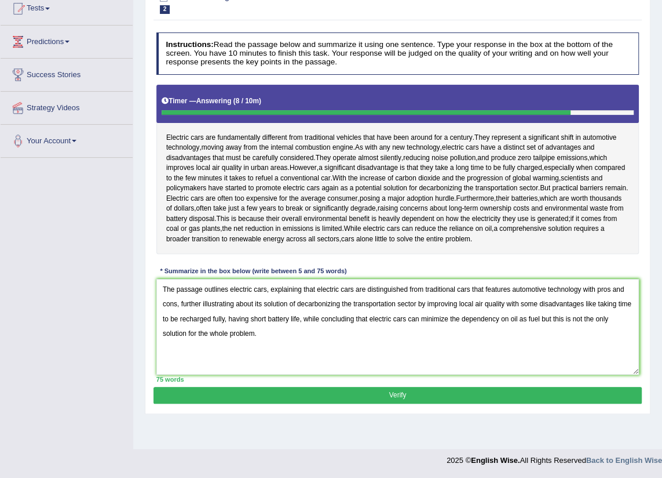
click at [420, 395] on button "Verify" at bounding box center [398, 395] width 488 height 17
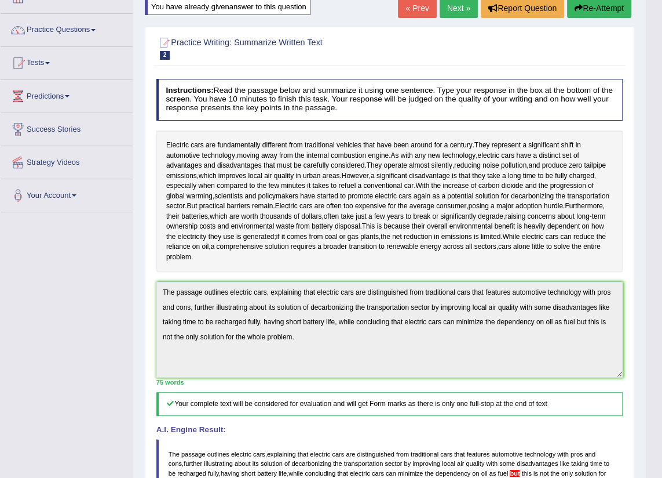
scroll to position [0, 0]
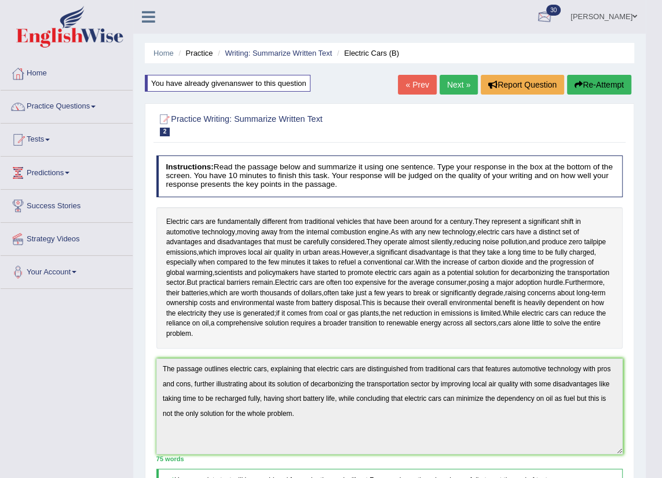
click at [598, 77] on button "Re-Attempt" at bounding box center [599, 85] width 64 height 20
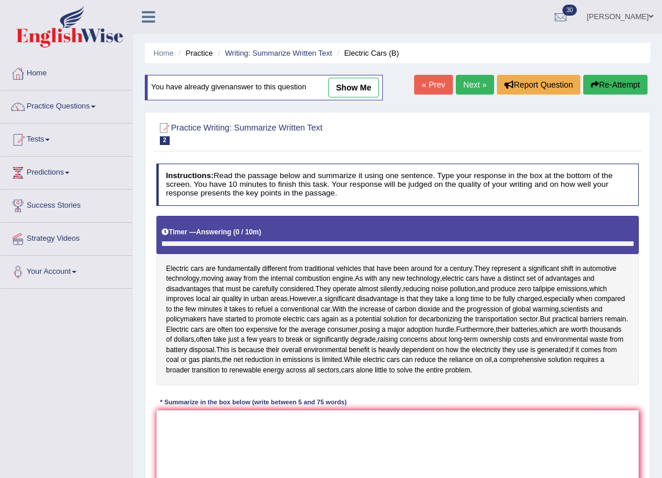
click at [249, 434] on textarea at bounding box center [397, 458] width 483 height 96
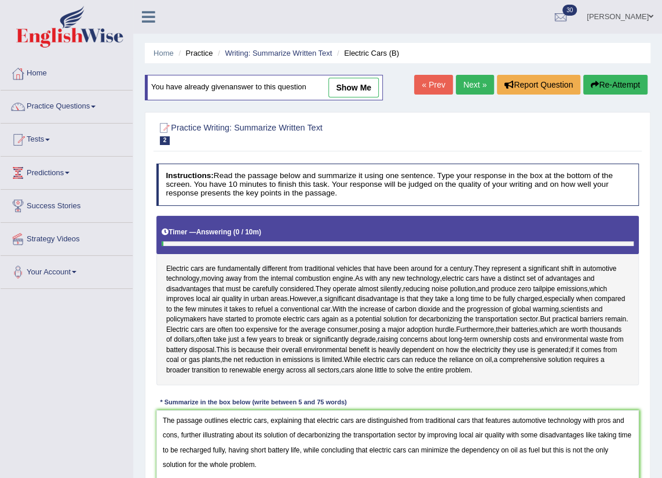
scroll to position [52, 0]
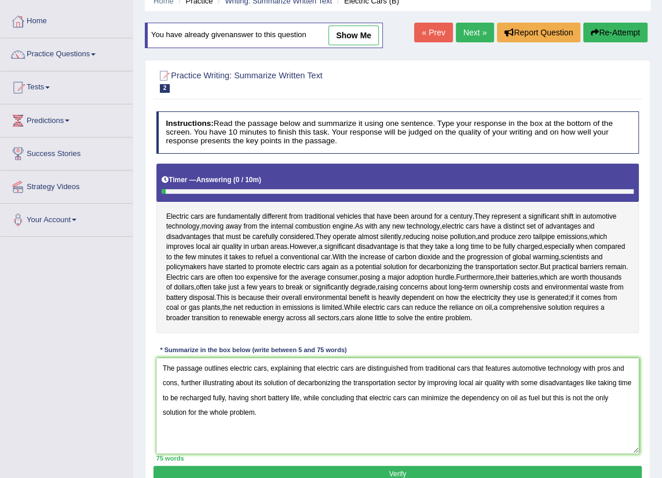
click at [556, 395] on textarea "The passage outlines electric cars, explaining that electric cars are distingui…" at bounding box center [397, 406] width 483 height 96
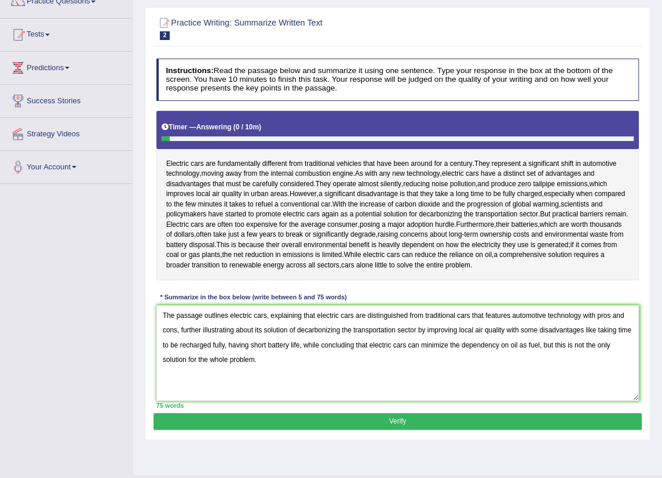
type textarea "The passage outlines electric cars, explaining that electric cars are distingui…"
click at [585, 420] on button "Verify" at bounding box center [398, 421] width 488 height 17
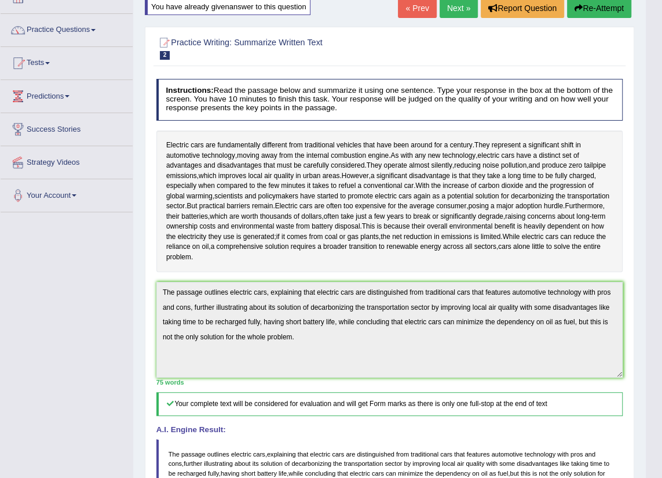
scroll to position [24, 0]
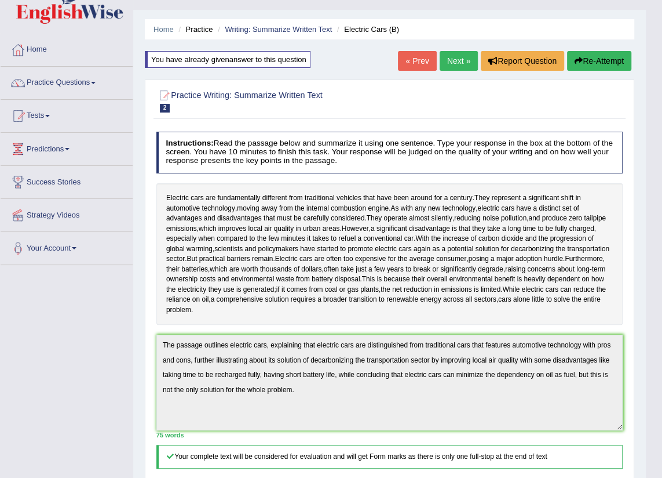
click at [458, 61] on link "Next »" at bounding box center [459, 61] width 38 height 20
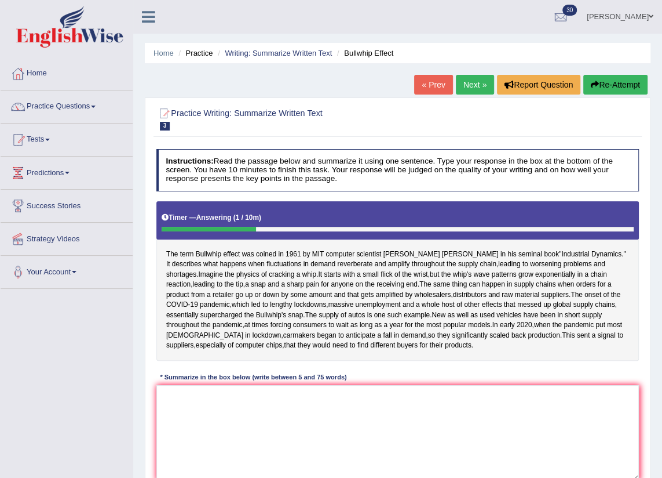
click at [606, 86] on button "Re-Attempt" at bounding box center [616, 85] width 64 height 20
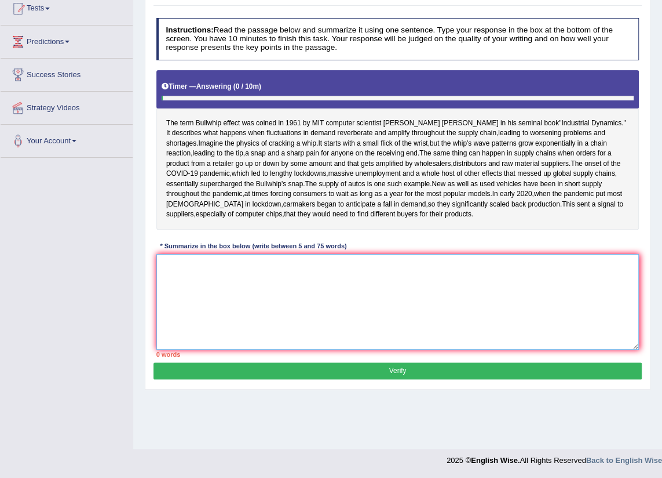
click at [209, 333] on textarea at bounding box center [397, 302] width 483 height 96
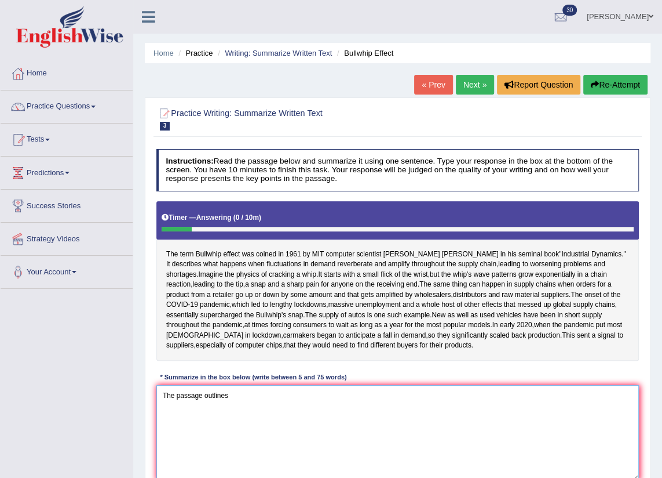
type textarea "The passage outlines"
click at [473, 82] on link "Next »" at bounding box center [475, 85] width 38 height 20
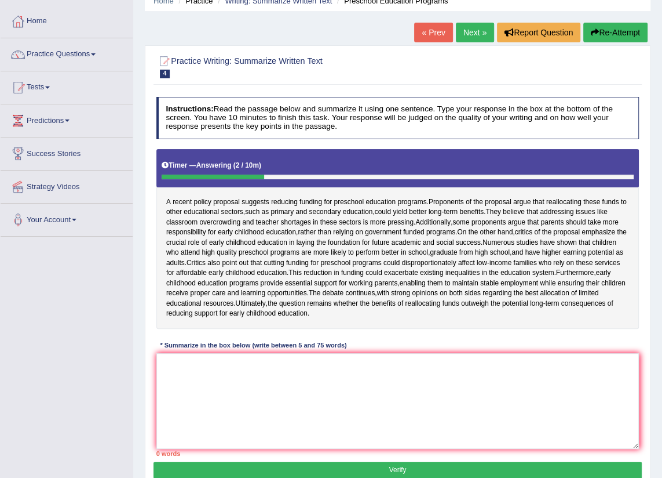
click at [622, 29] on button "Re-Attempt" at bounding box center [616, 33] width 64 height 20
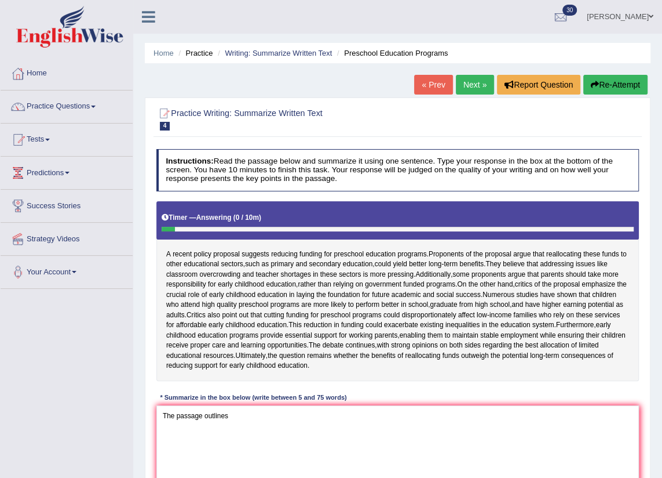
scroll to position [105, 0]
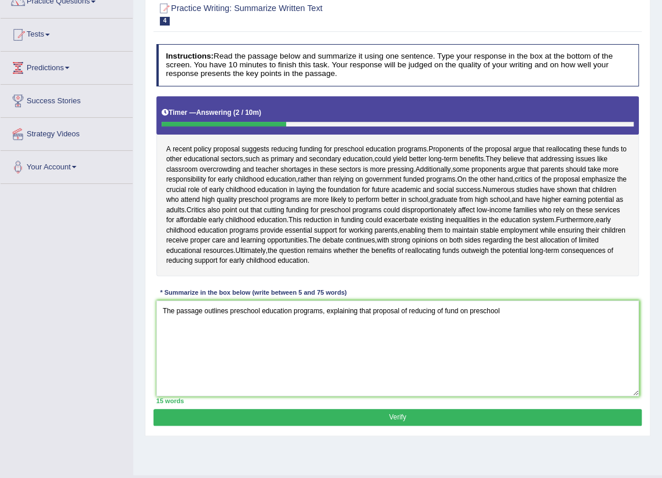
click at [445, 338] on textarea "The passage outlines preschool education programs, explaining that proposal of …" at bounding box center [397, 348] width 483 height 96
click at [509, 342] on textarea "The passage outlines preschool education programs, explaining that proposal of …" at bounding box center [397, 348] width 483 height 96
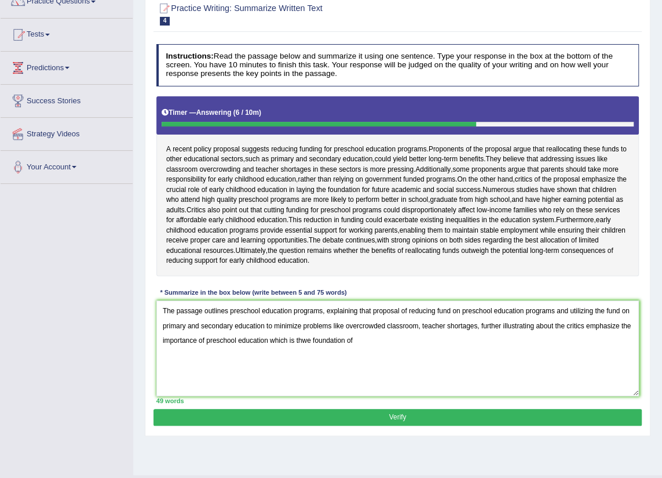
drag, startPoint x: 283, startPoint y: 370, endPoint x: 370, endPoint y: 366, distance: 87.0
click at [370, 366] on textarea "The passage outlines preschool education programs, explaining that proposal of …" at bounding box center [397, 348] width 483 height 96
click at [436, 371] on textarea "The passage outlines preschool education programs, explaining that proposal of …" at bounding box center [397, 348] width 483 height 96
click at [480, 370] on textarea "The passage outlines preschool education programs, explaining that proposal of …" at bounding box center [397, 348] width 483 height 96
click at [472, 370] on textarea "The passage outlines preschool education programs, explaining that proposal of …" at bounding box center [397, 348] width 483 height 96
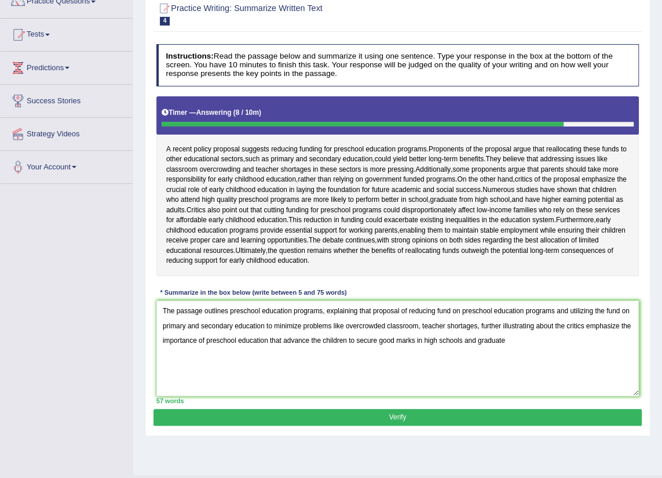
click at [518, 369] on textarea "The passage outlines preschool education programs, explaining that proposal of …" at bounding box center [397, 348] width 483 height 96
drag, startPoint x: 162, startPoint y: 341, endPoint x: 621, endPoint y: 376, distance: 459.8
click at [621, 376] on textarea "The passage outlines preschool education programs, explaining that proposal of …" at bounding box center [397, 348] width 483 height 96
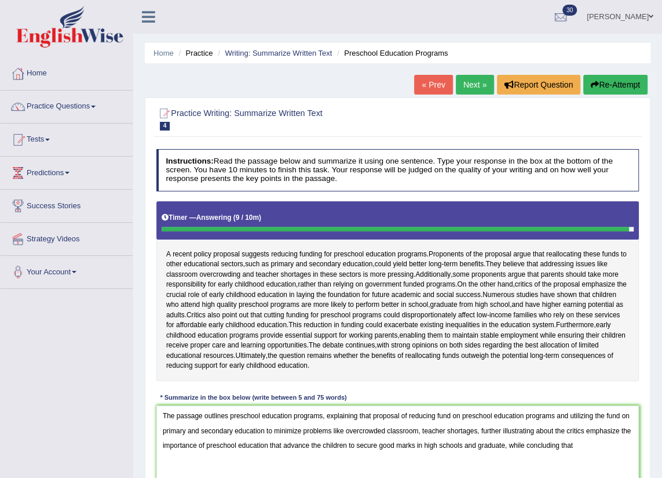
type textarea "The passage outlines preschool education programs, explaining that proposal of …"
click at [618, 78] on button "Re-Attempt" at bounding box center [616, 85] width 64 height 20
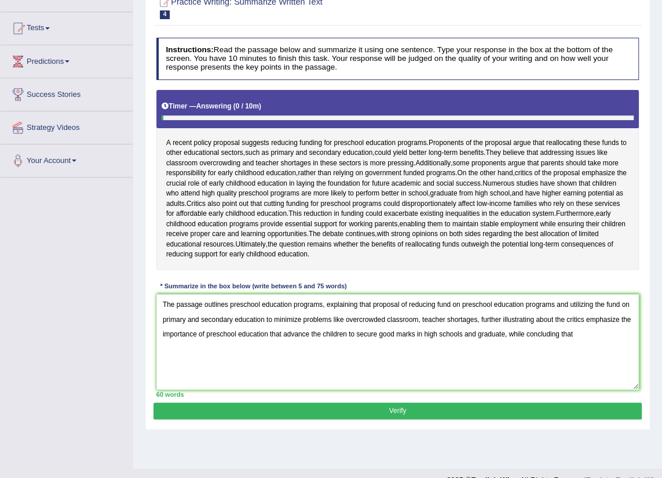
click at [593, 364] on textarea "The passage outlines preschool education programs, explaining that proposal of …" at bounding box center [397, 342] width 483 height 96
click at [203, 379] on textarea "The passage outlines preschool education programs, explaining that proposal of …" at bounding box center [397, 342] width 483 height 96
click at [273, 381] on textarea "The passage outlines preschool education programs, explaining that proposal of …" at bounding box center [397, 342] width 483 height 96
click at [406, 378] on textarea "The passage outlines preschool education programs, explaining that proposal of …" at bounding box center [397, 342] width 483 height 96
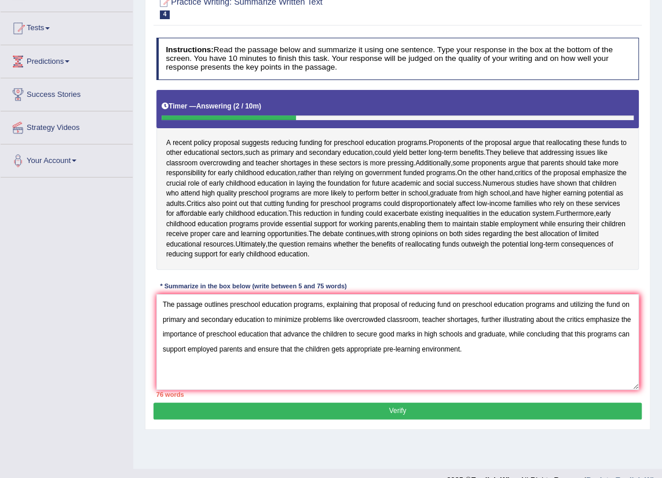
click at [622, 352] on textarea "The passage outlines preschool education programs, explaining that proposal of …" at bounding box center [397, 342] width 483 height 96
type textarea "The passage outlines preschool education programs, explaining that proposal of …"
click at [404, 419] on button "Verify" at bounding box center [398, 410] width 488 height 17
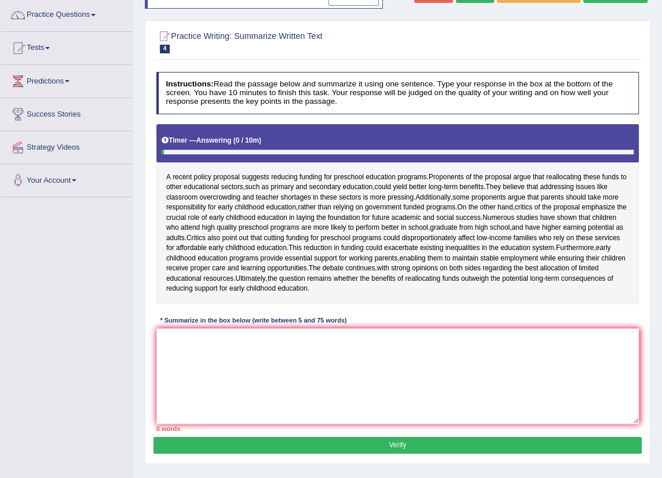
scroll to position [144, 0]
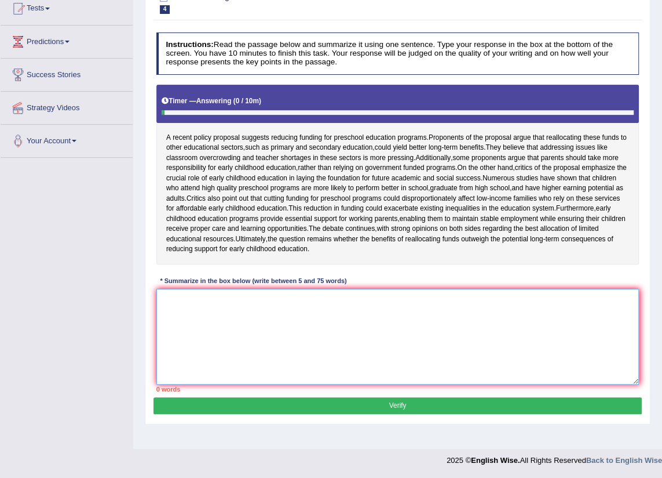
click at [247, 344] on textarea at bounding box center [397, 337] width 483 height 96
paste textarea "The passage outlines preschool education programs, explaining that proposal of …"
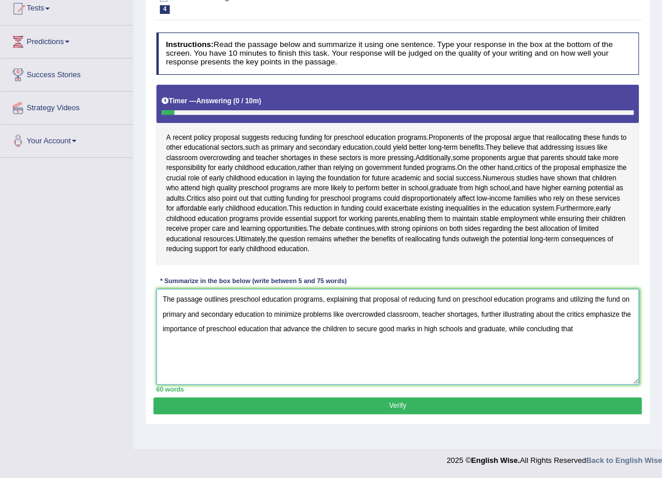
click at [625, 333] on textarea "The passage outlines preschool education programs, explaining that proposal of …" at bounding box center [397, 337] width 483 height 96
click at [602, 348] on textarea "The passage outlines preschool education programs, explaining that proposal of …" at bounding box center [397, 337] width 483 height 96
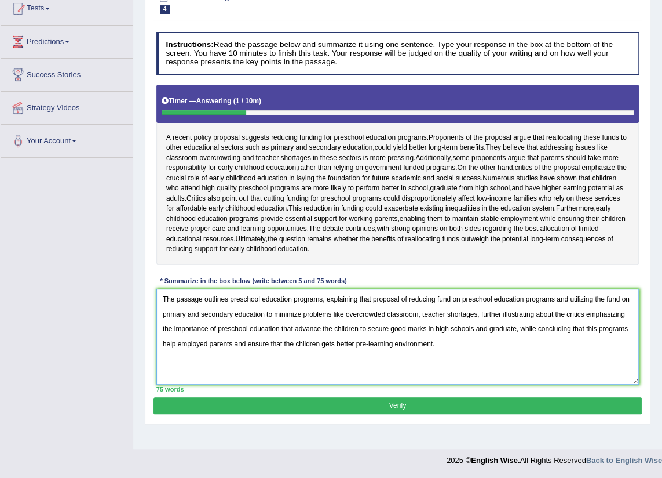
click at [174, 359] on textarea "The passage outlines preschool education programs, explaining that proposal of …" at bounding box center [397, 337] width 483 height 96
click at [631, 344] on textarea "The passage outlines preschool education programs, explaining that proposal of …" at bounding box center [397, 337] width 483 height 96
drag, startPoint x: 162, startPoint y: 315, endPoint x: 458, endPoint y: 365, distance: 301.0
click at [458, 365] on textarea "The passage outlines preschool education programs, explaining that proposal of …" at bounding box center [397, 337] width 483 height 96
type textarea "The passage outlines preschool education programs, explaining that proposal of …"
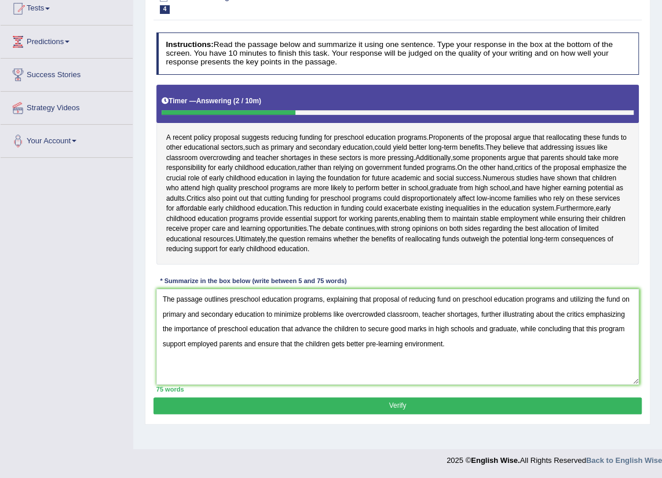
click at [436, 414] on button "Verify" at bounding box center [398, 405] width 488 height 17
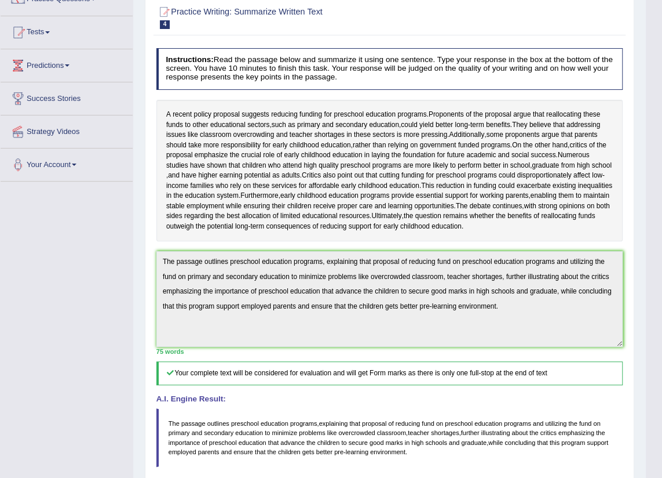
scroll to position [0, 0]
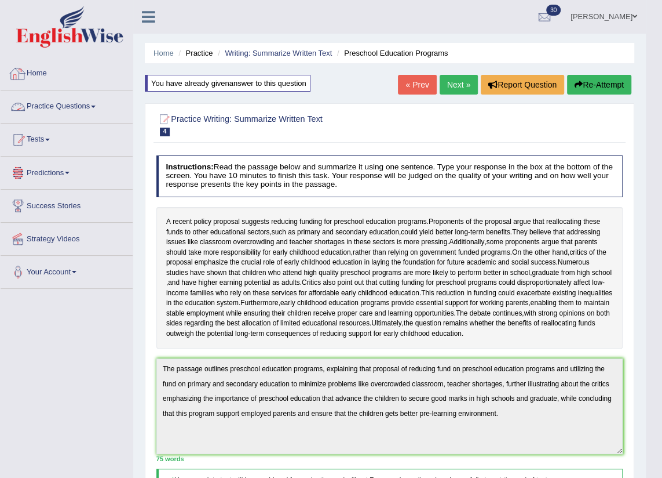
click at [28, 75] on link "Home" at bounding box center [67, 71] width 132 height 29
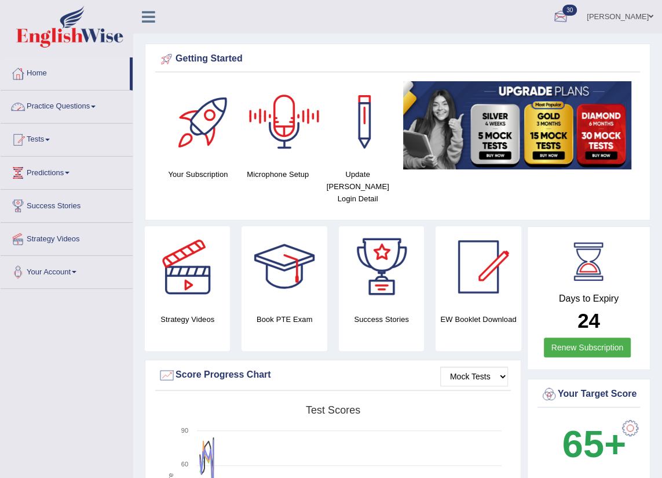
click at [629, 12] on link "[PERSON_NAME]" at bounding box center [620, 15] width 84 height 30
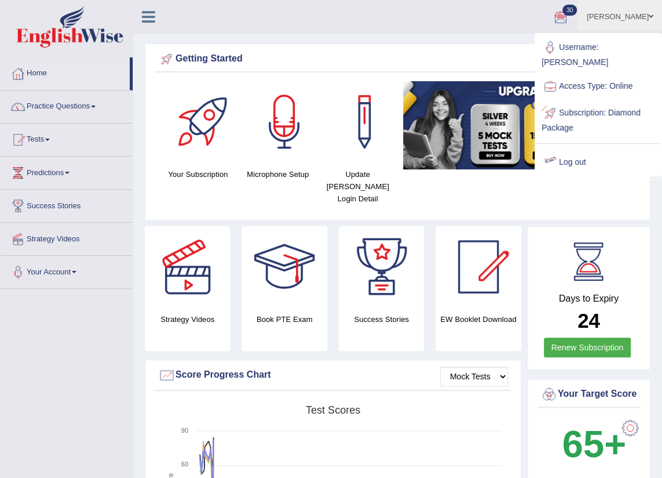
click at [572, 149] on link "Log out" at bounding box center [598, 162] width 125 height 27
